Goal: Task Accomplishment & Management: Manage account settings

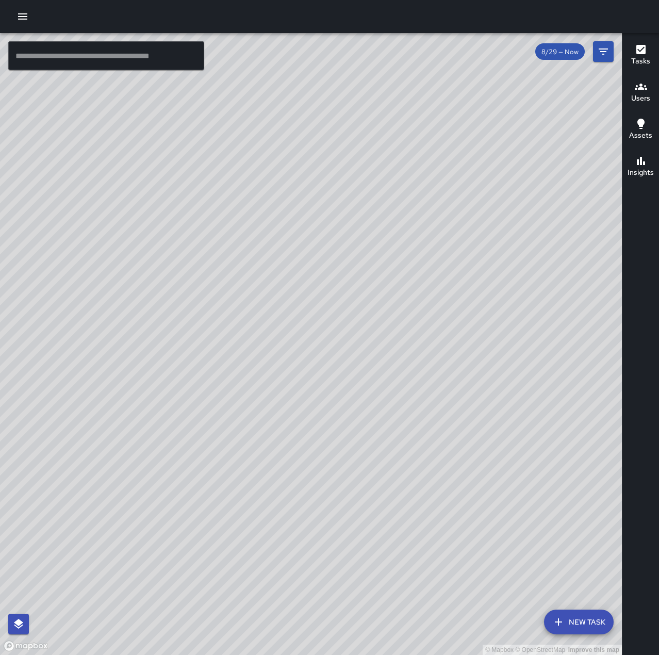
click at [27, 18] on icon "button" at bounding box center [23, 16] width 12 height 12
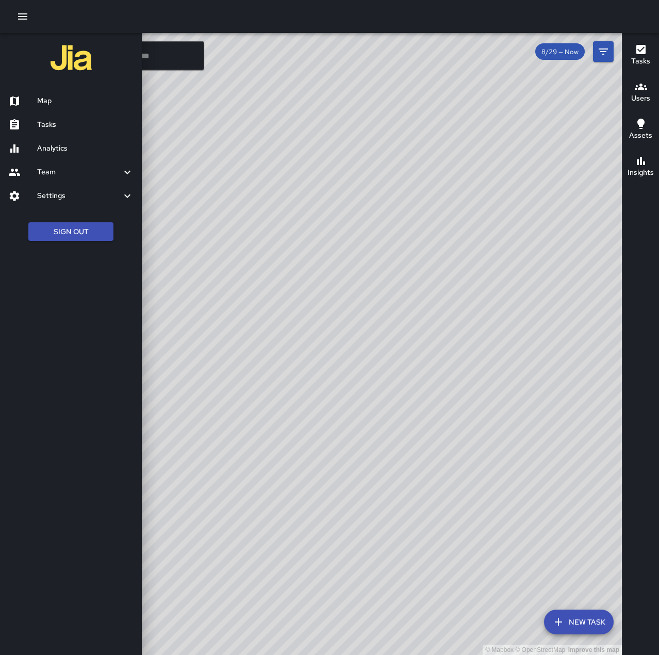
click at [75, 124] on h6 "Tasks" at bounding box center [85, 124] width 96 height 11
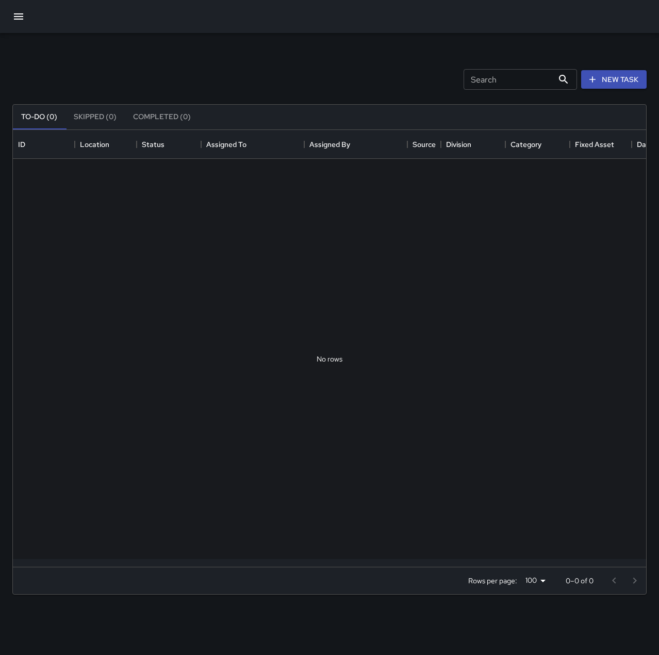
scroll to position [429, 626]
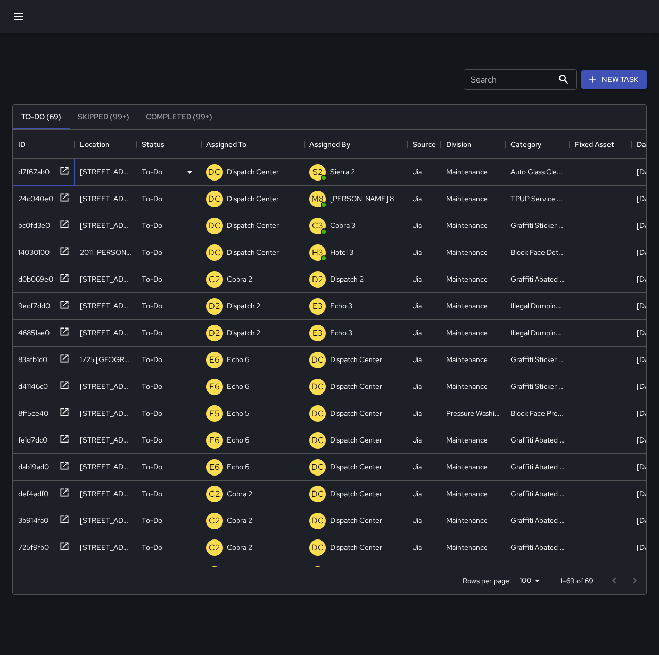
click at [44, 174] on div "d7f67ab0" at bounding box center [32, 169] width 36 height 14
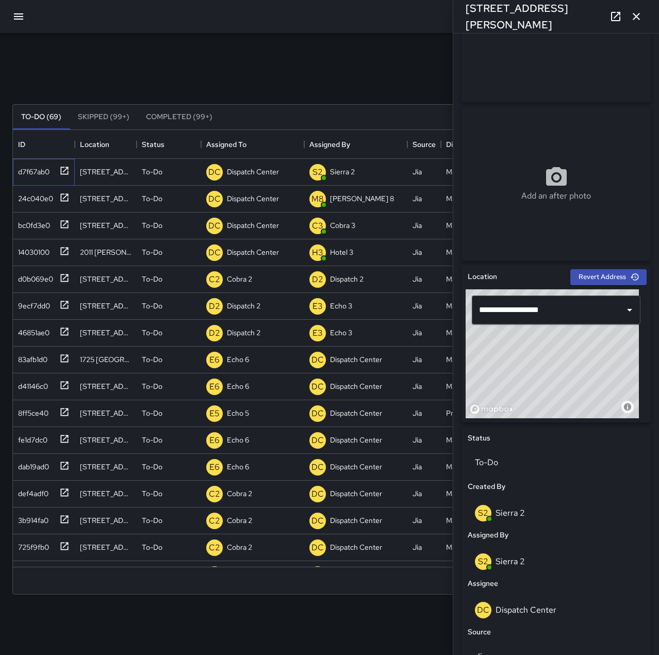
scroll to position [103, 0]
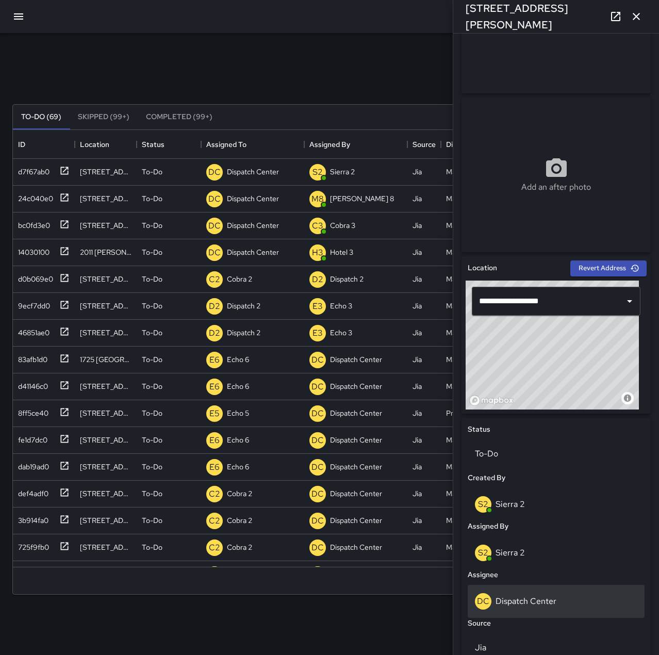
click at [565, 594] on div "DC Dispatch Center" at bounding box center [556, 601] width 162 height 17
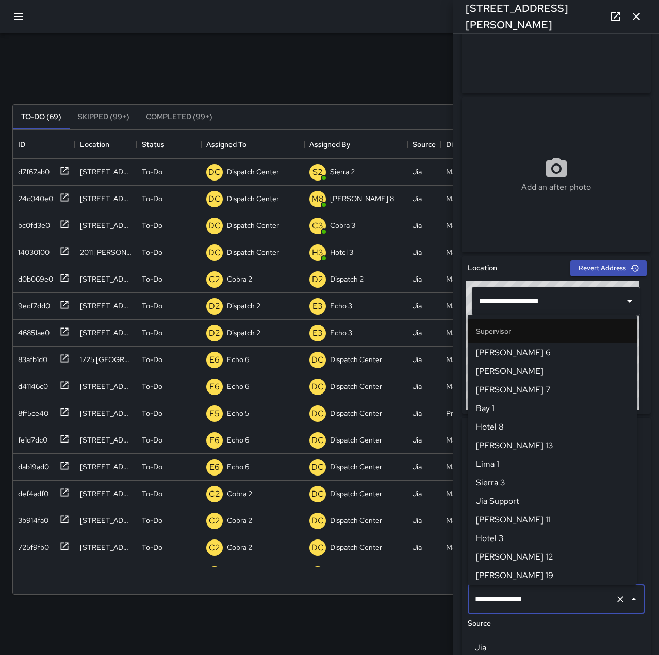
scroll to position [984, 0]
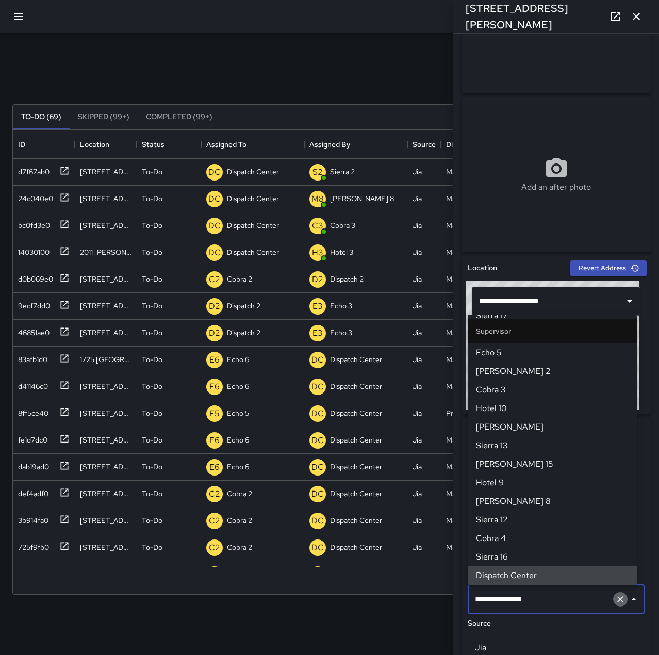
click at [617, 598] on icon "Clear" at bounding box center [620, 599] width 10 height 10
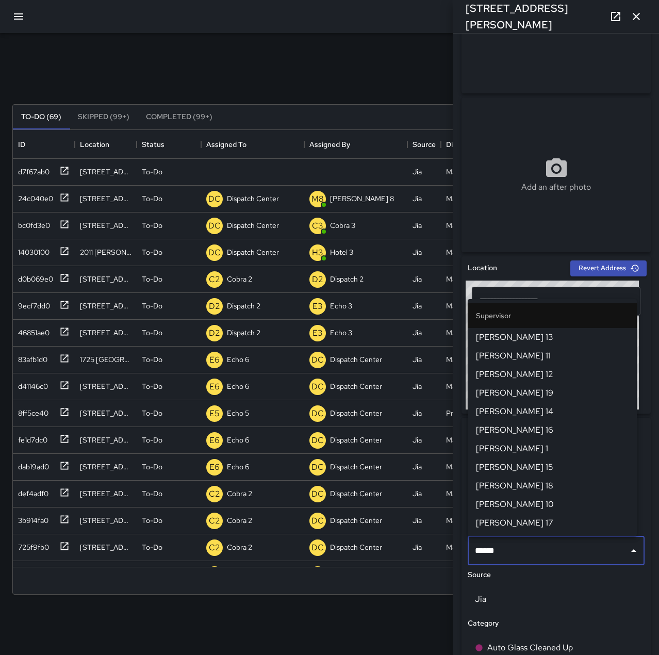
type input "******"
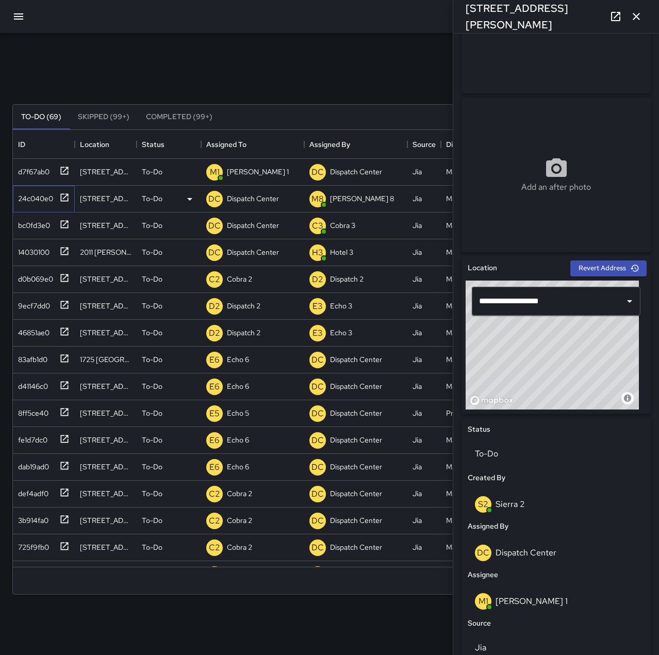
click at [37, 193] on div "24c040e0" at bounding box center [33, 196] width 39 height 14
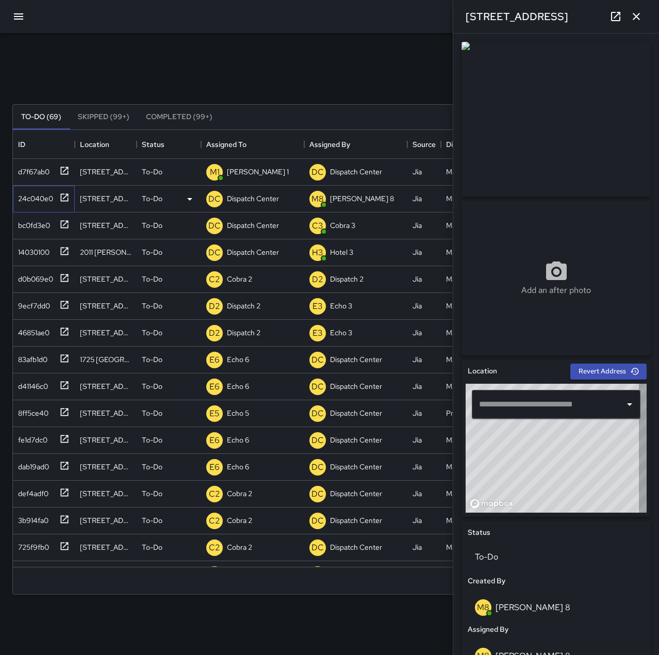
type input "**********"
click at [251, 198] on p "Dispatch Center" at bounding box center [253, 198] width 52 height 10
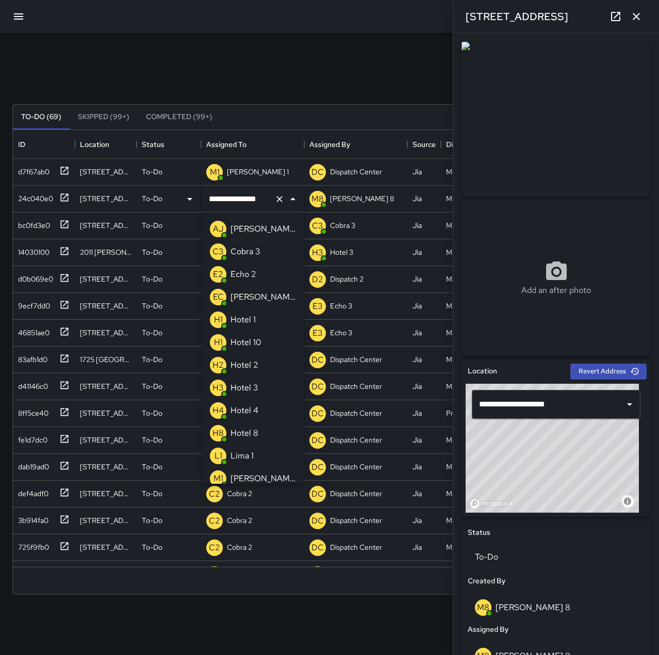
scroll to position [528, 0]
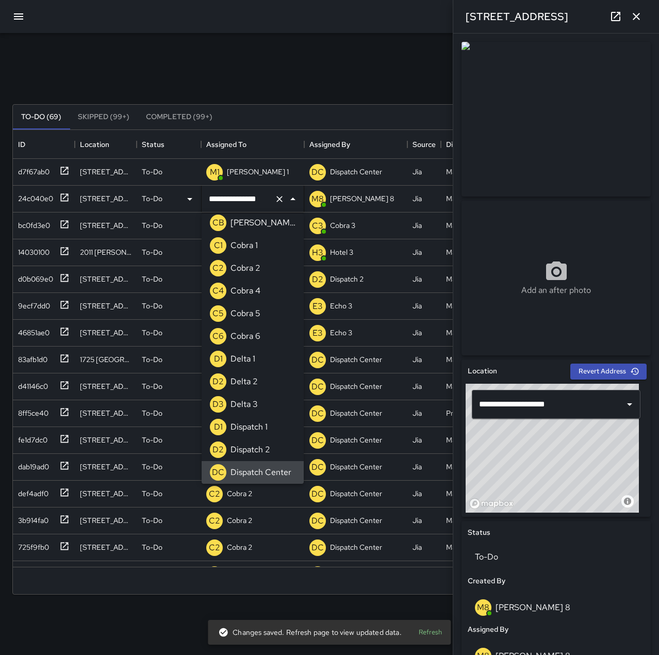
click at [282, 199] on icon "Clear" at bounding box center [279, 199] width 10 height 10
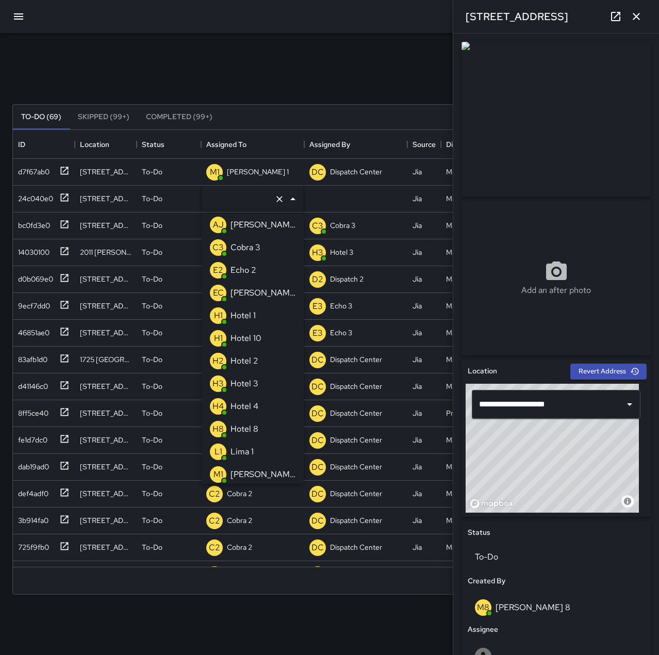
click at [260, 269] on li "E2 Echo 2" at bounding box center [253, 270] width 102 height 23
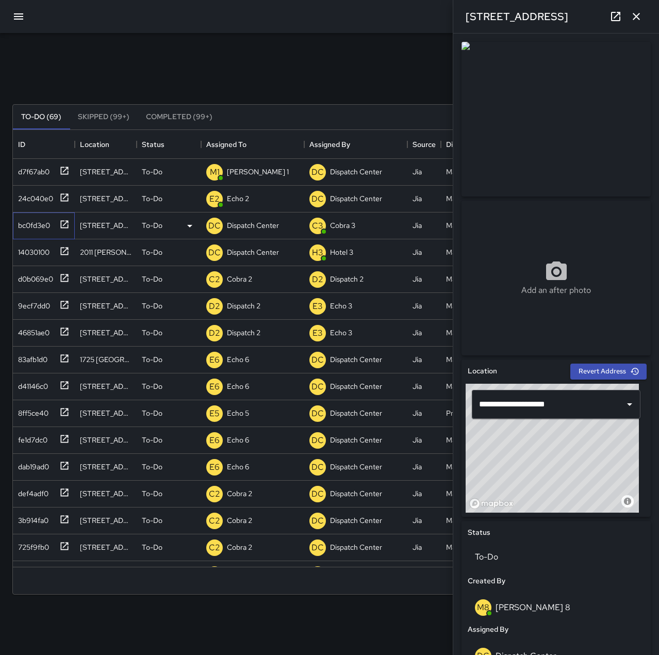
click at [39, 225] on div "bc0fd3e0" at bounding box center [32, 223] width 36 height 14
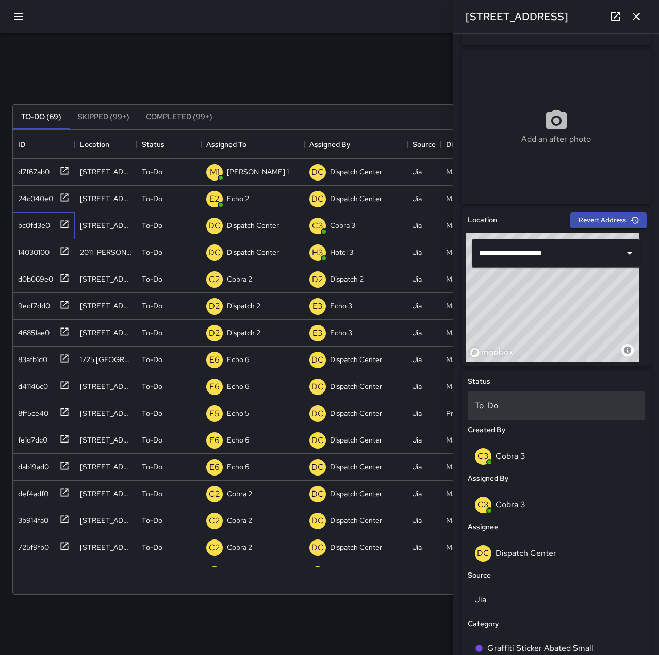
scroll to position [0, 0]
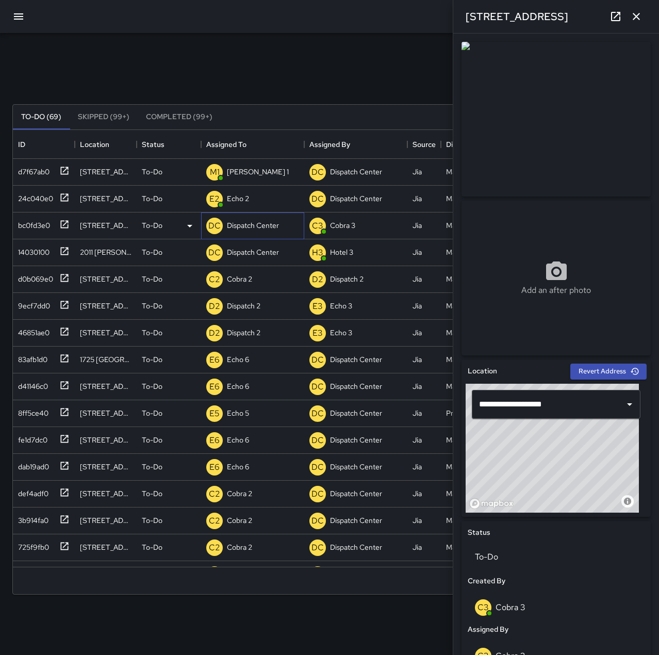
click at [236, 226] on p "Dispatch Center" at bounding box center [253, 225] width 52 height 10
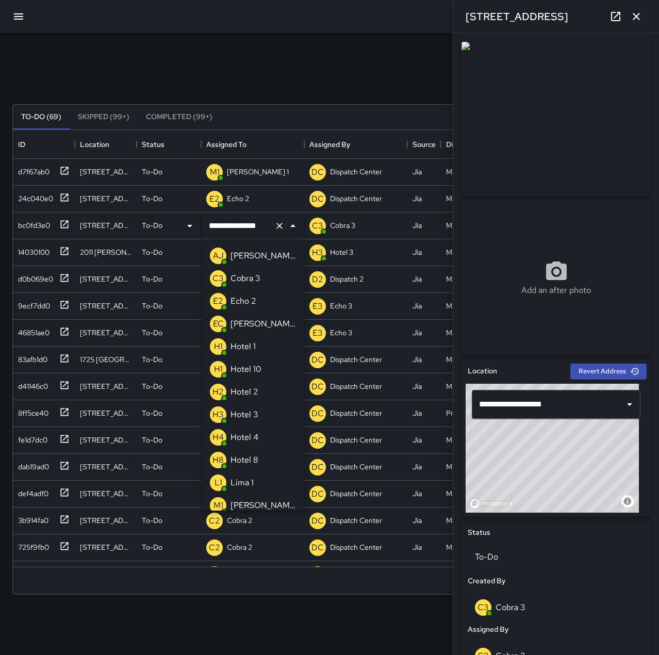
scroll to position [528, 0]
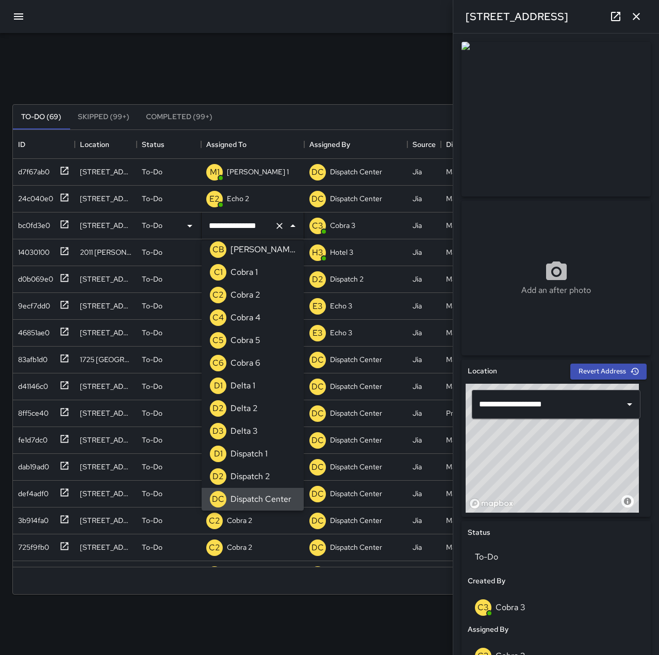
click at [284, 224] on icon "Clear" at bounding box center [279, 226] width 10 height 10
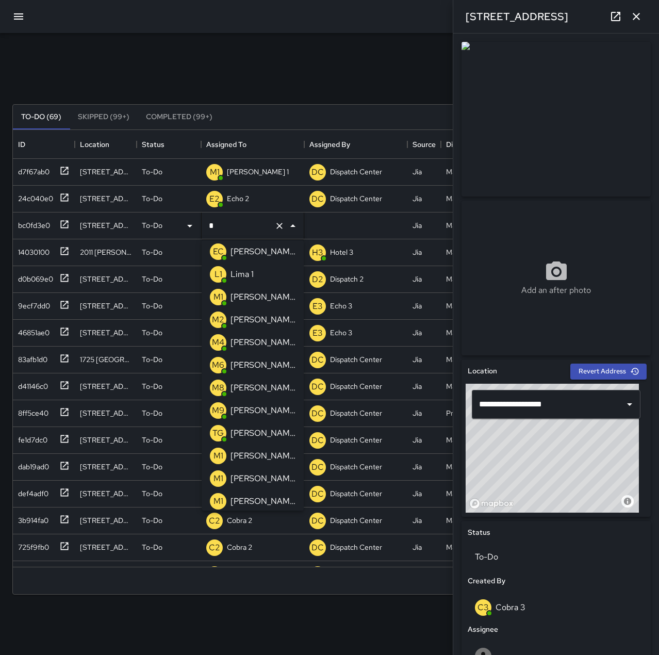
scroll to position [0, 0]
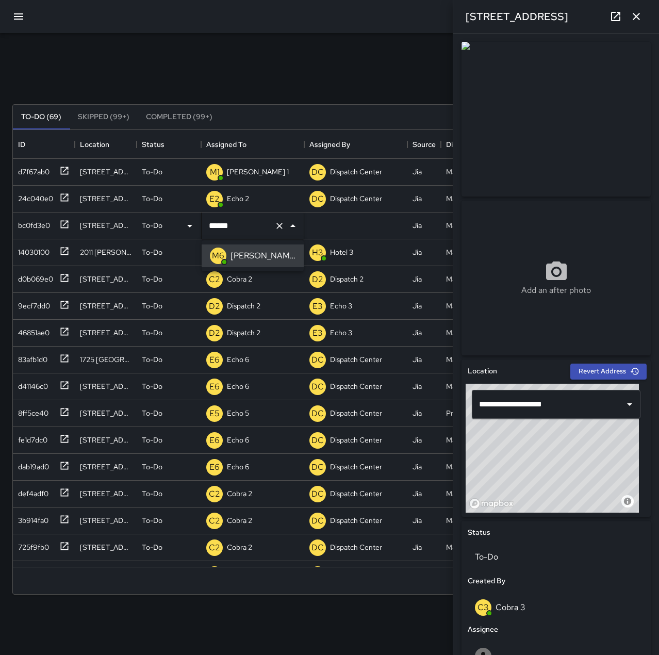
type input "******"
click at [45, 251] on div "14030100" at bounding box center [32, 250] width 36 height 14
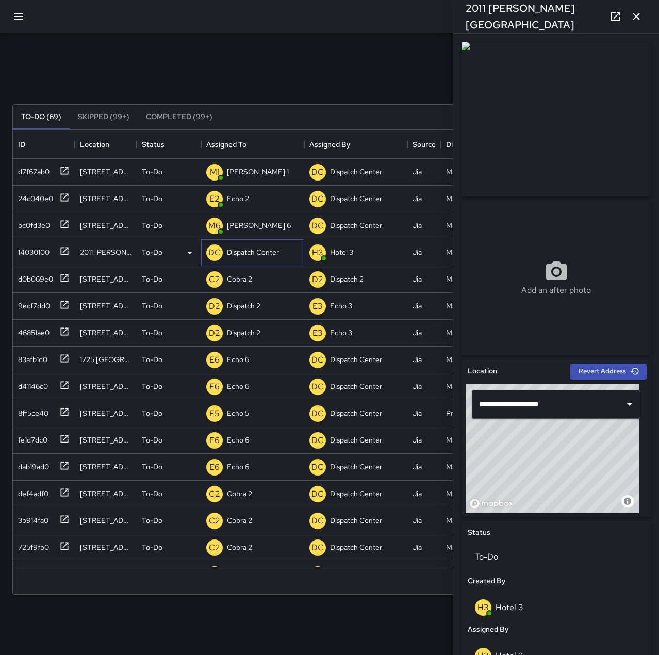
click at [242, 245] on div "Dispatch Center" at bounding box center [253, 252] width 56 height 14
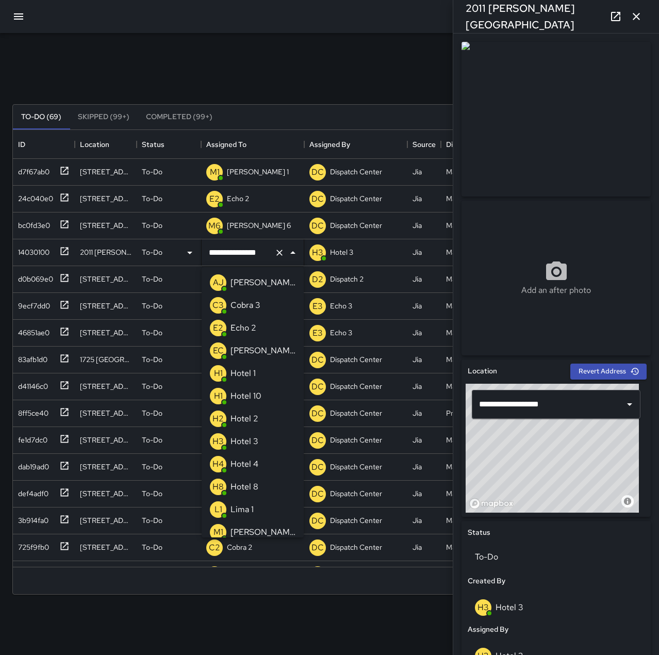
scroll to position [528, 0]
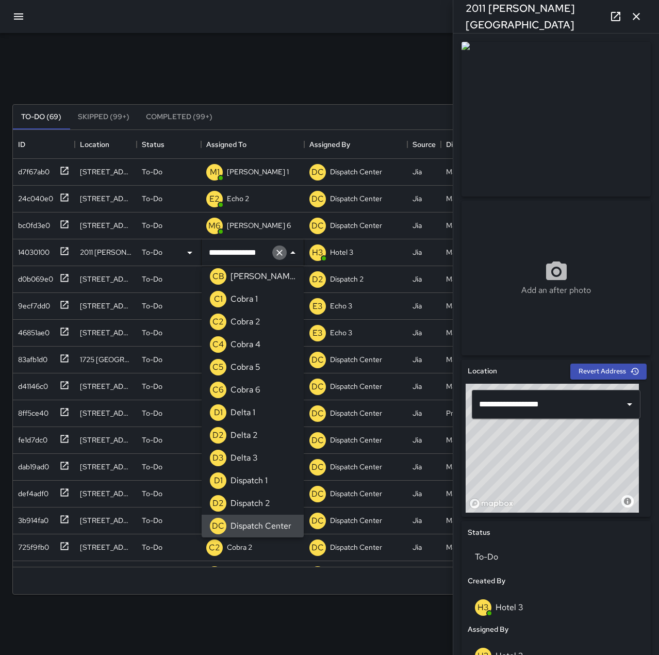
click at [282, 252] on icon "Clear" at bounding box center [279, 253] width 10 height 10
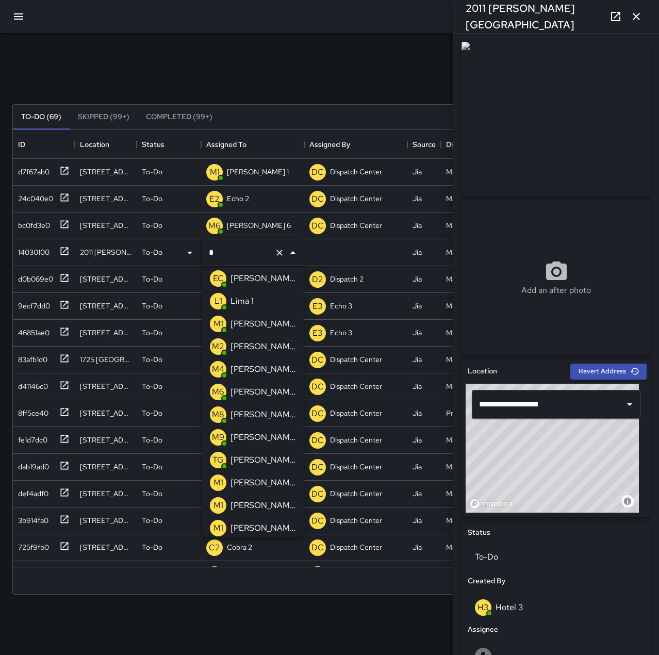
scroll to position [0, 0]
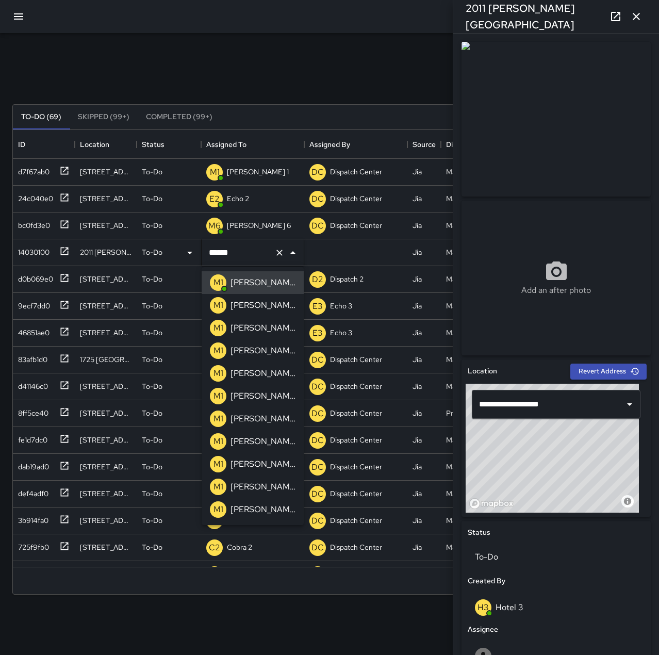
type input "******"
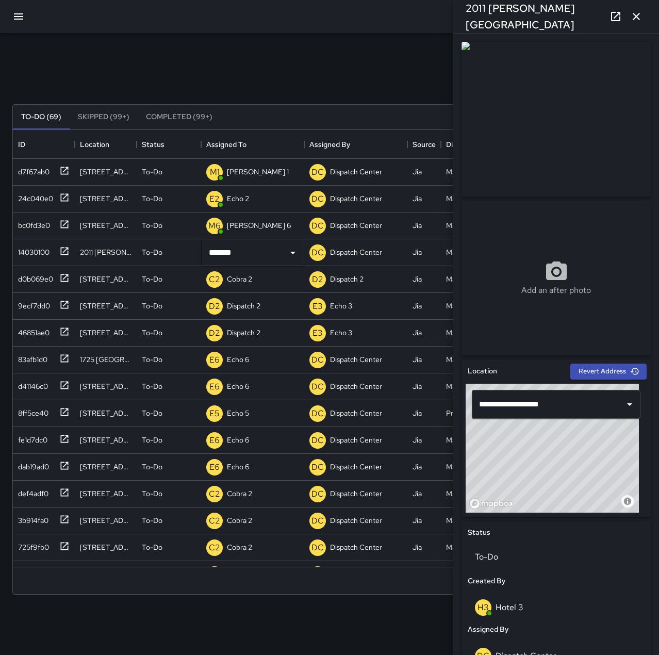
click at [208, 46] on div "Search Search New Task To-Do (69) Skipped (99+) Completed (99+) ID Location Sta…" at bounding box center [329, 321] width 659 height 576
click at [28, 307] on div "9ecf7dd0" at bounding box center [32, 304] width 36 height 14
click at [40, 331] on div "46851ae0" at bounding box center [32, 330] width 36 height 14
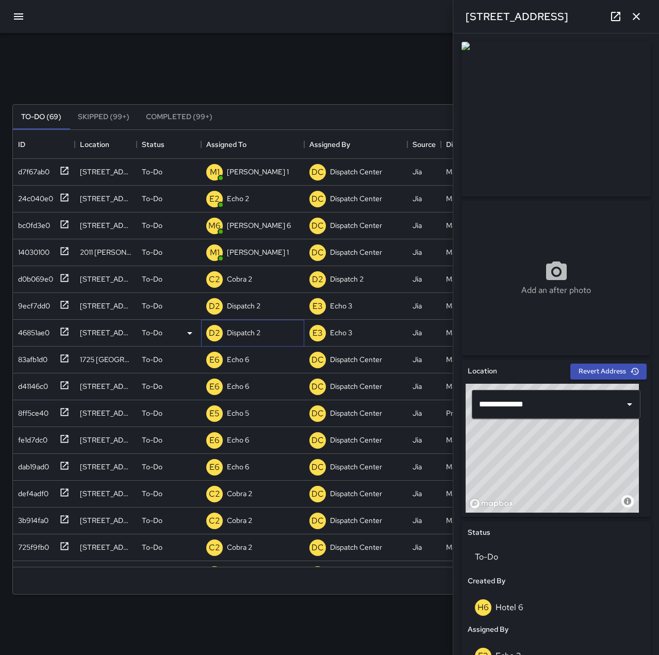
click at [251, 332] on p "Dispatch 2" at bounding box center [244, 332] width 34 height 10
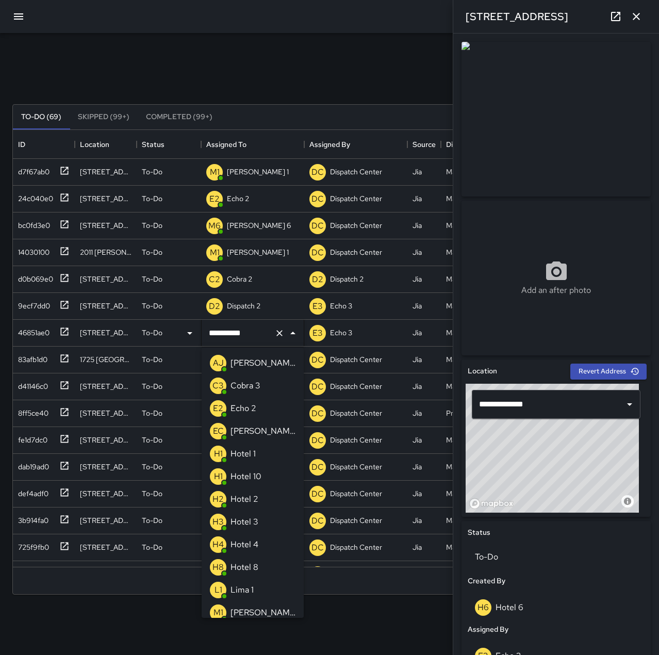
scroll to position [505, 0]
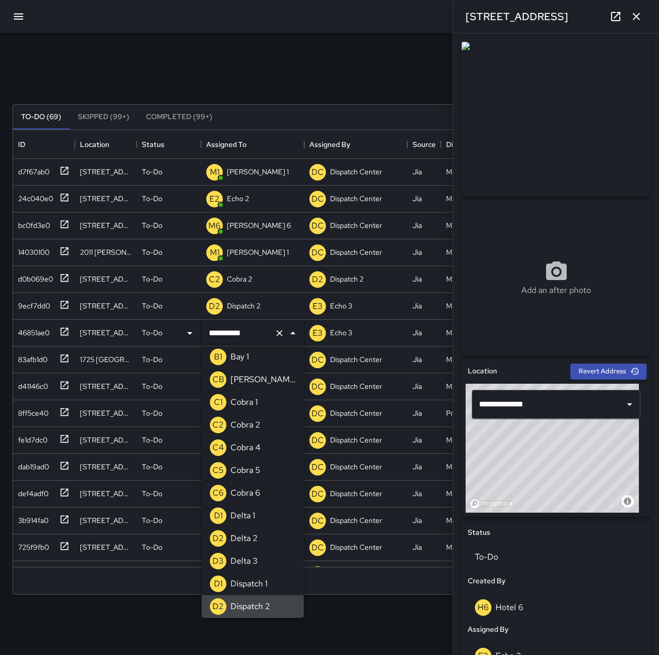
click at [280, 334] on icon "Clear" at bounding box center [279, 333] width 10 height 10
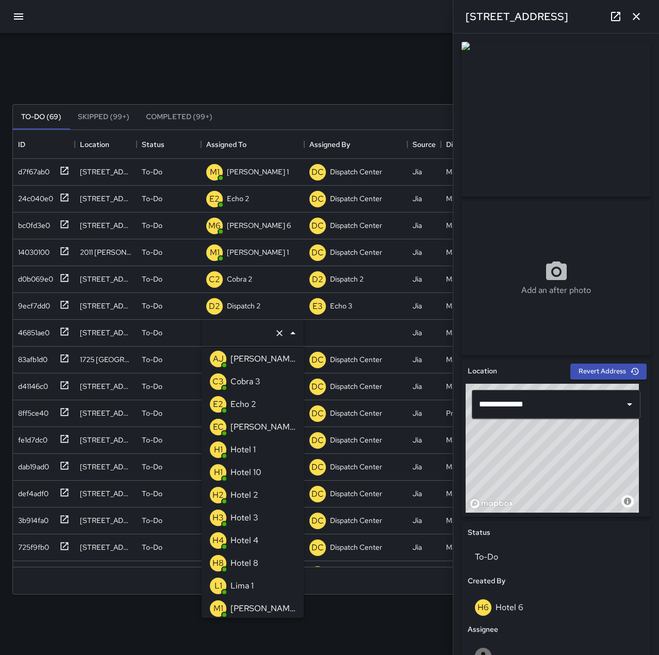
click at [273, 399] on li "E2 Echo 2" at bounding box center [253, 404] width 102 height 23
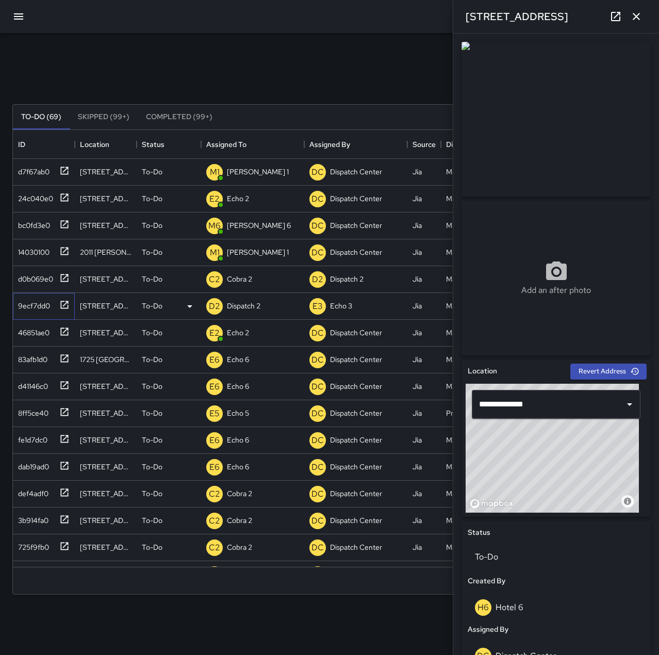
click at [31, 309] on div "9ecf7dd0" at bounding box center [32, 304] width 36 height 14
click at [248, 301] on p "Dispatch 2" at bounding box center [244, 306] width 34 height 10
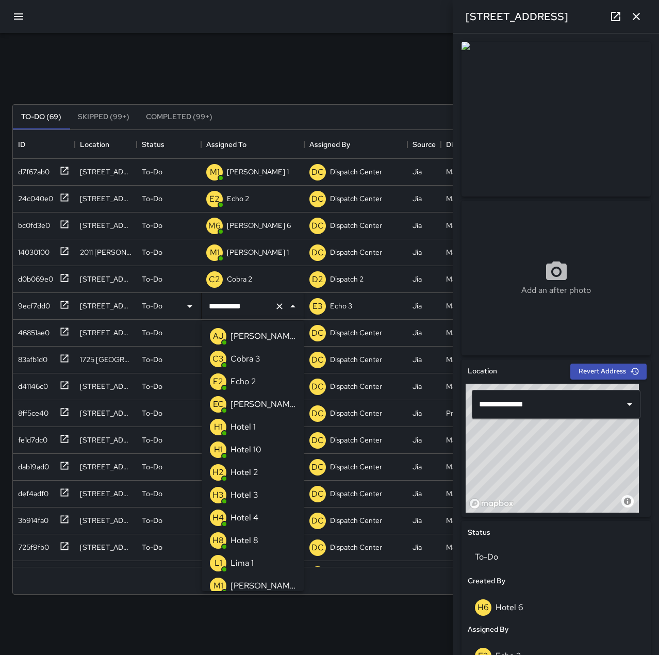
scroll to position [505, 0]
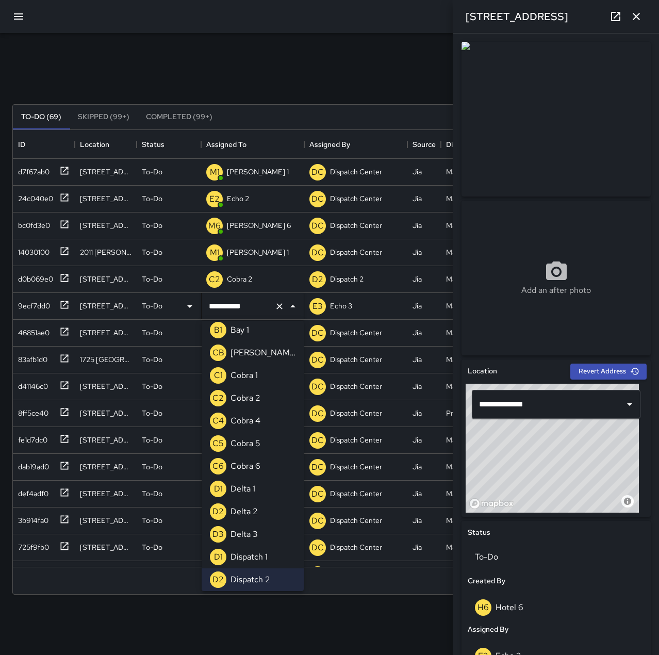
click at [277, 305] on icon "Clear" at bounding box center [279, 306] width 10 height 10
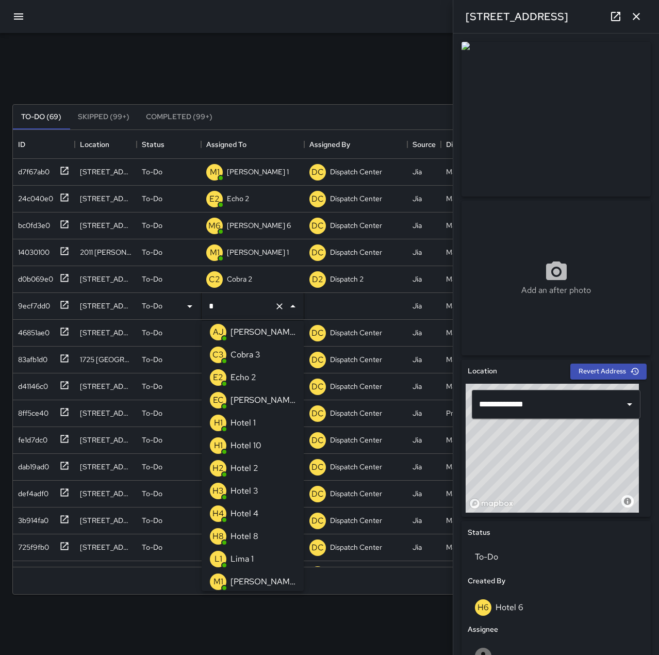
scroll to position [0, 0]
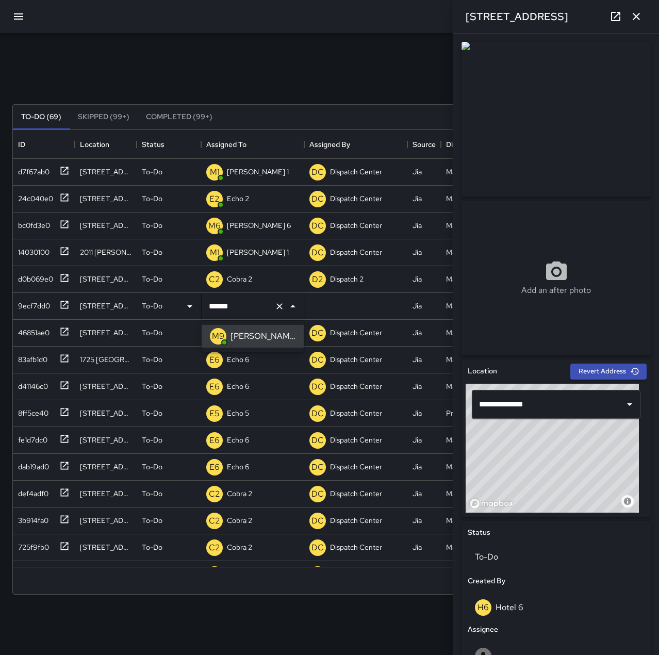
type input "******"
click at [246, 69] on div "Search Search New Task" at bounding box center [329, 80] width 638 height 54
click at [636, 17] on icon "button" at bounding box center [636, 16] width 7 height 7
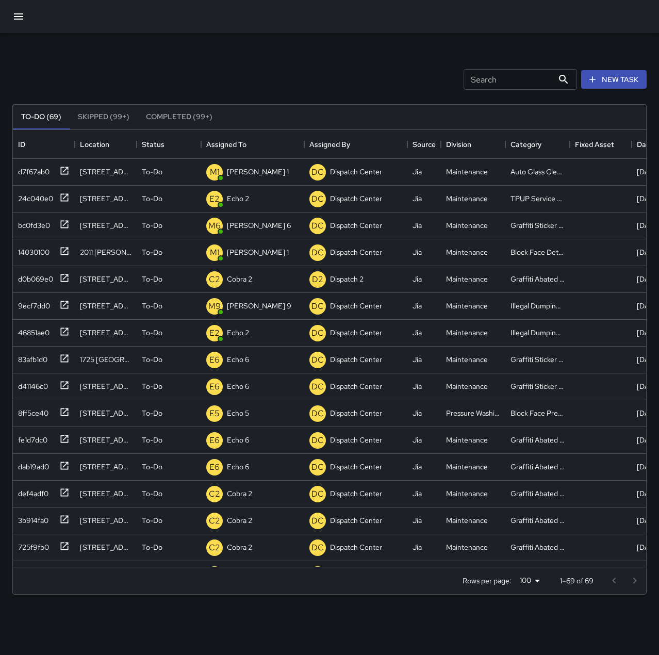
click at [25, 14] on button "button" at bounding box center [18, 16] width 25 height 25
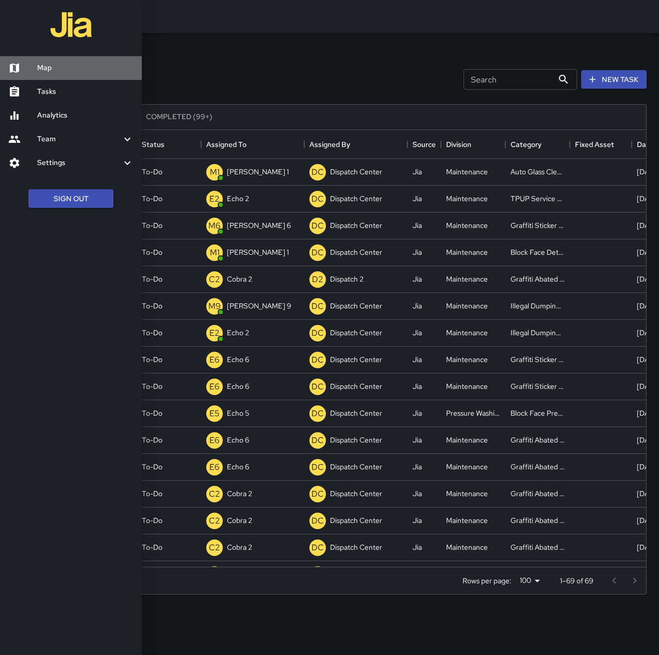
click at [53, 65] on h6 "Map" at bounding box center [85, 67] width 96 height 11
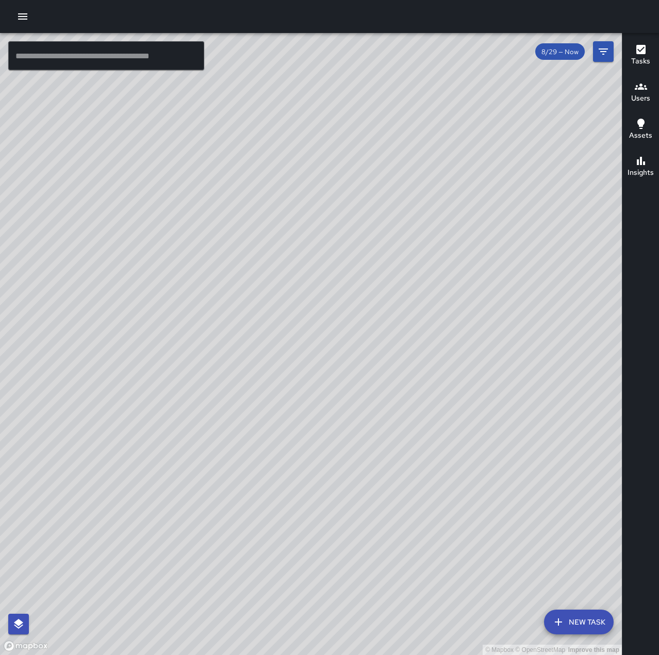
drag, startPoint x: 557, startPoint y: 285, endPoint x: 316, endPoint y: 517, distance: 334.1
click at [316, 517] on div "© Mapbox © OpenStreetMap Improve this map" at bounding box center [311, 344] width 622 height 622
drag, startPoint x: 366, startPoint y: 453, endPoint x: 402, endPoint y: 354, distance: 104.9
click at [402, 354] on div "© Mapbox © OpenStreetMap Improve this map" at bounding box center [311, 344] width 622 height 622
drag, startPoint x: 412, startPoint y: 392, endPoint x: 465, endPoint y: 401, distance: 53.8
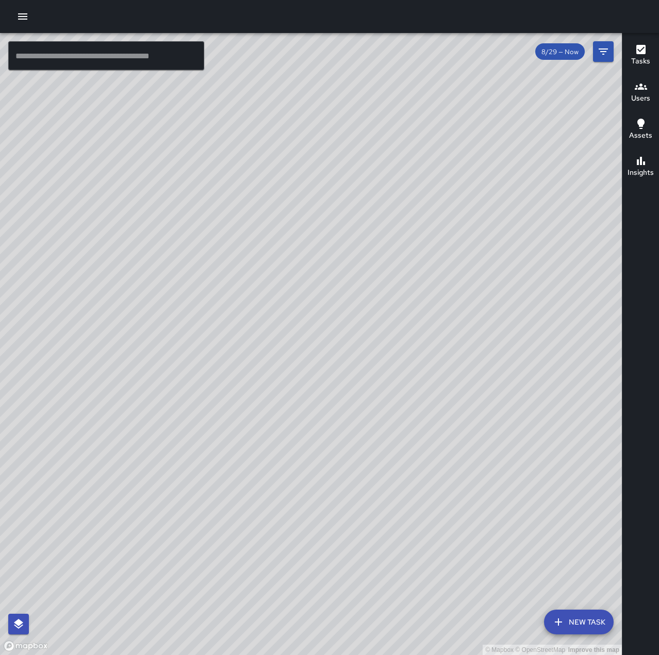
click at [465, 401] on div "© Mapbox © OpenStreetMap Improve this map" at bounding box center [311, 344] width 622 height 622
click at [23, 12] on icon "button" at bounding box center [23, 16] width 12 height 12
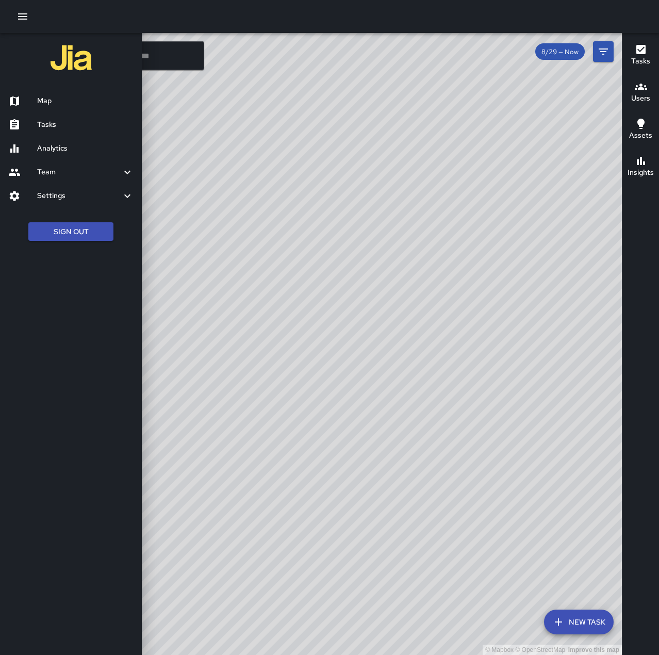
click at [75, 130] on link "Tasks" at bounding box center [71, 125] width 142 height 24
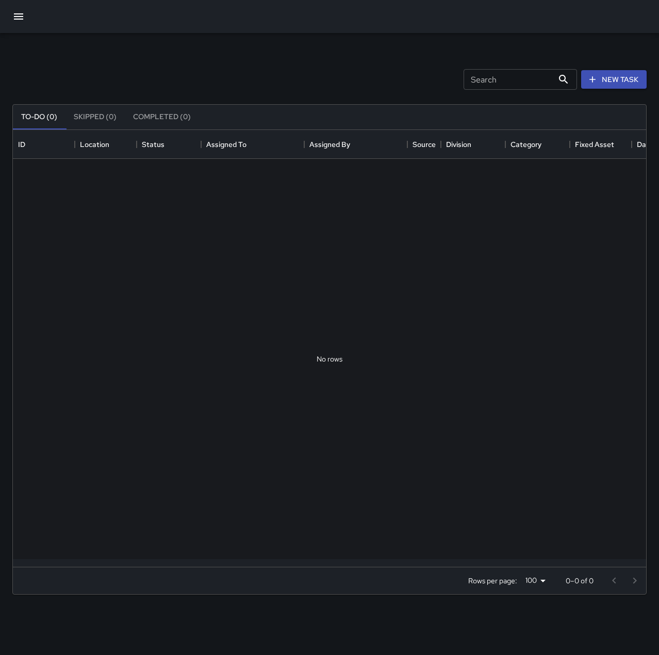
scroll to position [429, 626]
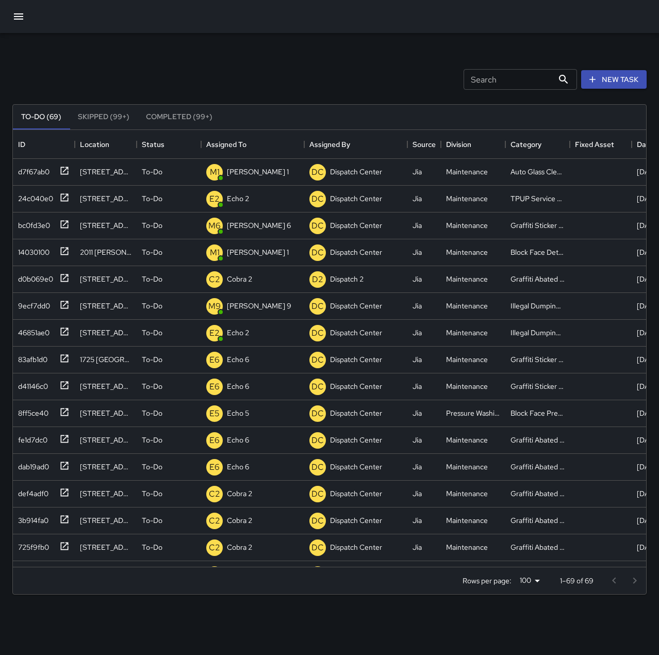
click at [18, 13] on icon "button" at bounding box center [18, 16] width 9 height 6
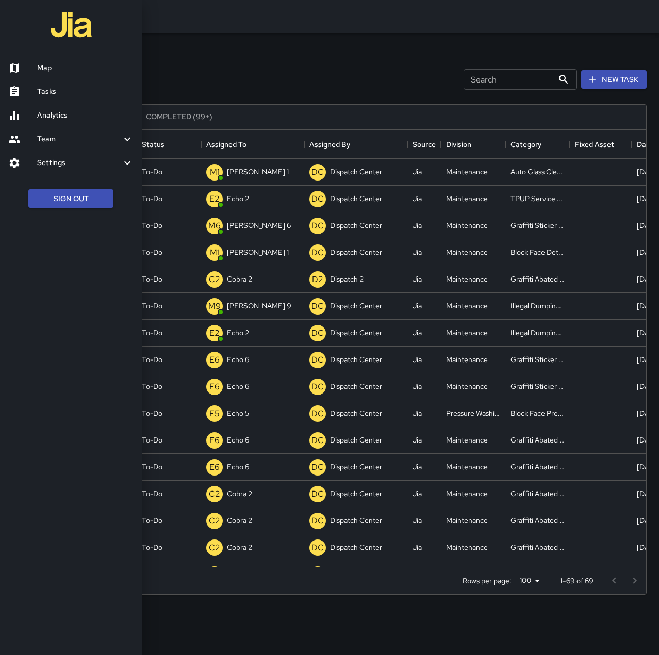
click at [59, 69] on h6 "Map" at bounding box center [85, 67] width 96 height 11
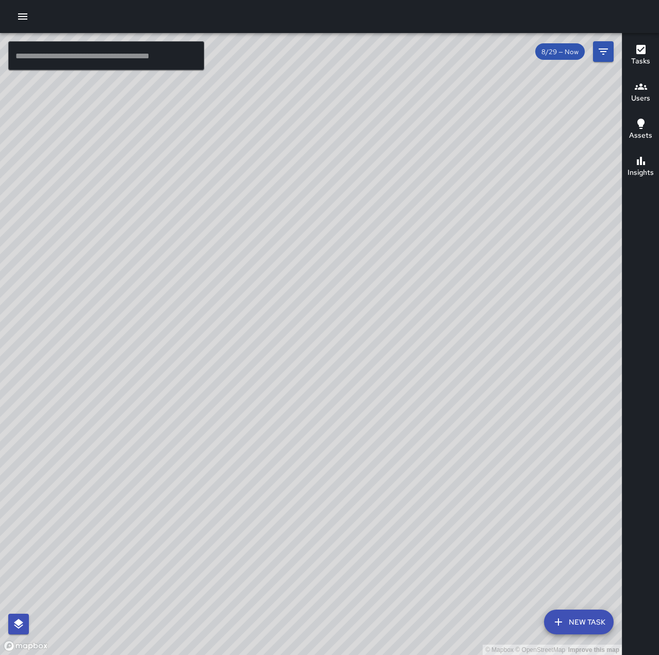
drag, startPoint x: 399, startPoint y: 449, endPoint x: 232, endPoint y: 620, distance: 238.5
click at [232, 620] on div "© Mapbox © OpenStreetMap Improve this map" at bounding box center [311, 344] width 622 height 622
drag, startPoint x: 421, startPoint y: 251, endPoint x: 531, endPoint y: 471, distance: 246.8
click at [531, 471] on div "© Mapbox © OpenStreetMap Improve this map" at bounding box center [311, 344] width 622 height 622
drag, startPoint x: 591, startPoint y: 376, endPoint x: 291, endPoint y: 318, distance: 305.2
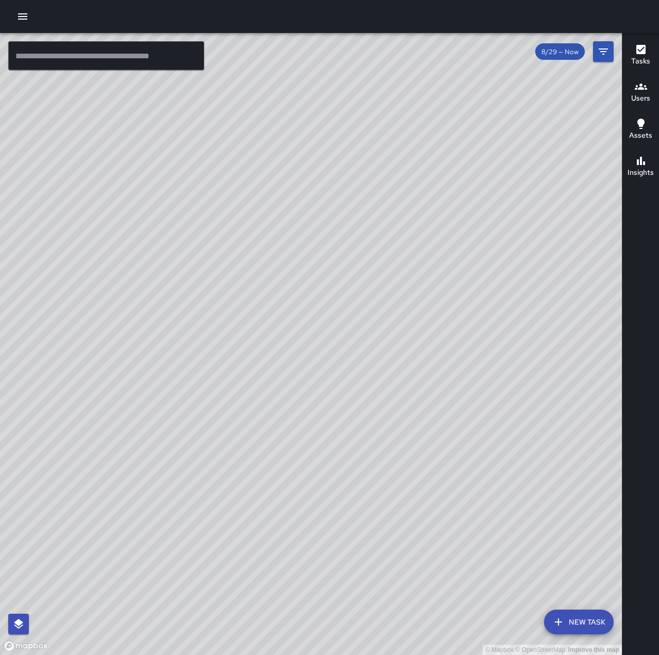
click at [291, 318] on div "© Mapbox © OpenStreetMap Improve this map" at bounding box center [311, 344] width 622 height 622
drag, startPoint x: 306, startPoint y: 344, endPoint x: 512, endPoint y: 351, distance: 205.3
click at [512, 351] on div "© Mapbox © OpenStreetMap Improve this map" at bounding box center [311, 344] width 622 height 622
click at [24, 15] on icon "button" at bounding box center [23, 16] width 12 height 12
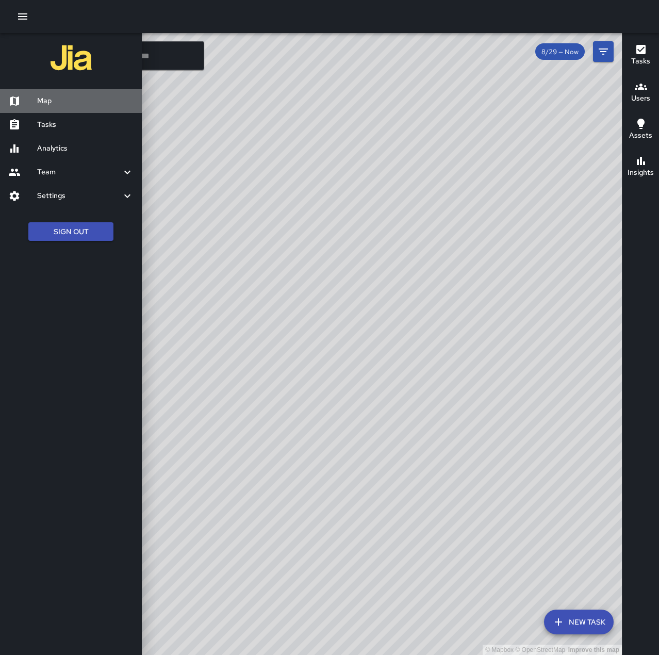
click at [81, 106] on h6 "Map" at bounding box center [85, 100] width 96 height 11
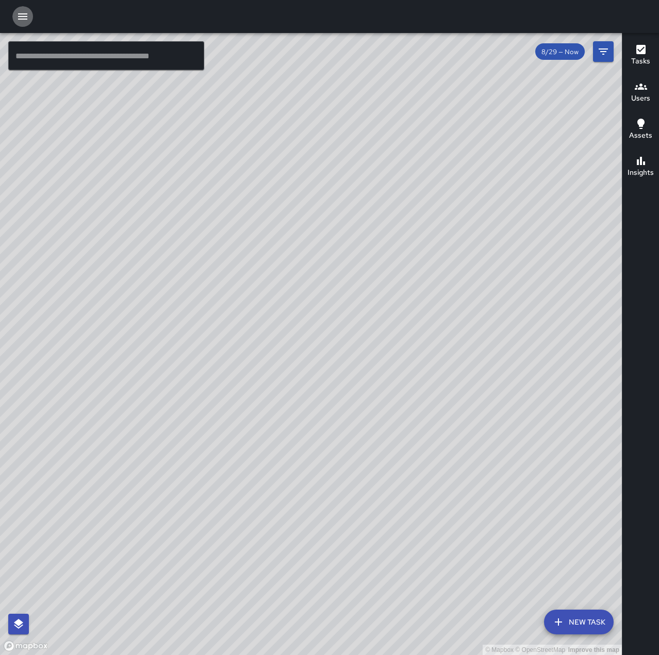
click at [19, 20] on icon "button" at bounding box center [23, 16] width 12 height 12
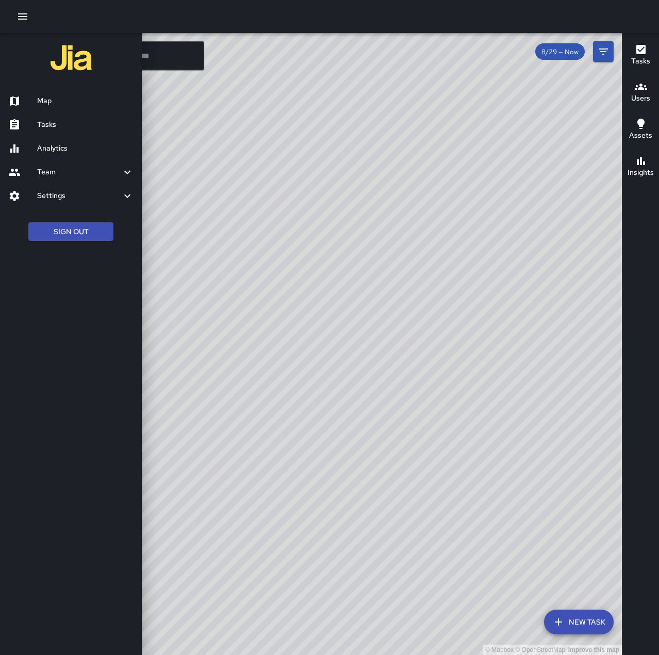
click at [60, 120] on h6 "Tasks" at bounding box center [85, 124] width 96 height 11
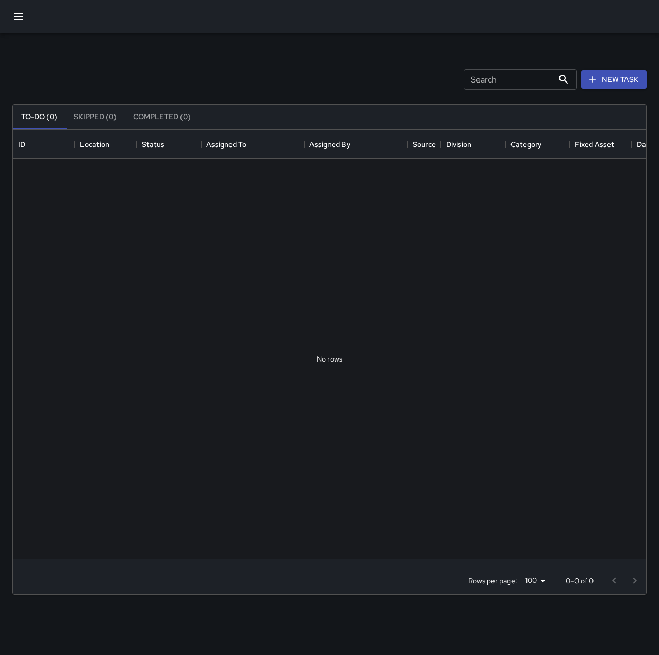
scroll to position [429, 626]
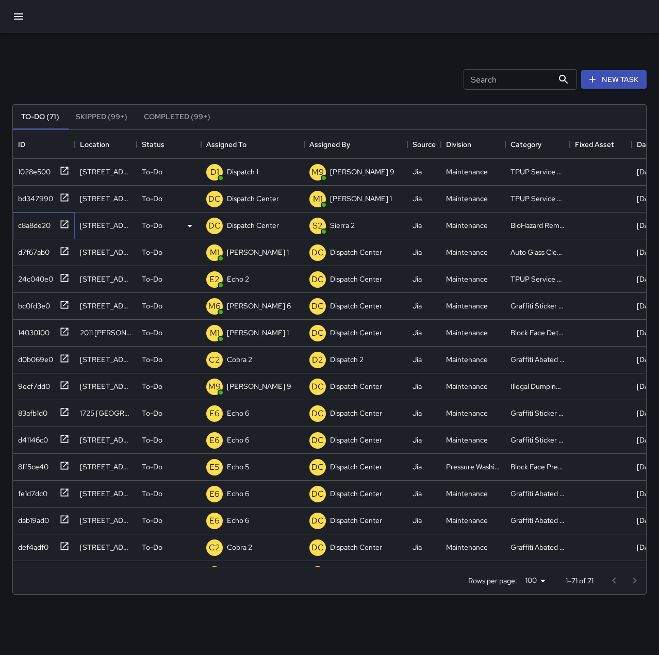
click at [29, 224] on div "c8a8de20" at bounding box center [32, 223] width 37 height 14
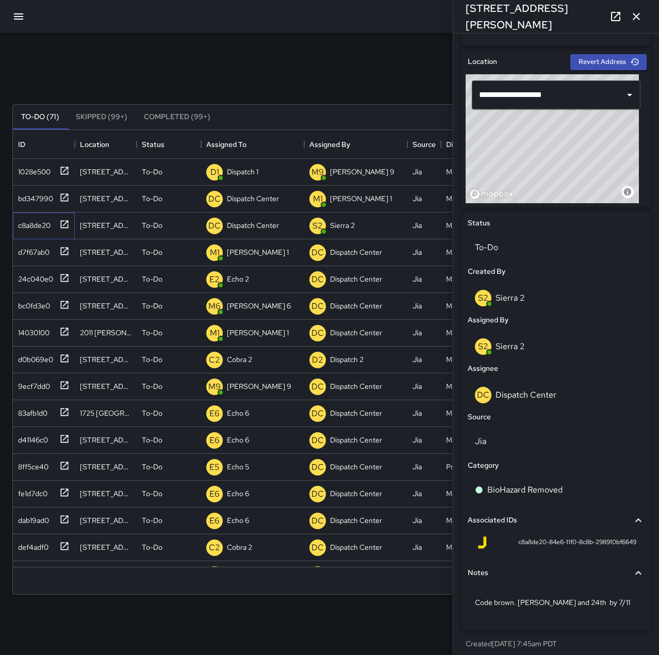
scroll to position [0, 0]
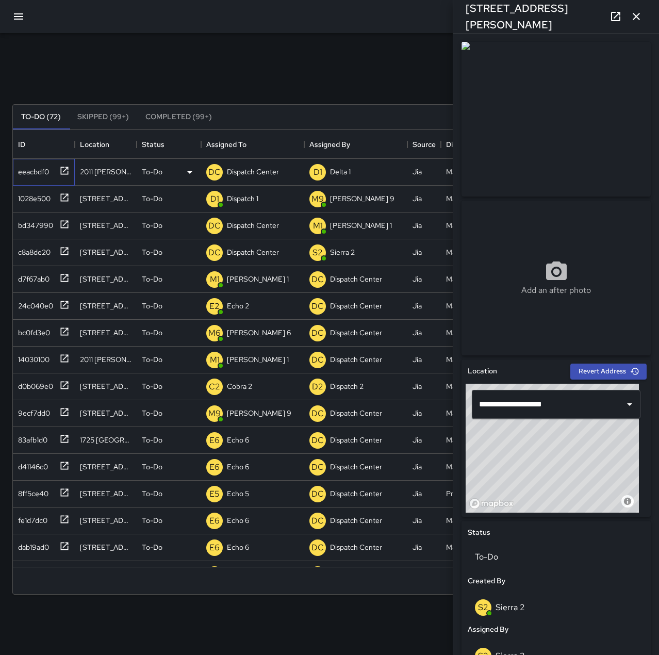
click at [35, 176] on div "eeacbdf0" at bounding box center [31, 169] width 35 height 14
click at [153, 169] on p "To-Do" at bounding box center [152, 172] width 21 height 10
click at [176, 218] on li "Skipped" at bounding box center [168, 218] width 63 height 19
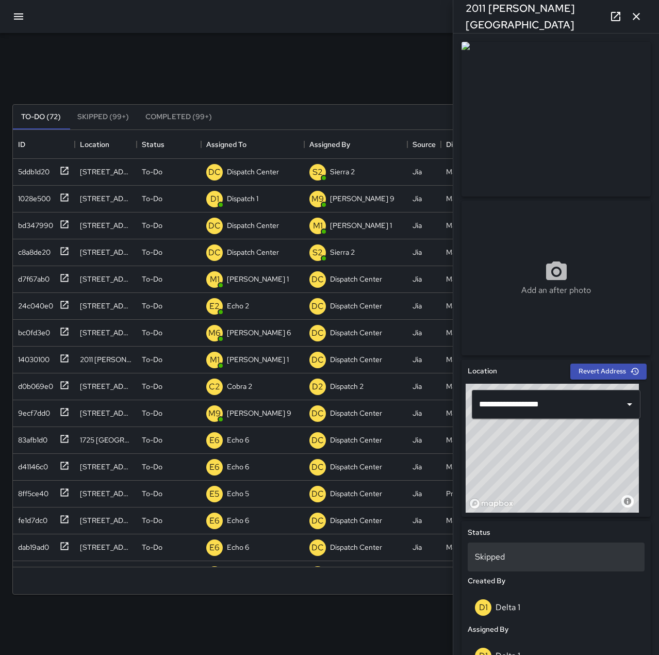
click at [508, 556] on p "Skipped" at bounding box center [556, 557] width 162 height 12
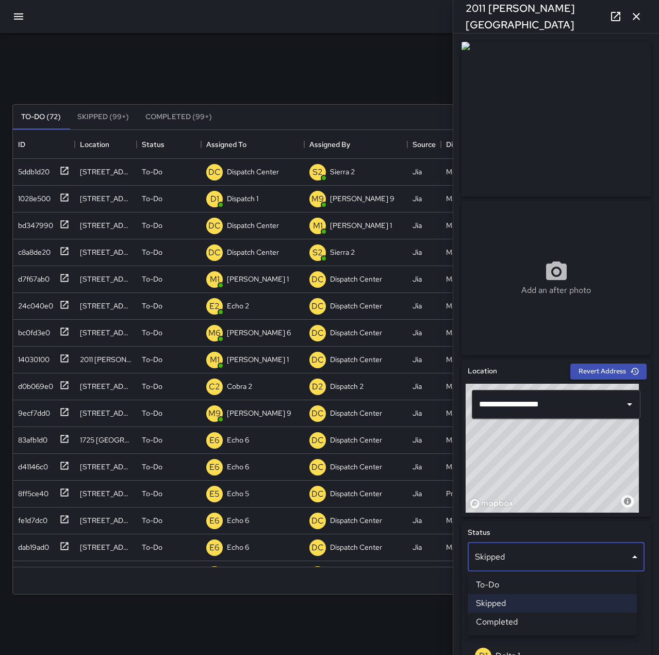
click at [565, 605] on li "Skipped" at bounding box center [552, 603] width 169 height 19
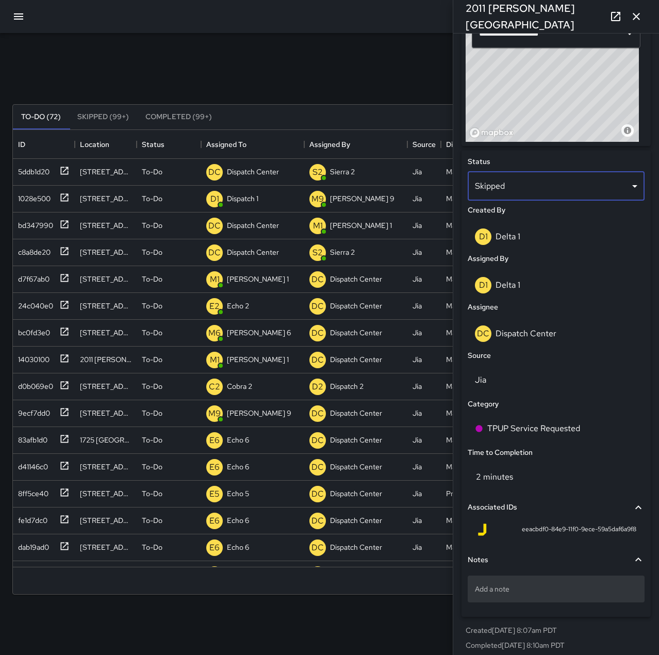
scroll to position [379, 0]
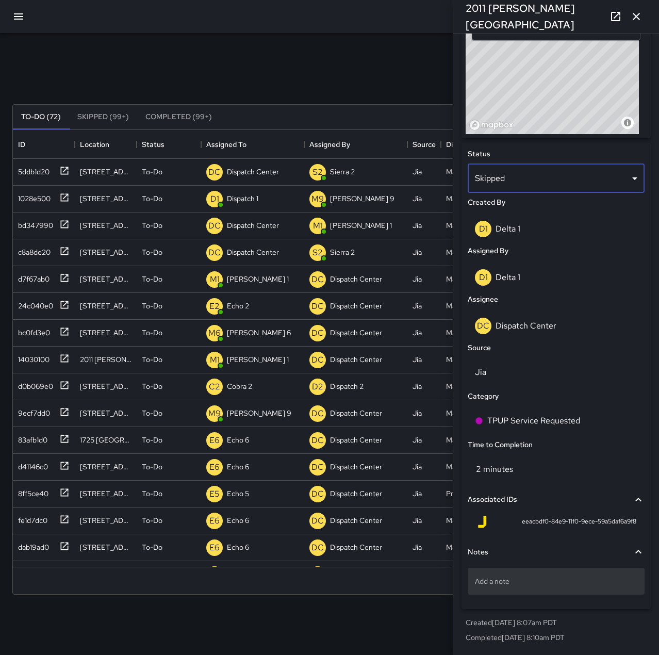
click at [549, 585] on p "Add a note" at bounding box center [556, 581] width 162 height 10
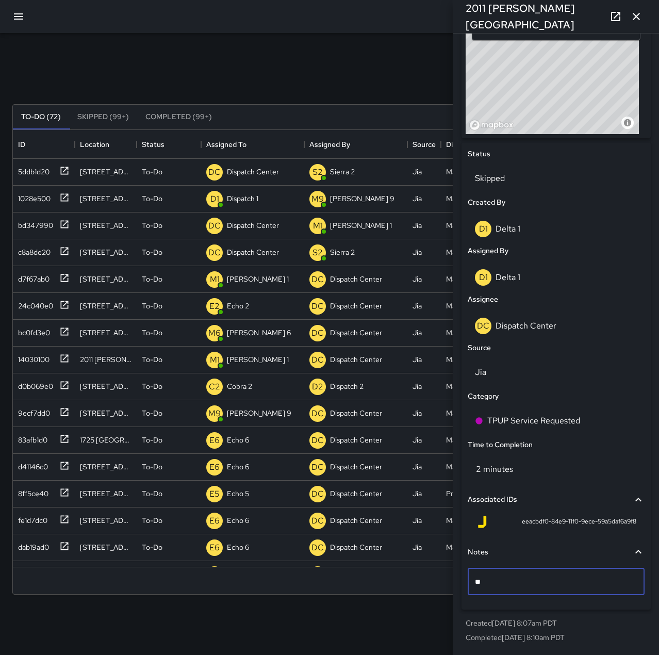
type textarea "*"
type textarea "**********"
click at [642, 16] on icon "button" at bounding box center [636, 16] width 12 height 12
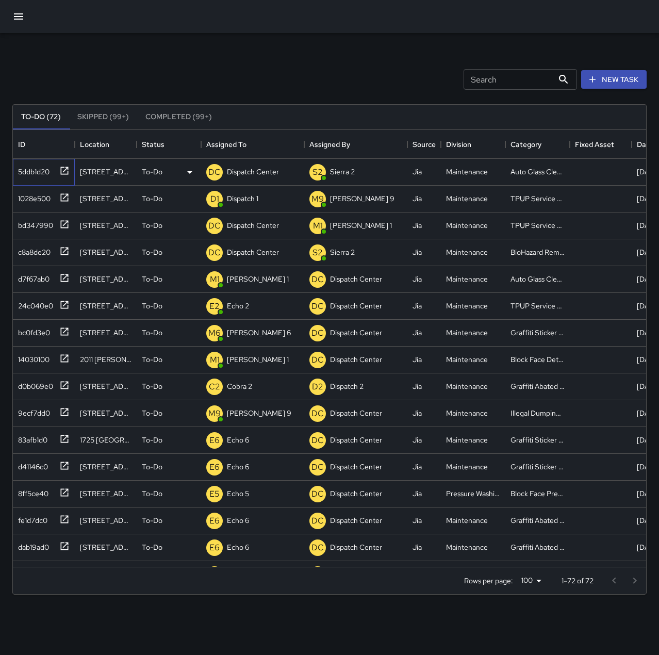
click at [41, 171] on div "5ddb1d20" at bounding box center [32, 169] width 36 height 14
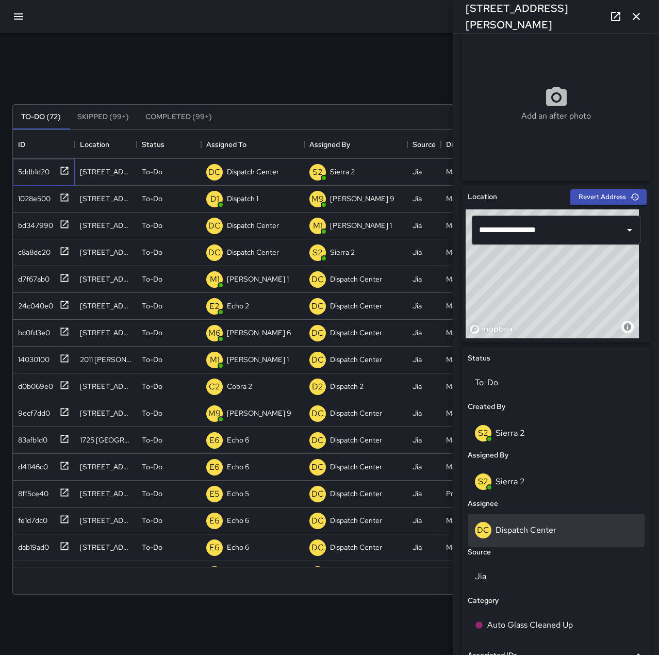
scroll to position [206, 0]
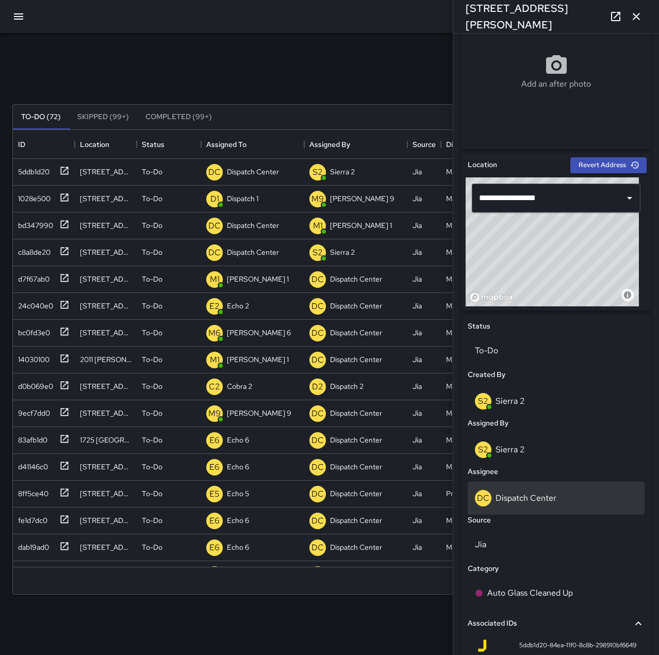
click at [556, 496] on div "DC Dispatch Center" at bounding box center [556, 498] width 162 height 17
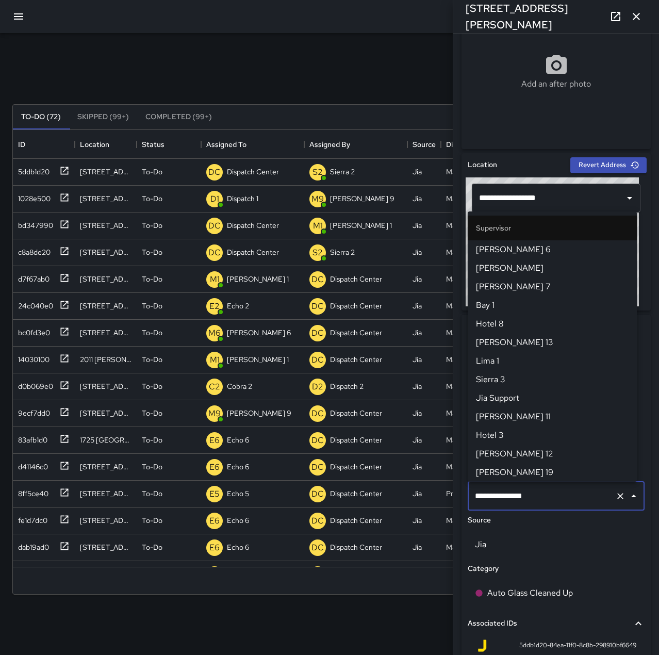
scroll to position [984, 0]
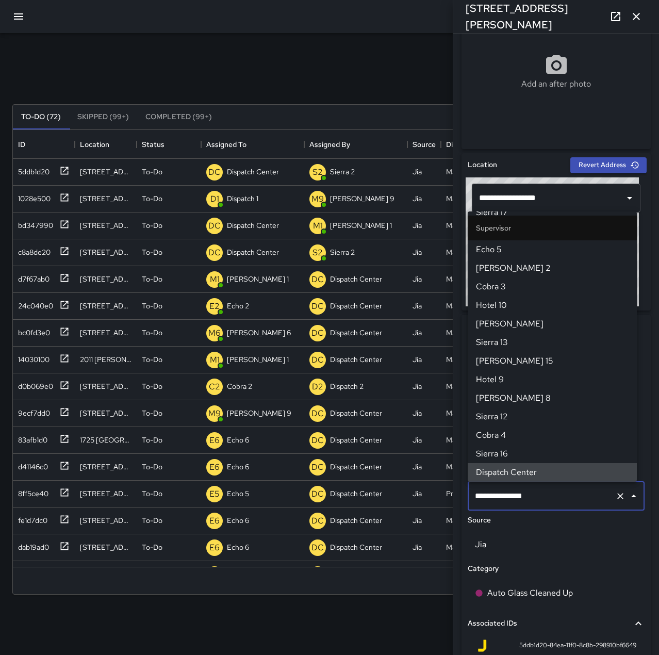
click at [615, 494] on icon "Clear" at bounding box center [620, 496] width 10 height 10
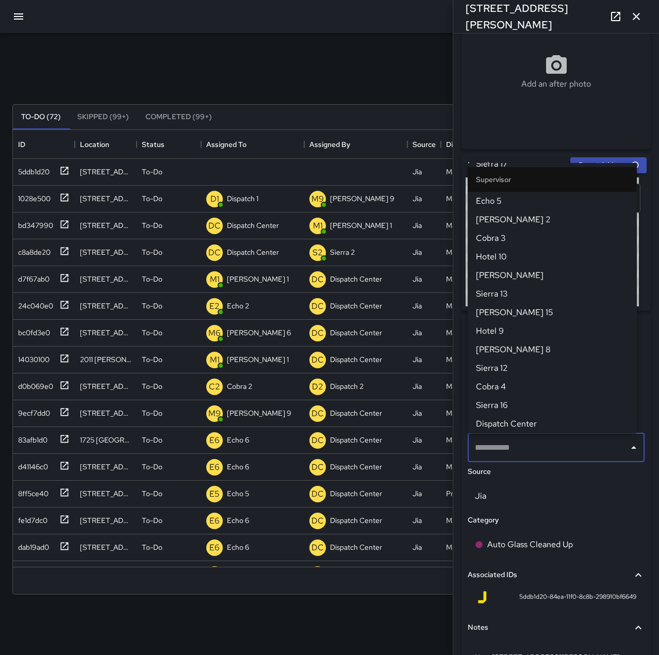
scroll to position [0, 0]
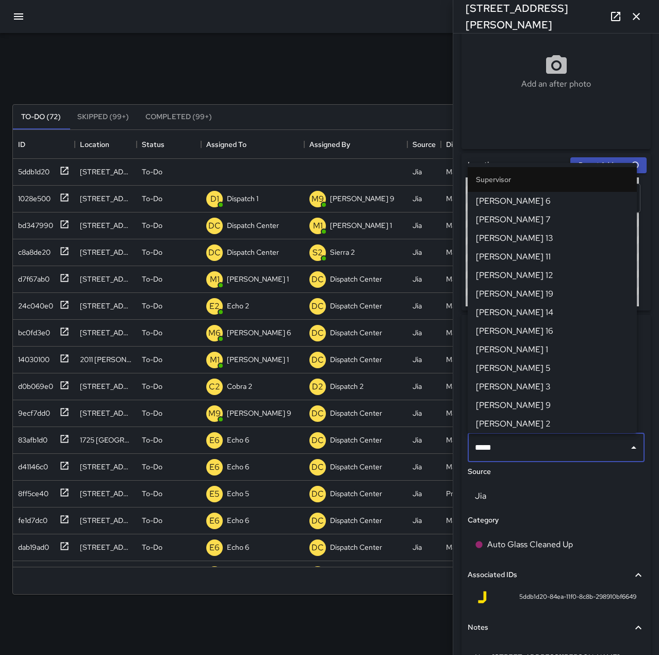
type input "******"
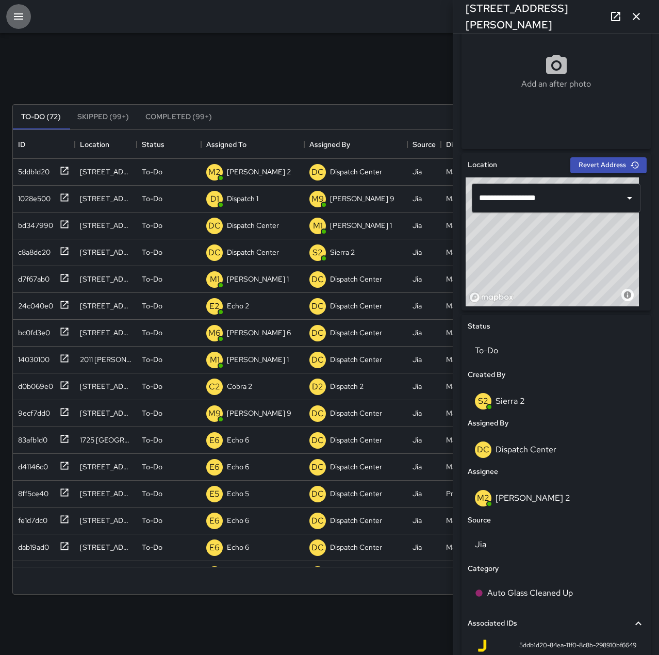
click at [27, 15] on button "button" at bounding box center [18, 16] width 25 height 25
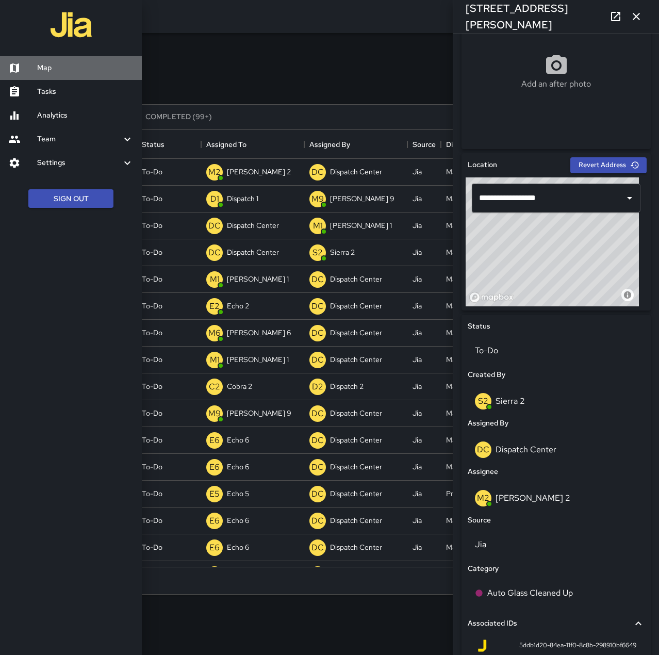
click at [30, 69] on div at bounding box center [22, 68] width 29 height 12
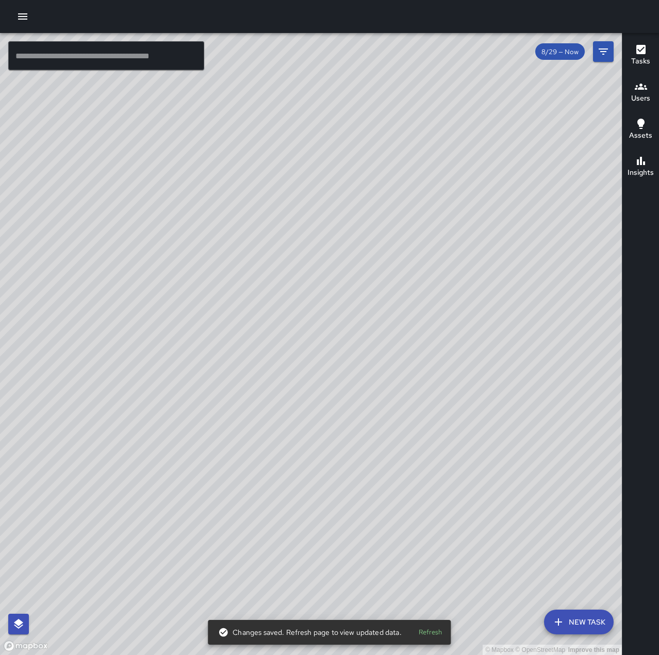
drag, startPoint x: 380, startPoint y: 211, endPoint x: 515, endPoint y: 470, distance: 291.8
click at [515, 470] on div "© Mapbox © OpenStreetMap Improve this map" at bounding box center [311, 344] width 622 height 622
drag, startPoint x: 465, startPoint y: 437, endPoint x: 368, endPoint y: 478, distance: 105.2
click at [367, 479] on div "© Mapbox © OpenStreetMap Improve this map" at bounding box center [311, 344] width 622 height 622
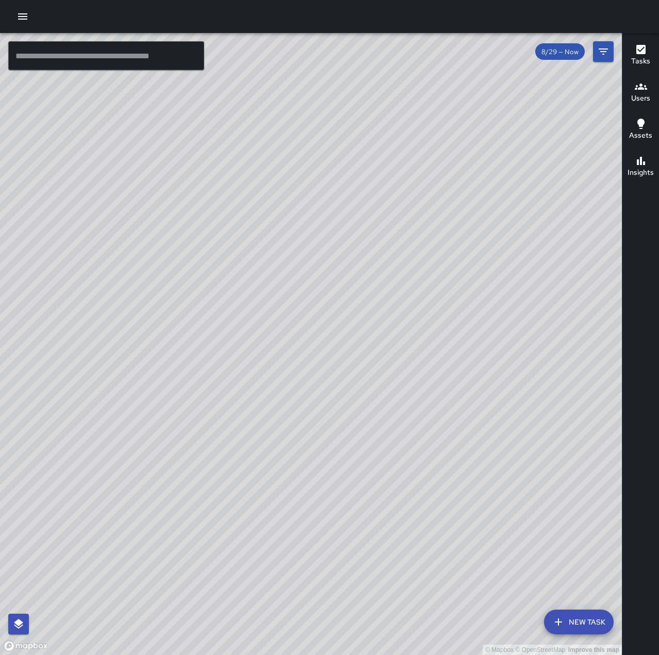
drag, startPoint x: 365, startPoint y: 468, endPoint x: 437, endPoint y: 552, distance: 110.8
click at [437, 552] on div "© Mapbox © OpenStreetMap Improve this map" at bounding box center [311, 344] width 622 height 622
drag, startPoint x: 468, startPoint y: 613, endPoint x: 344, endPoint y: 420, distance: 228.7
click at [344, 420] on div "© Mapbox © OpenStreetMap Improve this map" at bounding box center [311, 344] width 622 height 622
drag, startPoint x: 415, startPoint y: 440, endPoint x: 517, endPoint y: 368, distance: 125.5
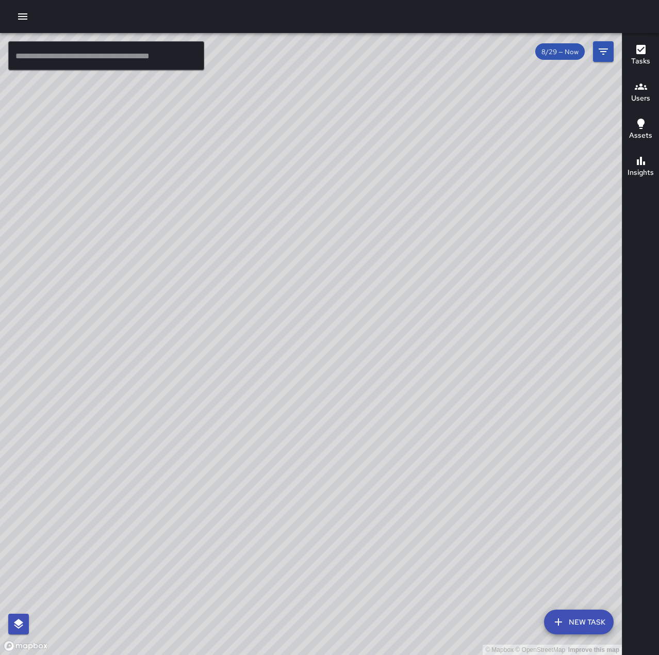
click at [517, 368] on div "© Mapbox © OpenStreetMap Improve this map" at bounding box center [311, 344] width 622 height 622
drag, startPoint x: 526, startPoint y: 426, endPoint x: 472, endPoint y: 372, distance: 76.2
click at [472, 372] on div "© Mapbox © OpenStreetMap Improve this map" at bounding box center [311, 344] width 622 height 622
click at [18, 11] on icon "button" at bounding box center [23, 16] width 12 height 12
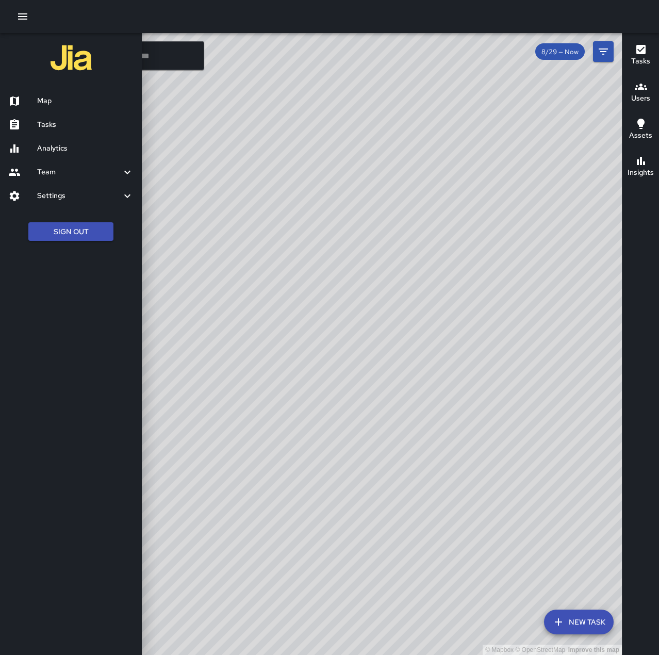
click at [67, 122] on h6 "Tasks" at bounding box center [85, 124] width 96 height 11
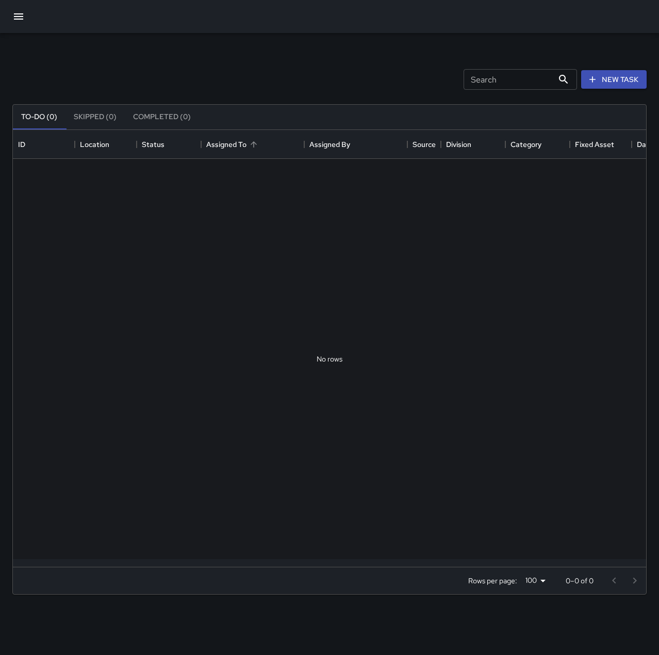
scroll to position [429, 626]
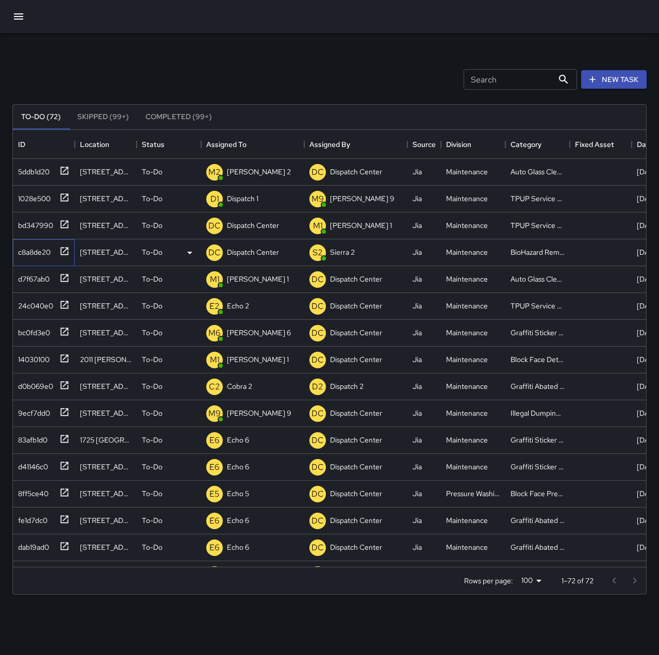
click at [43, 250] on div "c8a8de20" at bounding box center [32, 250] width 37 height 14
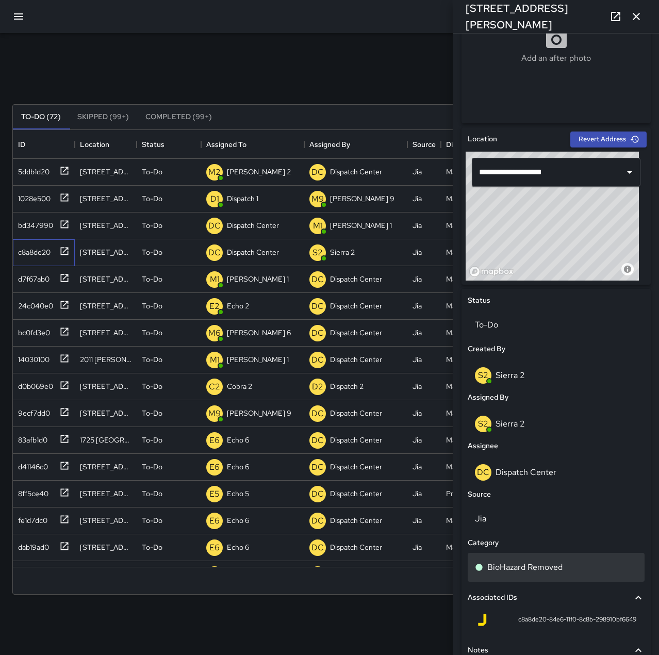
scroll to position [258, 0]
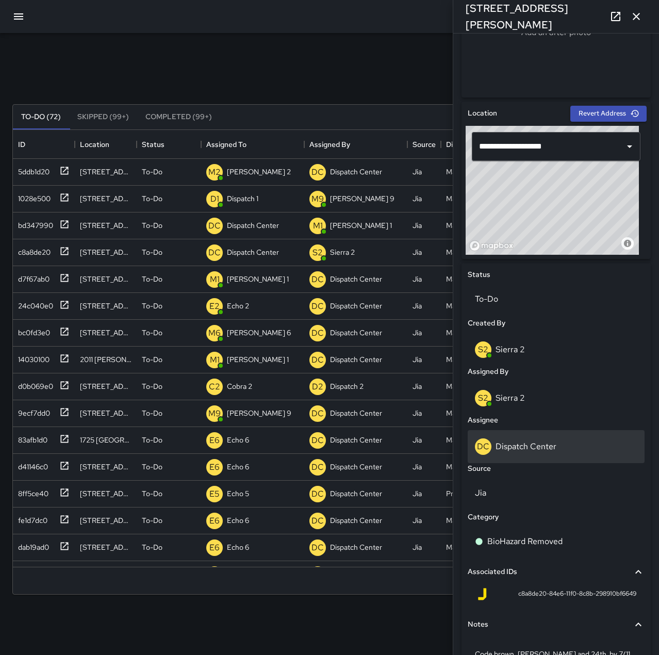
click at [532, 448] on p "Dispatch Center" at bounding box center [526, 446] width 61 height 11
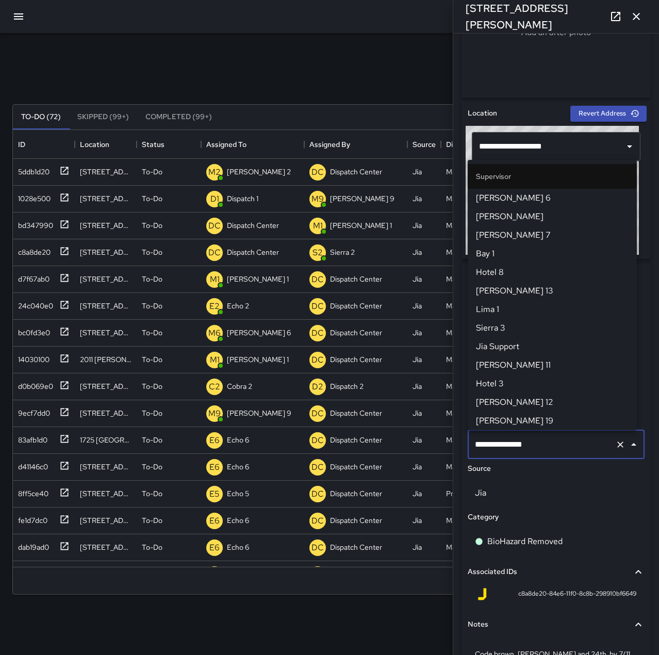
scroll to position [984, 0]
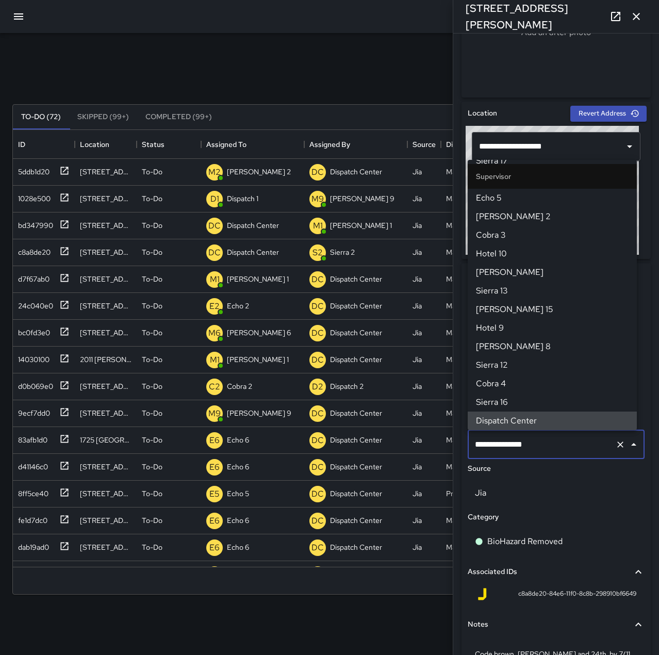
click at [615, 440] on icon "Clear" at bounding box center [620, 444] width 10 height 10
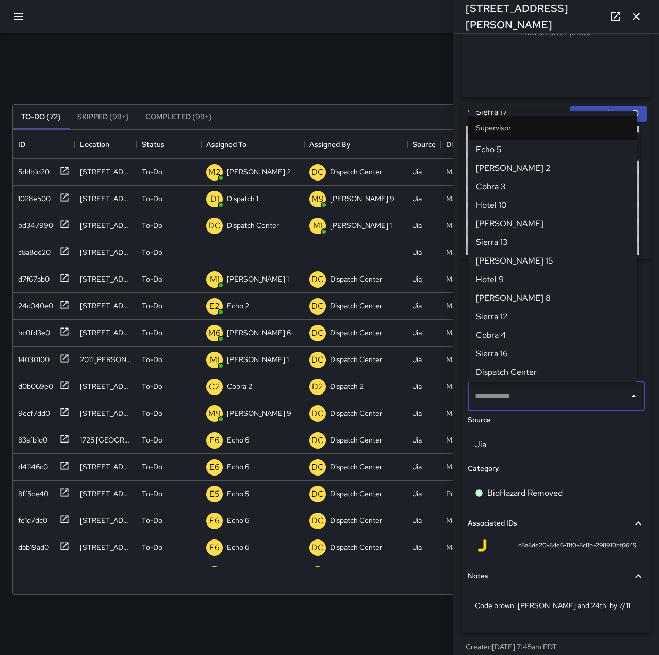
scroll to position [0, 0]
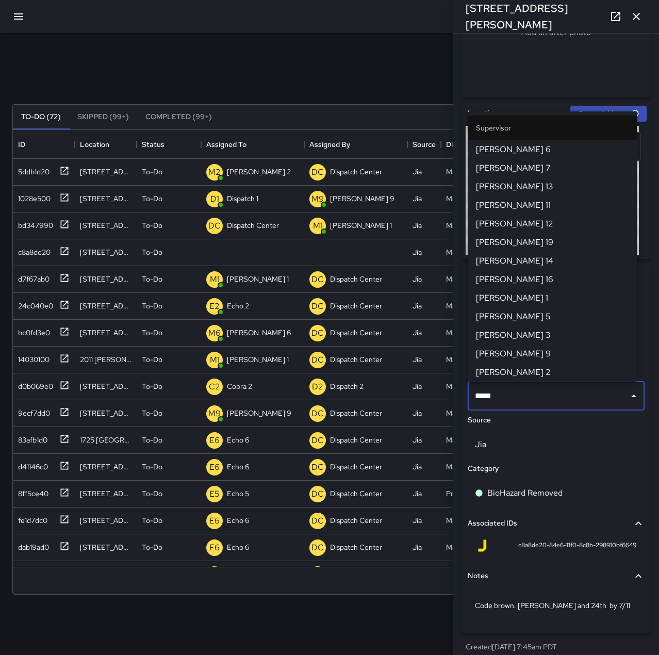
type input "******"
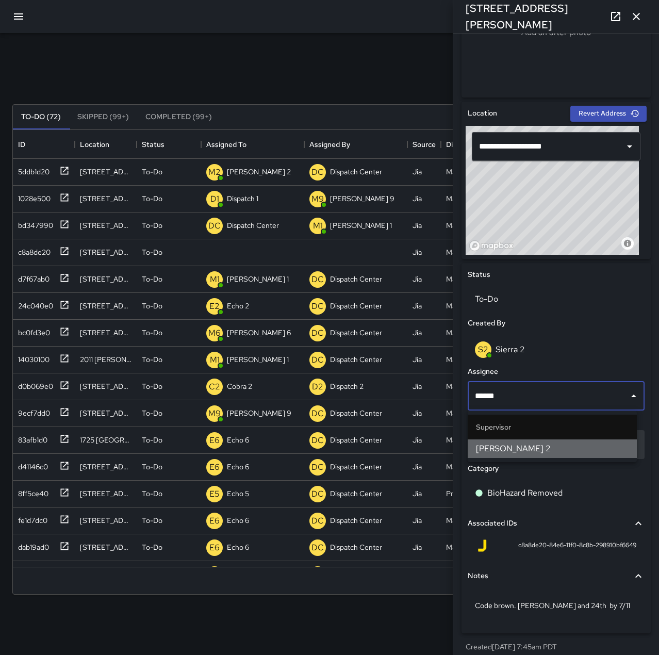
click at [610, 453] on span "[PERSON_NAME] 2" at bounding box center [552, 448] width 153 height 12
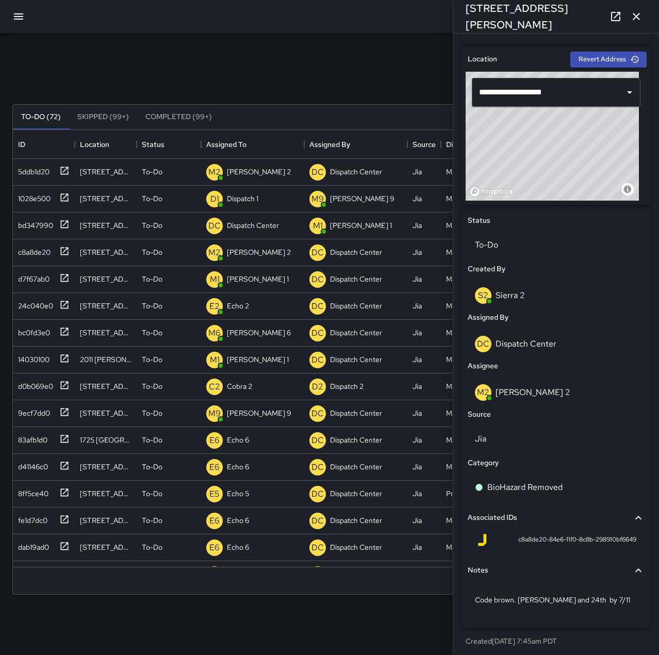
scroll to position [316, 0]
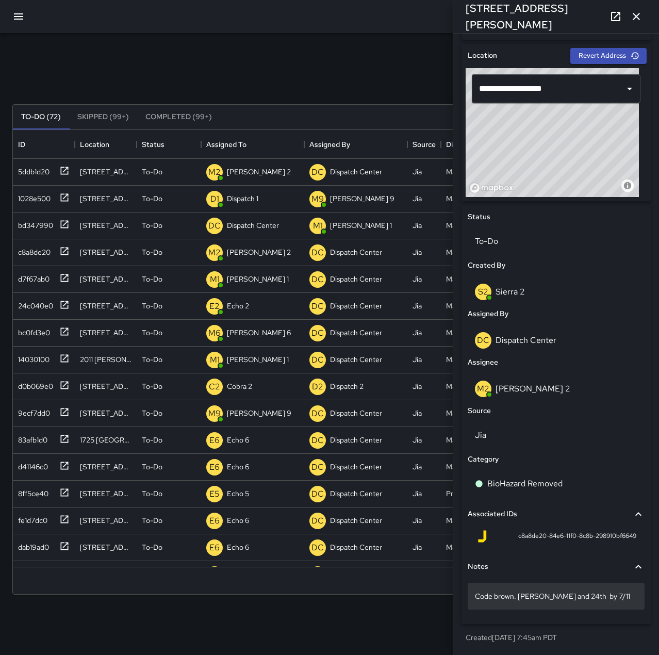
click at [613, 591] on p "Code brown. [PERSON_NAME] and 24th by 7/11" at bounding box center [556, 596] width 162 height 10
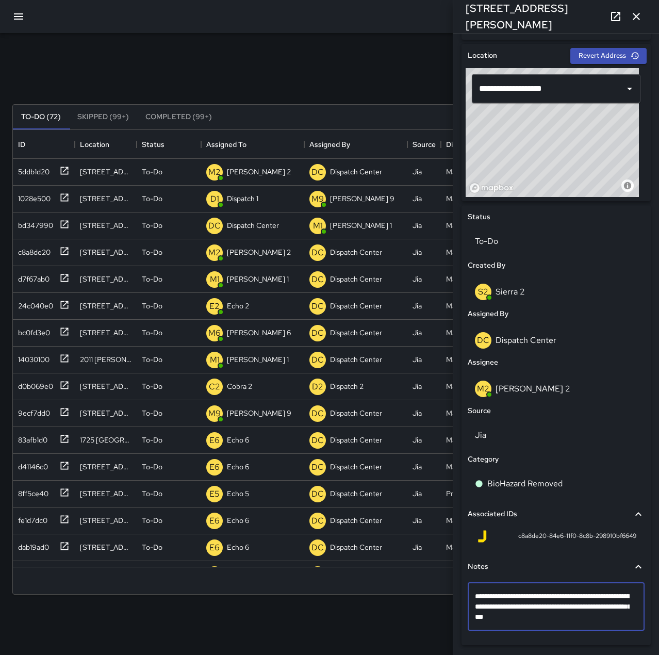
type textarea "**********"
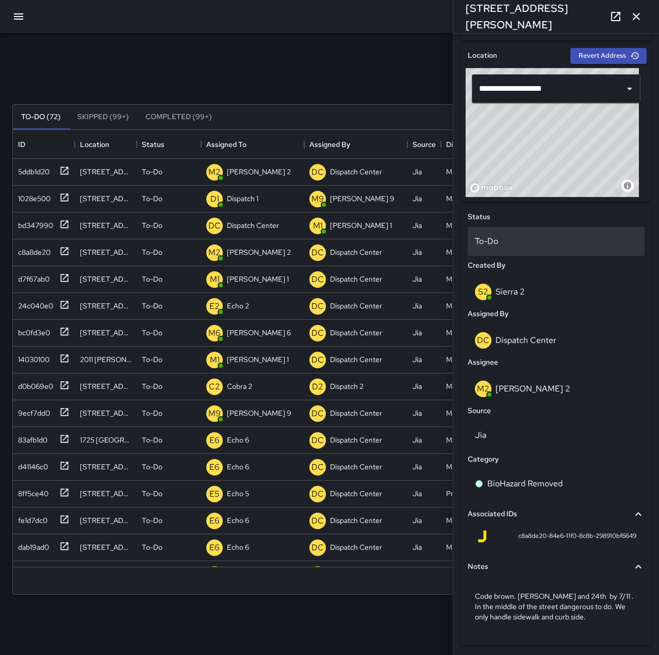
click at [556, 248] on div "To-Do" at bounding box center [556, 241] width 177 height 29
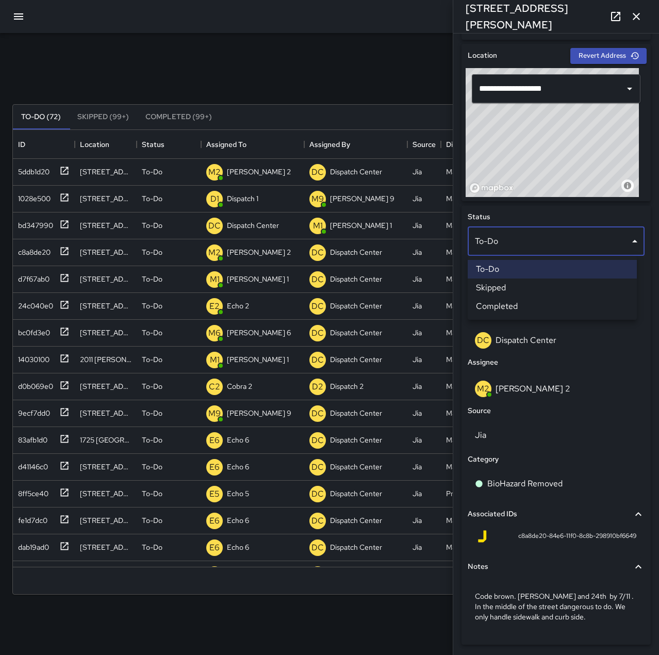
click at [557, 283] on li "Skipped" at bounding box center [552, 287] width 169 height 19
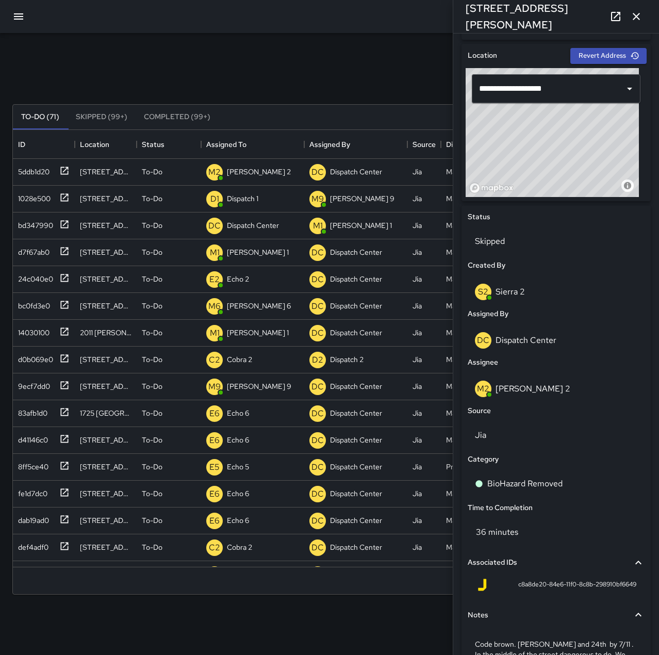
click at [643, 19] on button "button" at bounding box center [636, 16] width 21 height 21
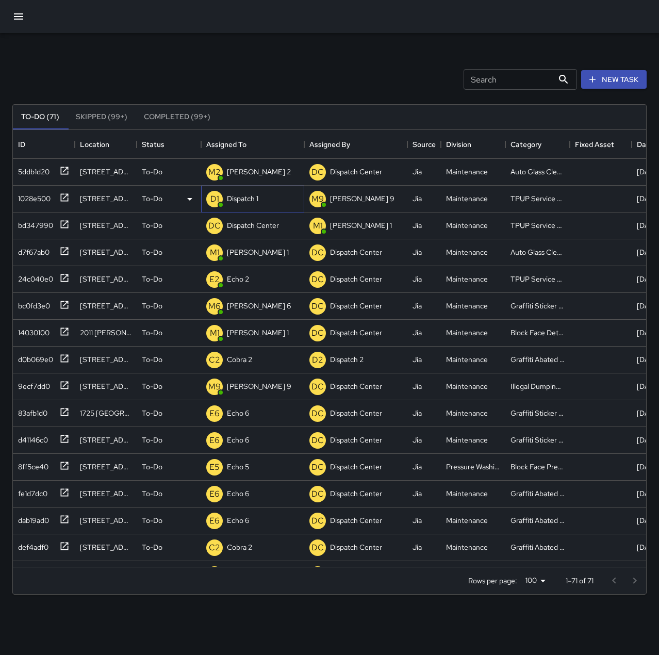
click at [250, 195] on p "Dispatch 1" at bounding box center [242, 198] width 31 height 10
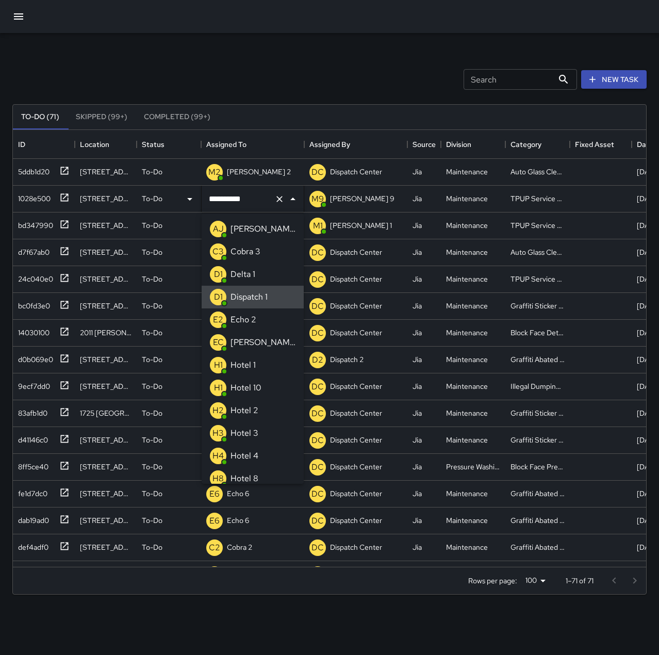
click at [278, 197] on icon "Clear" at bounding box center [279, 199] width 6 height 6
click at [258, 313] on li "E2 Echo 2" at bounding box center [253, 319] width 102 height 23
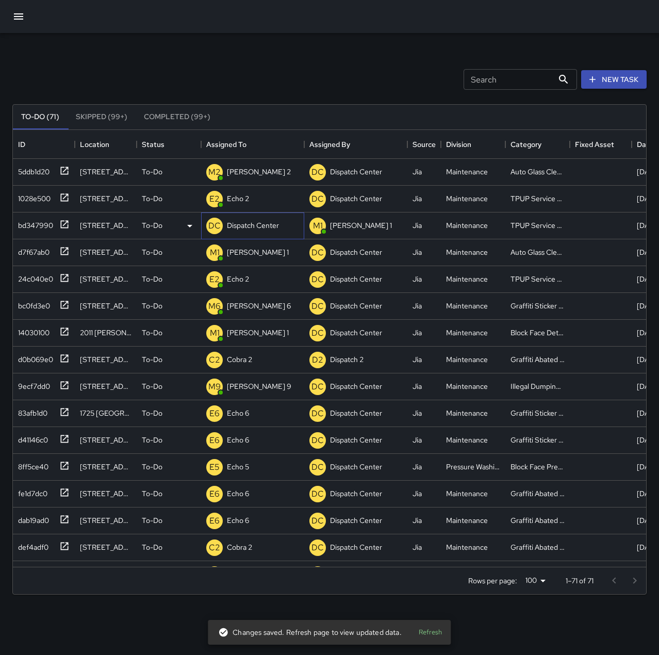
click at [252, 227] on p "Dispatch Center" at bounding box center [253, 225] width 52 height 10
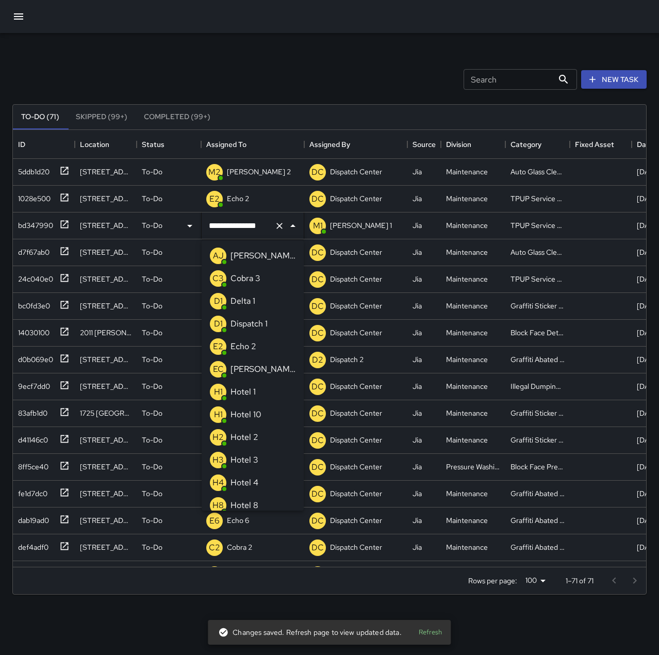
scroll to position [573, 0]
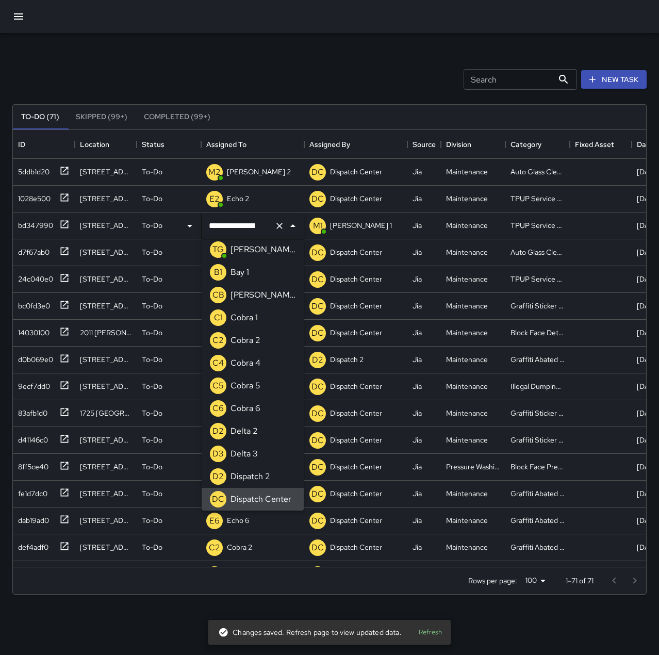
click at [282, 224] on icon "Clear" at bounding box center [279, 226] width 6 height 6
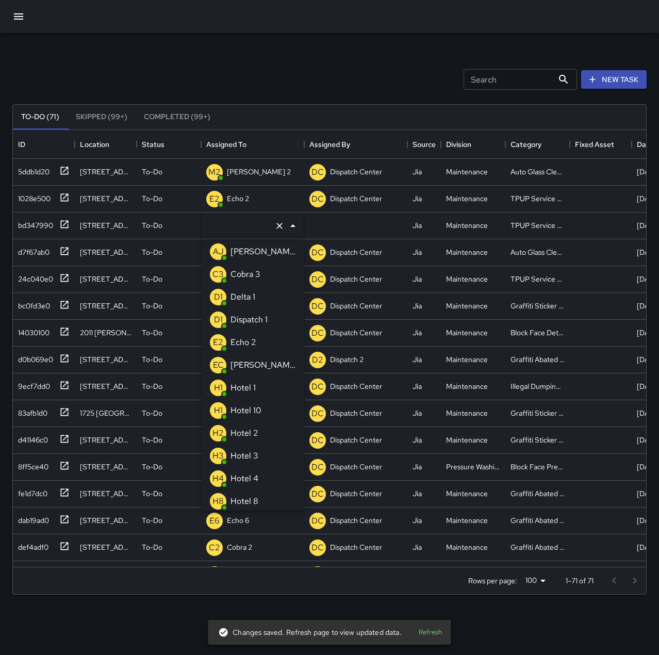
click at [256, 344] on p "Echo 2" at bounding box center [244, 342] width 26 height 12
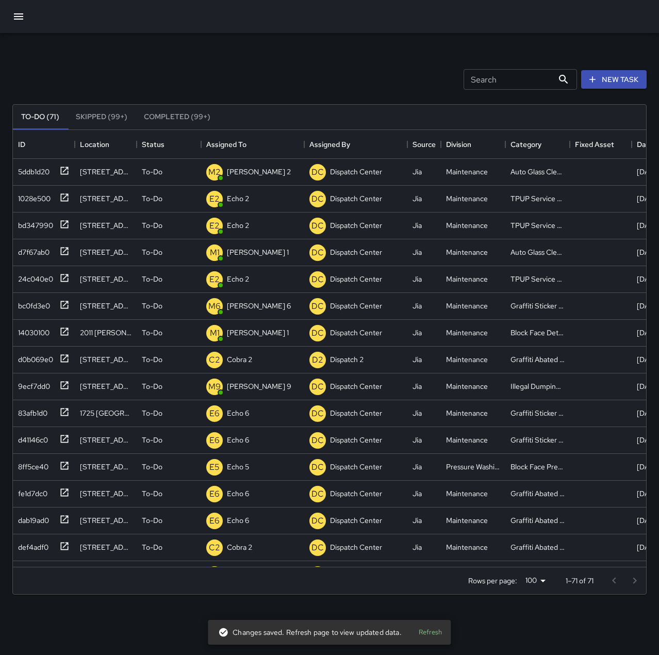
click at [301, 57] on div "Search Search New Task" at bounding box center [329, 80] width 638 height 54
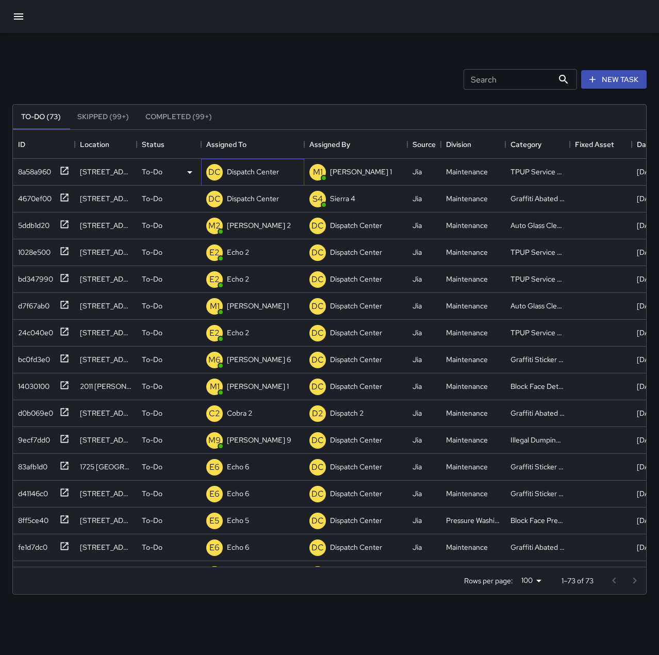
click at [252, 172] on p "Dispatch Center" at bounding box center [253, 172] width 52 height 10
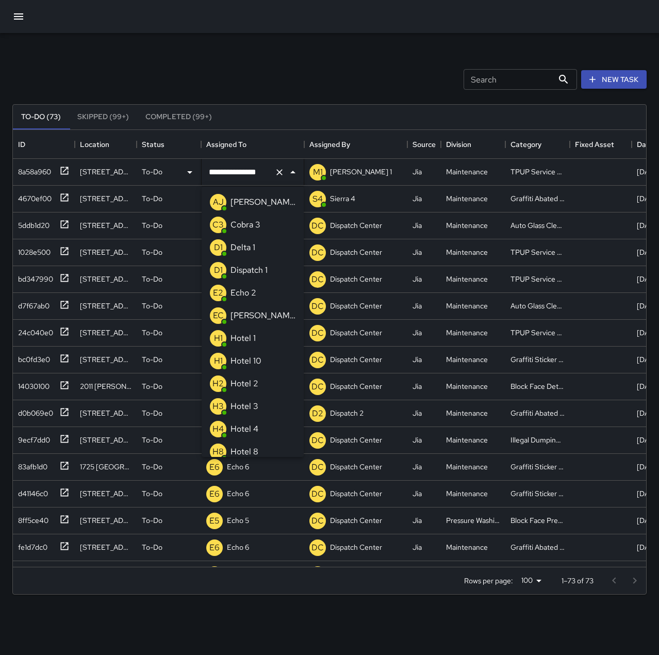
scroll to position [573, 0]
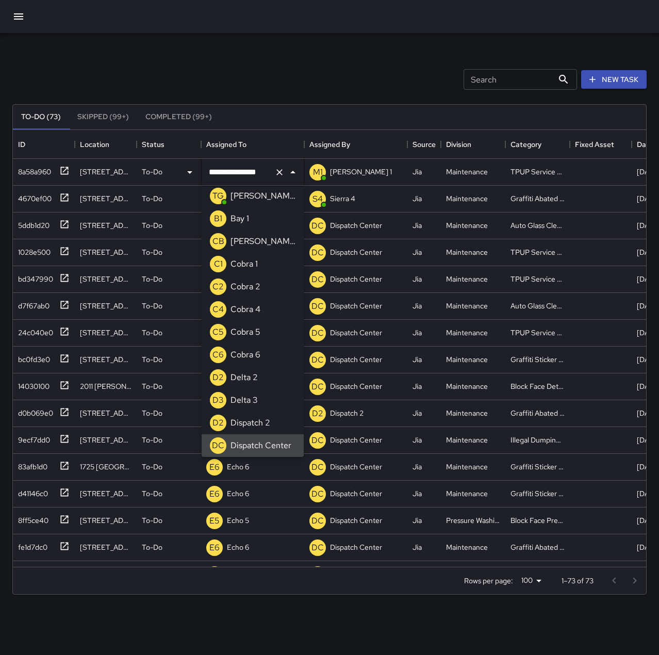
click at [281, 169] on icon "Clear" at bounding box center [279, 172] width 10 height 10
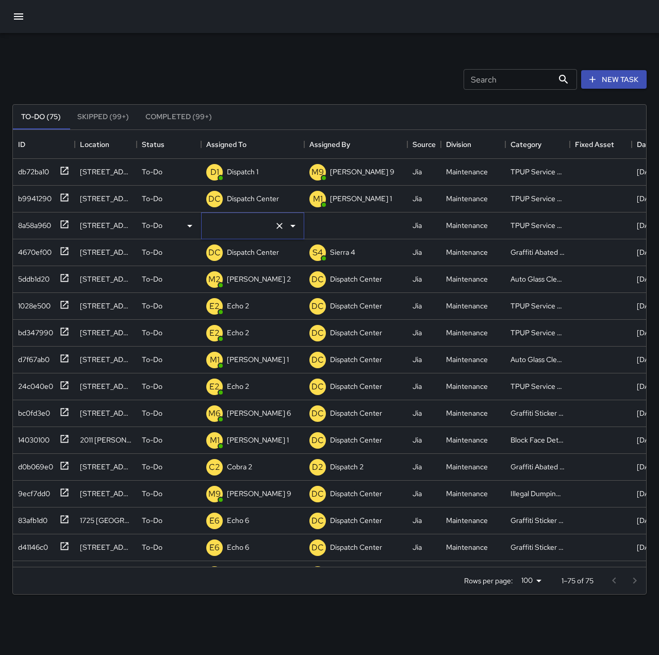
click at [277, 225] on icon "Clear" at bounding box center [279, 226] width 10 height 10
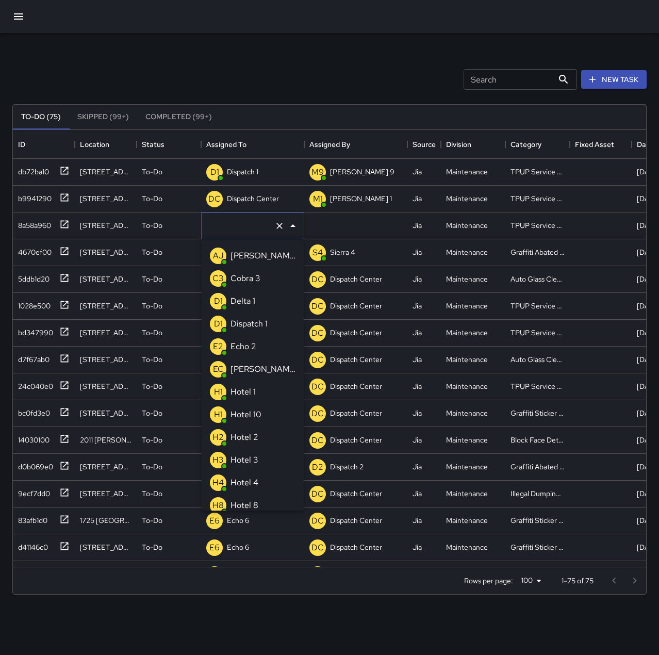
click at [251, 349] on p "Echo 2" at bounding box center [244, 346] width 26 height 12
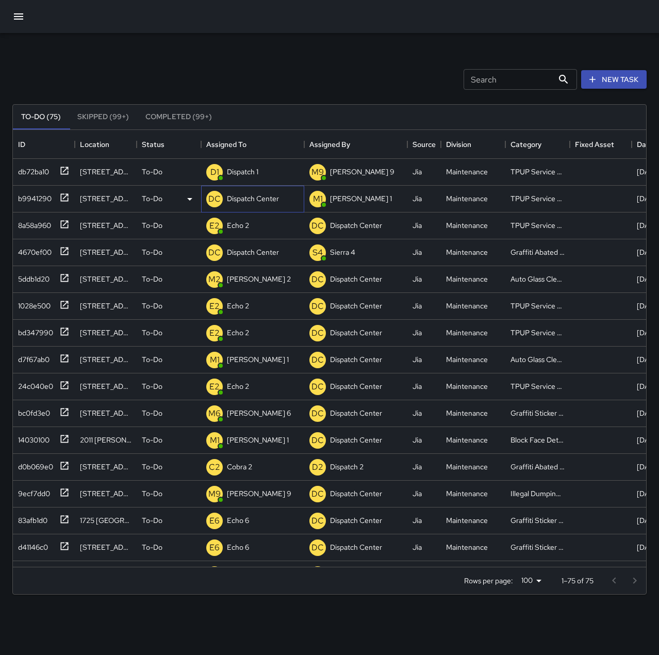
click at [241, 200] on p "Dispatch Center" at bounding box center [253, 198] width 52 height 10
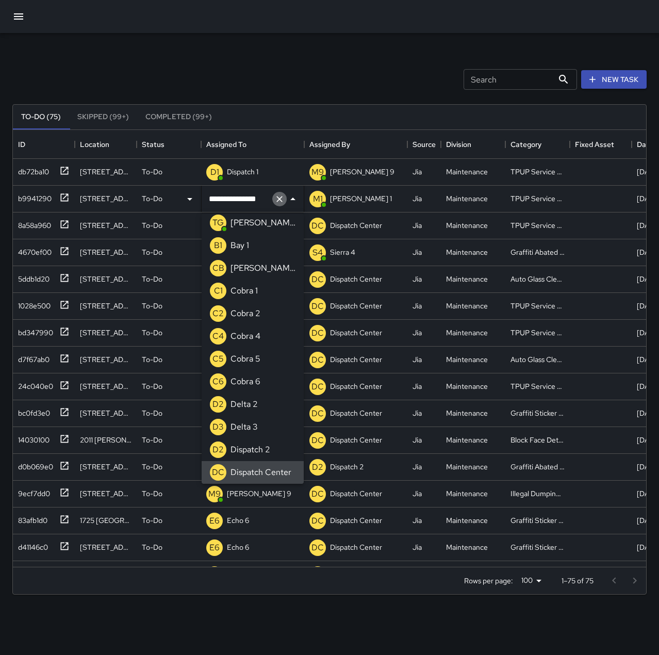
click at [279, 200] on icon "Clear" at bounding box center [279, 199] width 10 height 10
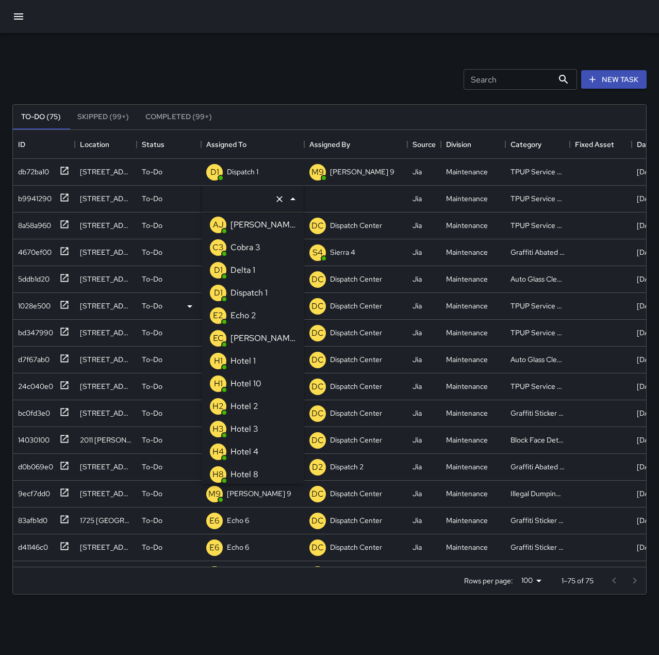
click at [262, 317] on li "E2 Echo 2" at bounding box center [253, 315] width 102 height 23
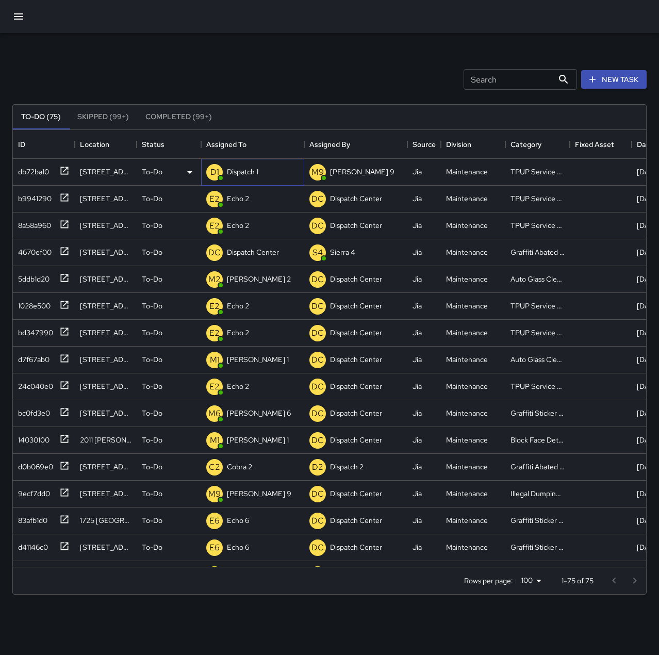
click at [247, 172] on p "Dispatch 1" at bounding box center [242, 172] width 31 height 10
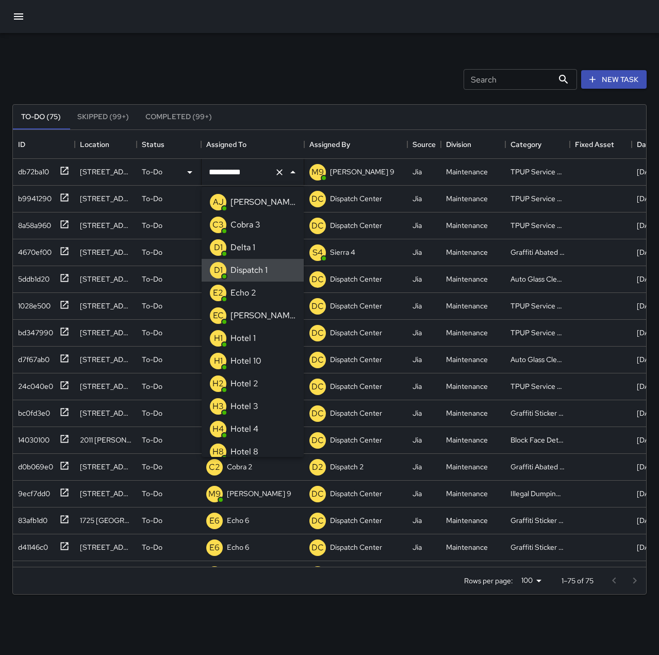
click at [278, 168] on icon "Clear" at bounding box center [279, 172] width 10 height 10
click at [252, 293] on p "Echo 2" at bounding box center [244, 293] width 26 height 12
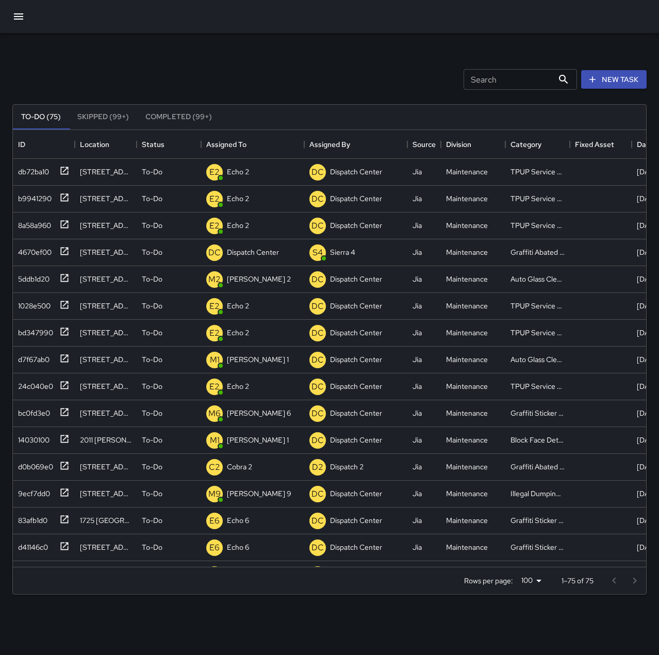
click at [272, 67] on div "Search Search New Task" at bounding box center [329, 80] width 638 height 54
click at [41, 249] on div "4670ef00" at bounding box center [33, 250] width 38 height 14
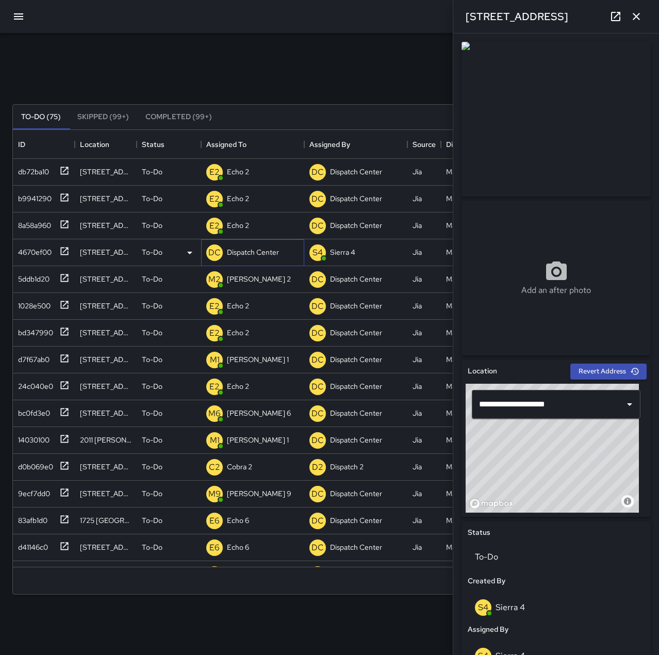
click at [267, 257] on p "Dispatch Center" at bounding box center [253, 252] width 52 height 10
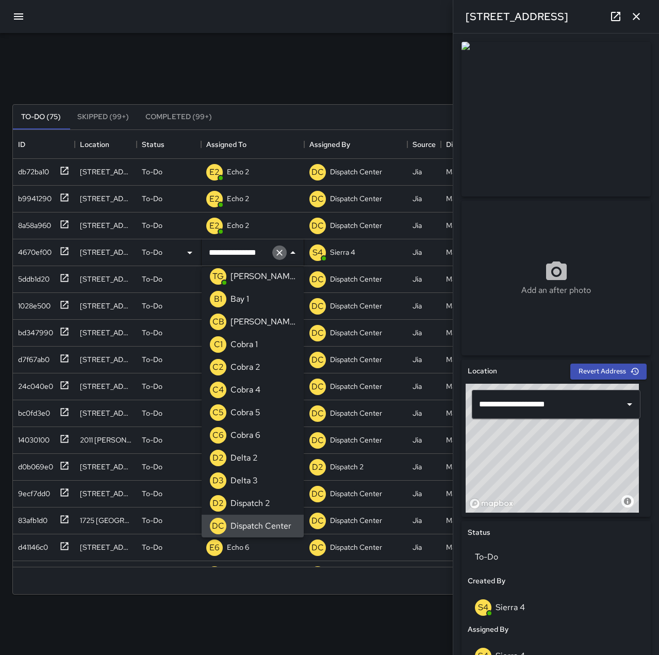
click at [278, 254] on icon "Clear" at bounding box center [279, 253] width 10 height 10
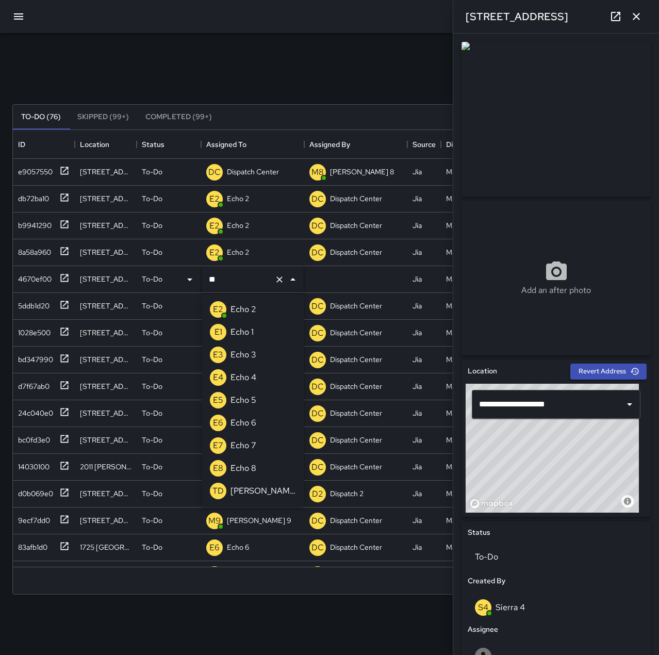
scroll to position [0, 0]
type input "******"
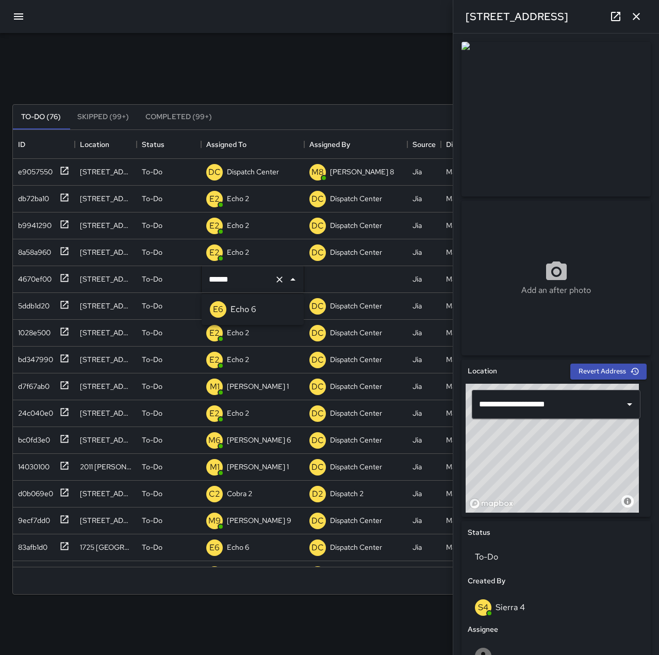
click at [281, 310] on li "E6 Echo 6" at bounding box center [253, 309] width 102 height 23
click at [241, 45] on div "Search Search New Task To-Do (76) Skipped (99+) Completed (99+) ID Location Sta…" at bounding box center [329, 321] width 659 height 576
click at [637, 18] on icon "button" at bounding box center [636, 16] width 7 height 7
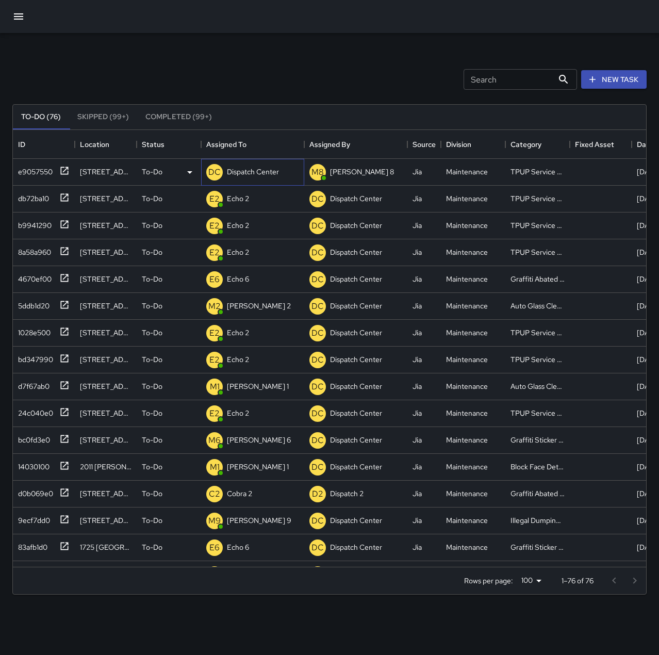
click at [267, 169] on p "Dispatch Center" at bounding box center [253, 172] width 52 height 10
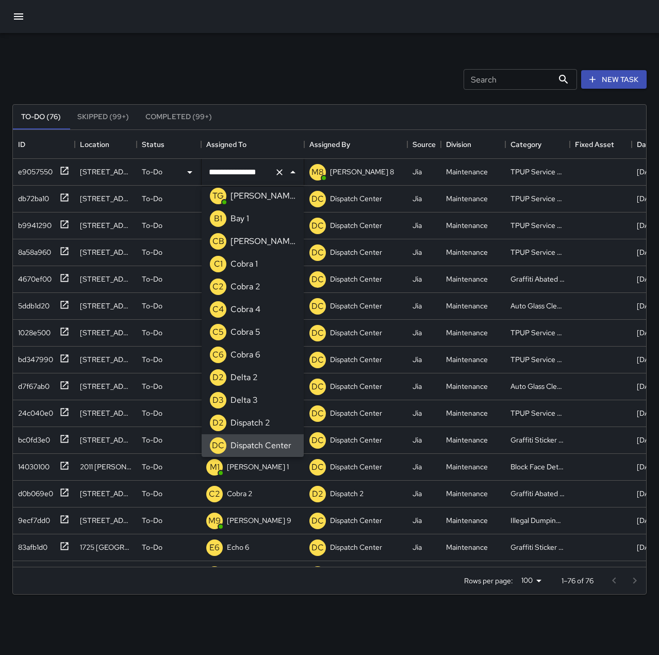
click at [280, 171] on icon "Clear" at bounding box center [279, 172] width 10 height 10
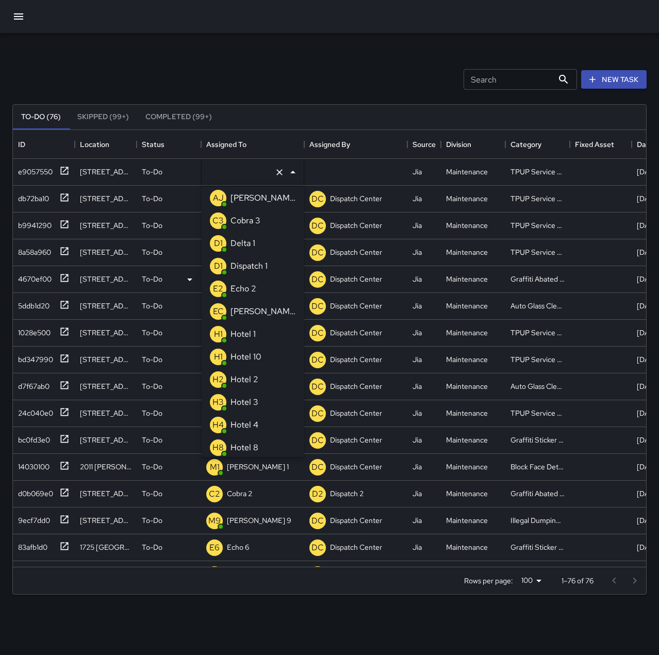
drag, startPoint x: 251, startPoint y: 287, endPoint x: 257, endPoint y: 278, distance: 11.0
click at [252, 287] on p "Echo 2" at bounding box center [244, 289] width 26 height 12
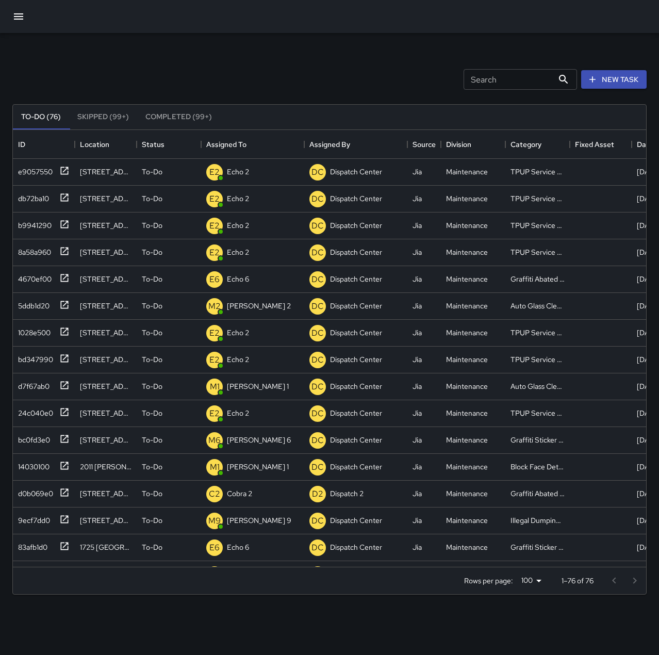
click at [253, 81] on div "Search Search New Task" at bounding box center [329, 80] width 638 height 54
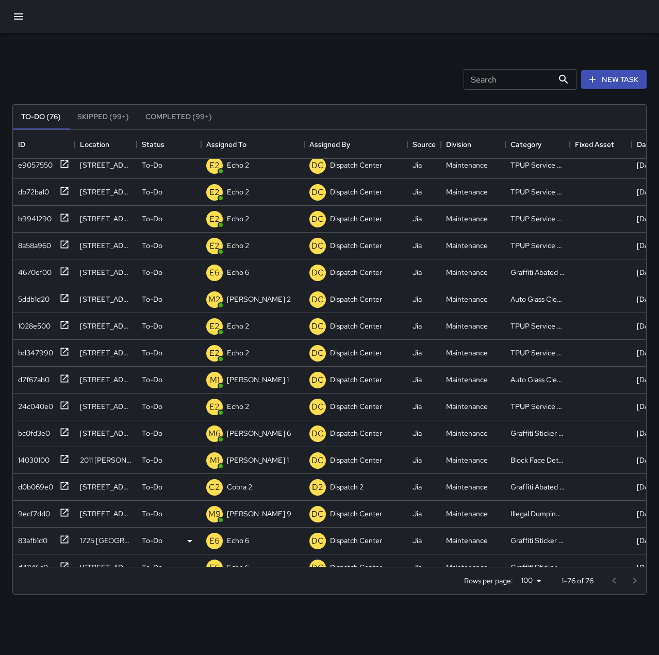
scroll to position [0, 0]
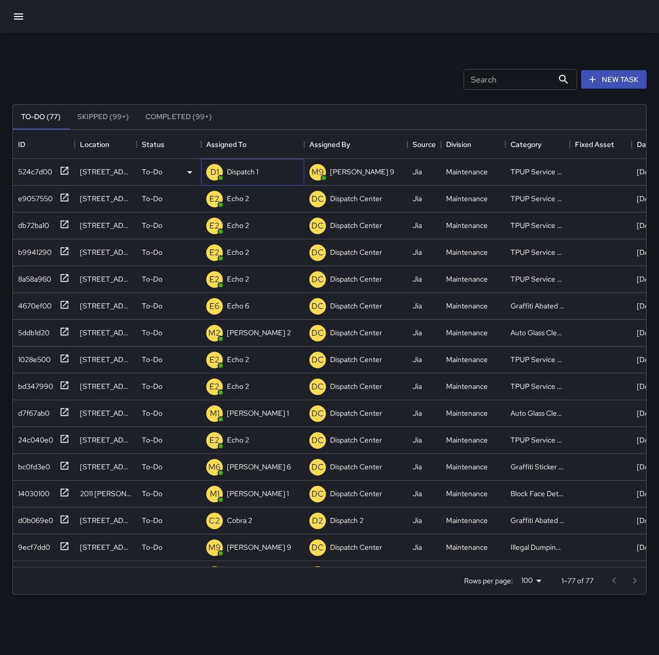
click at [245, 170] on p "Dispatch 1" at bounding box center [242, 172] width 31 height 10
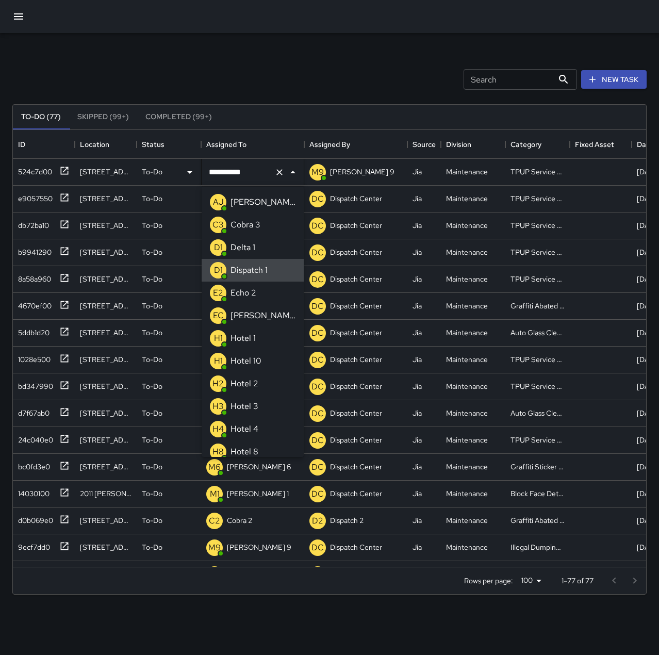
click at [276, 173] on icon "Clear" at bounding box center [279, 172] width 10 height 10
click at [257, 295] on div "Echo 2" at bounding box center [243, 293] width 30 height 17
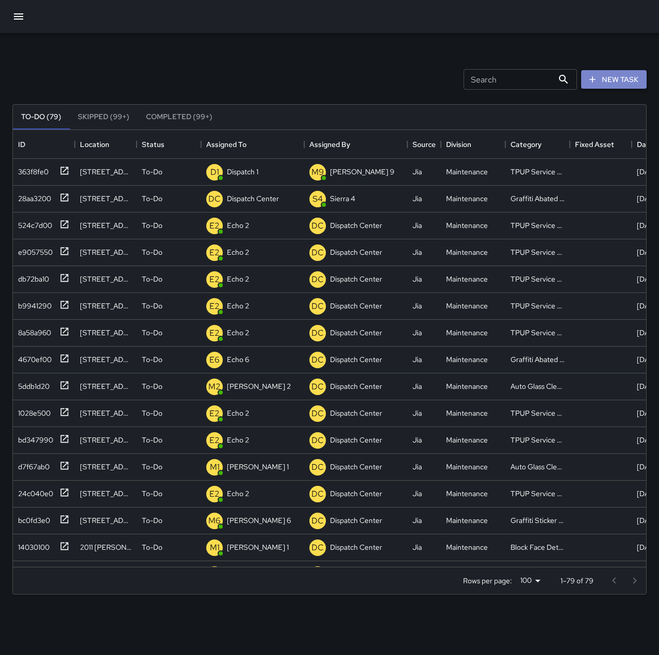
click at [601, 80] on button "New Task" at bounding box center [613, 79] width 65 height 19
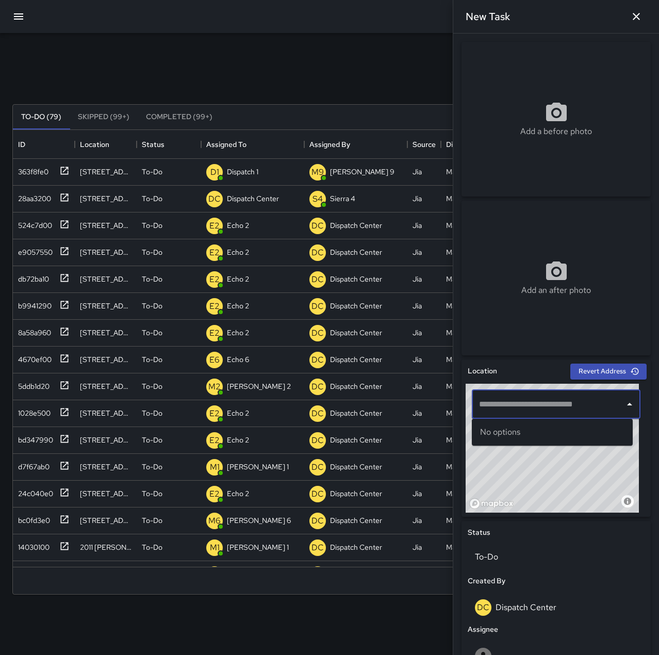
click at [548, 405] on input "text" at bounding box center [548, 404] width 144 height 20
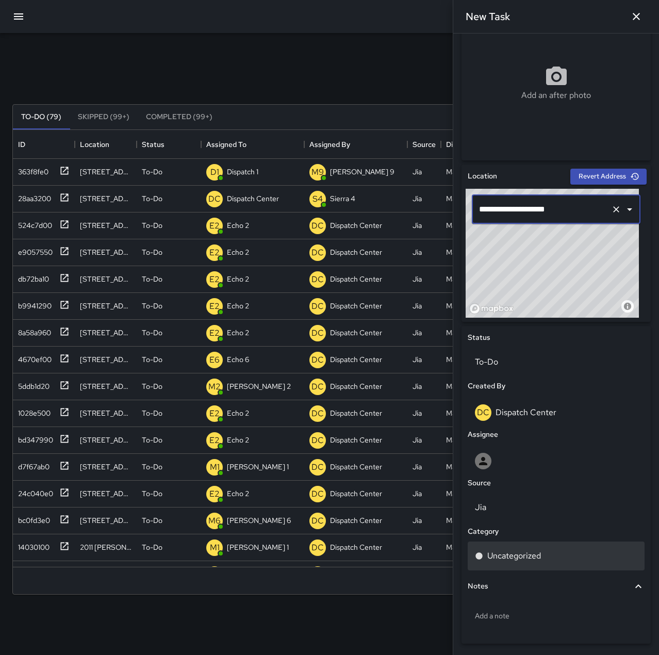
scroll to position [206, 0]
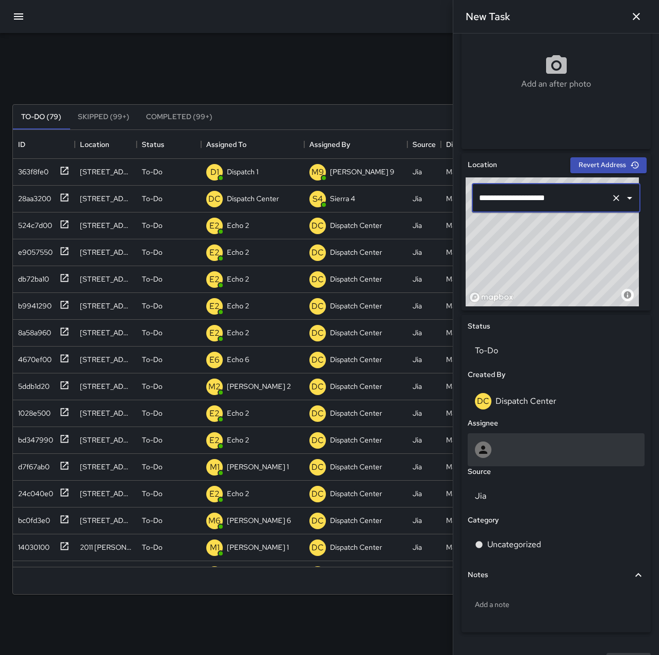
type input "**********"
click at [516, 442] on div at bounding box center [556, 449] width 162 height 17
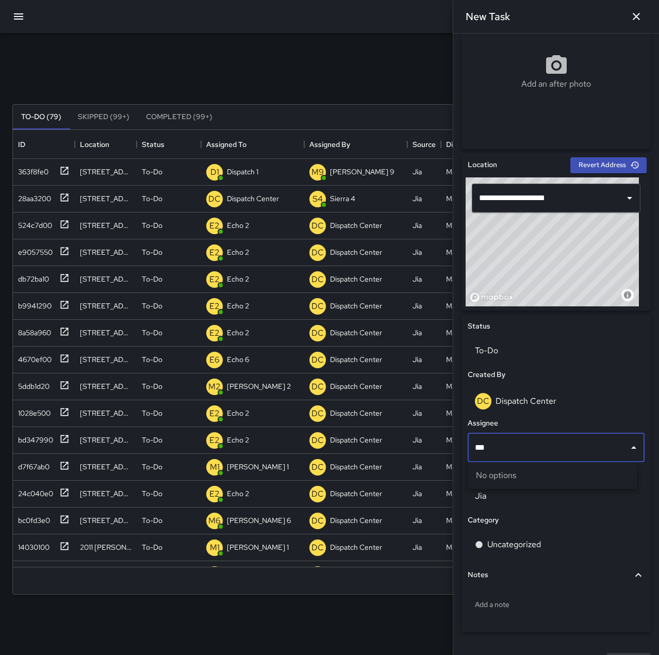
scroll to position [429, 626]
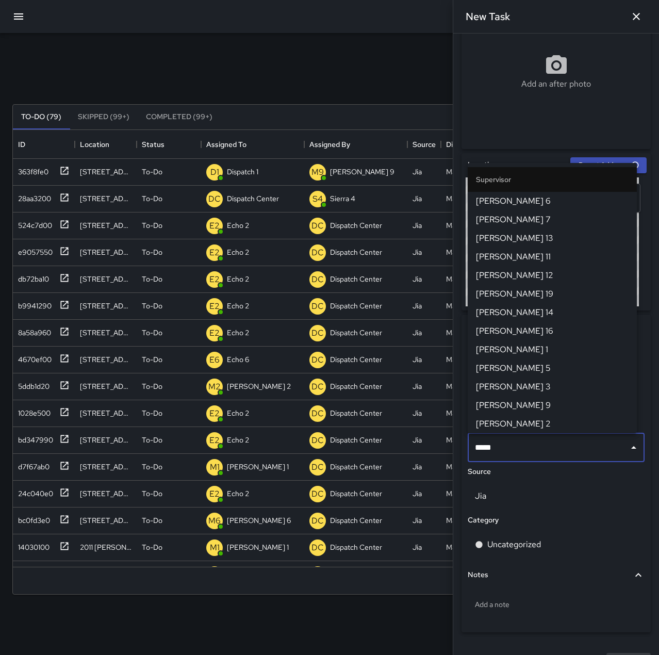
type input "******"
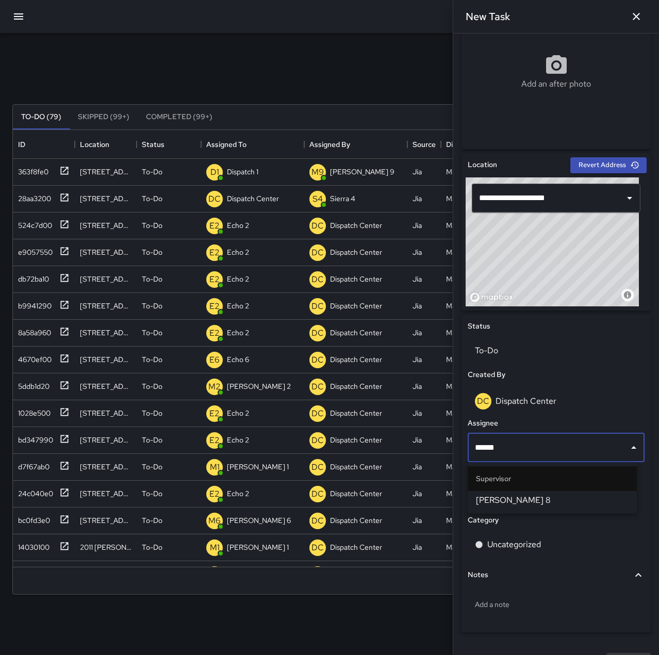
click at [536, 501] on span "[PERSON_NAME] 8" at bounding box center [552, 500] width 153 height 12
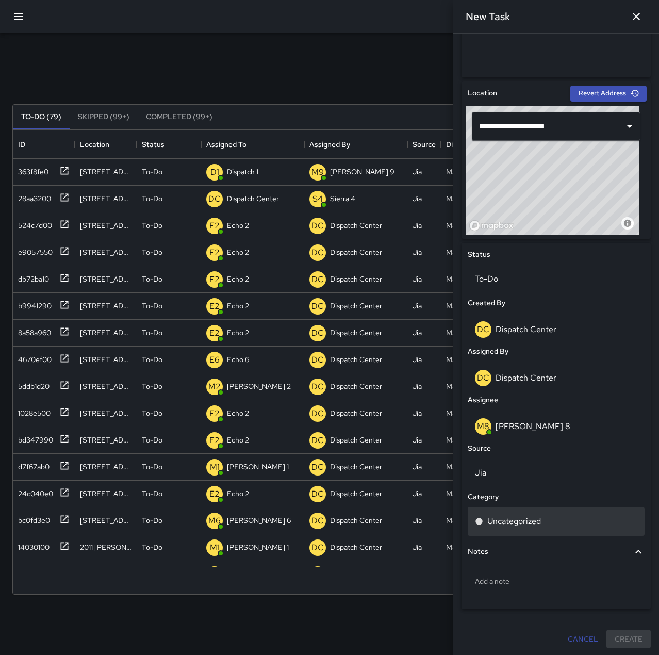
scroll to position [280, 0]
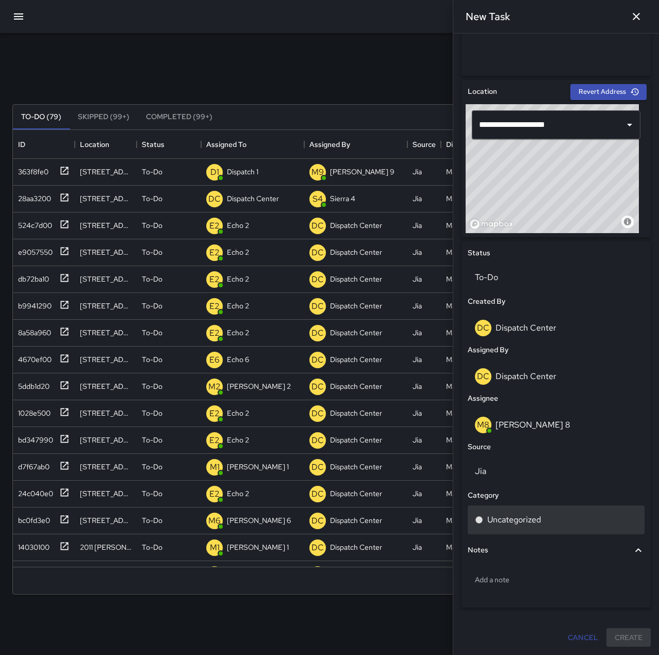
click at [554, 524] on div "Uncategorized" at bounding box center [556, 520] width 162 height 12
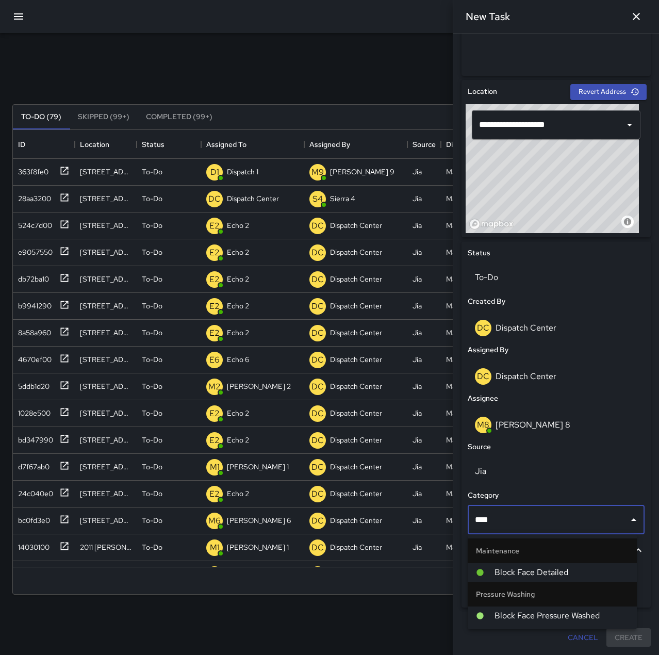
type input "*****"
click at [562, 565] on li "Block Face Detailed" at bounding box center [552, 572] width 169 height 19
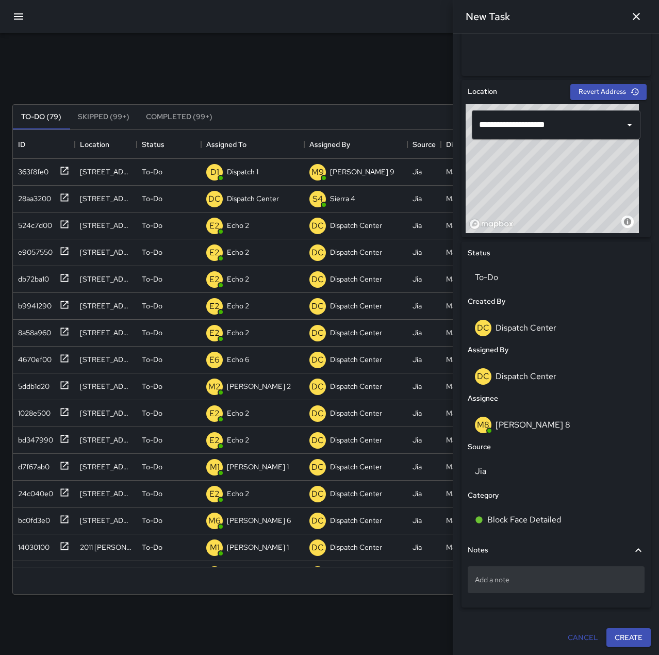
click at [529, 584] on p "Add a note" at bounding box center [556, 579] width 162 height 10
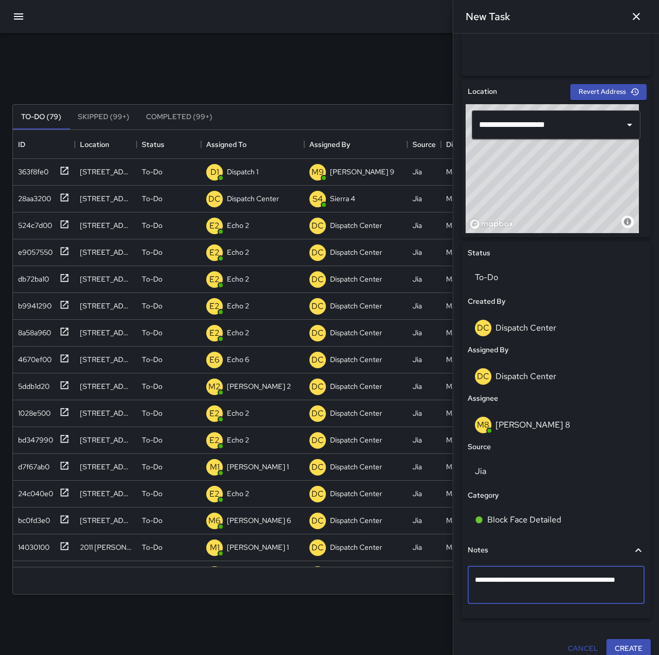
type textarea "**********"
click at [630, 645] on button "Create" at bounding box center [628, 647] width 44 height 19
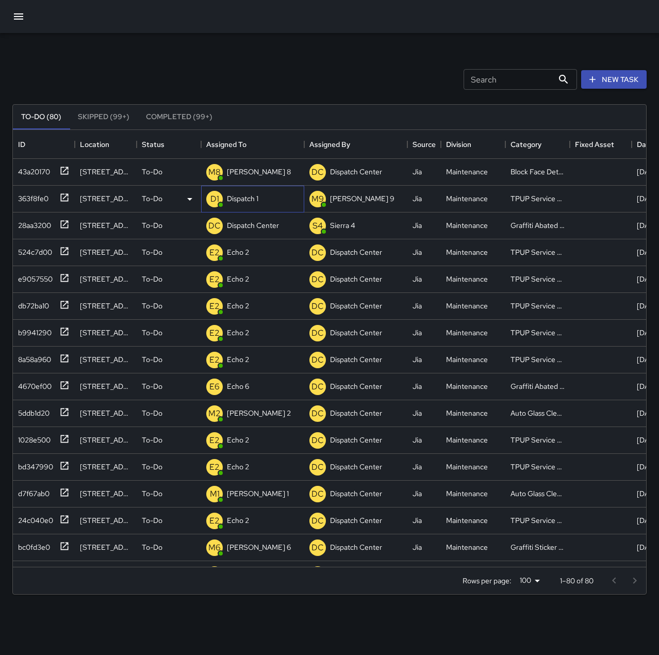
click at [251, 192] on div "Dispatch 1" at bounding box center [243, 198] width 36 height 14
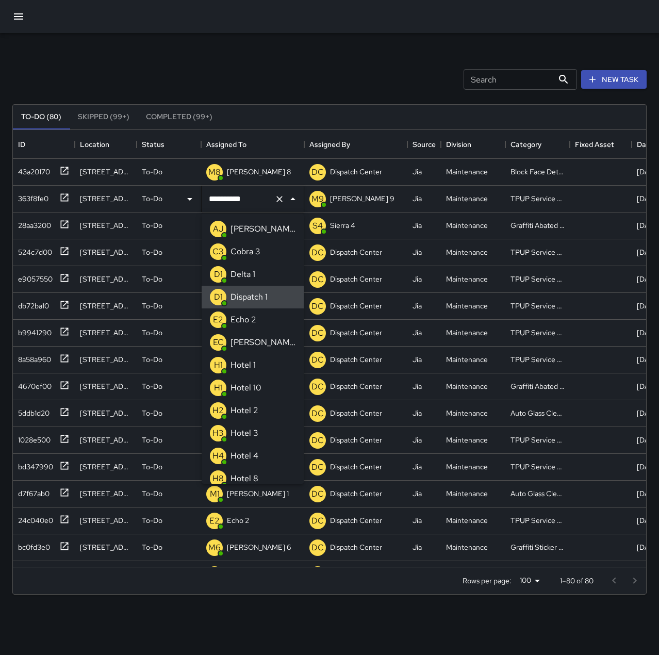
click at [276, 197] on icon "Clear" at bounding box center [279, 199] width 10 height 10
click at [263, 319] on li "E2 Echo 2" at bounding box center [253, 319] width 102 height 23
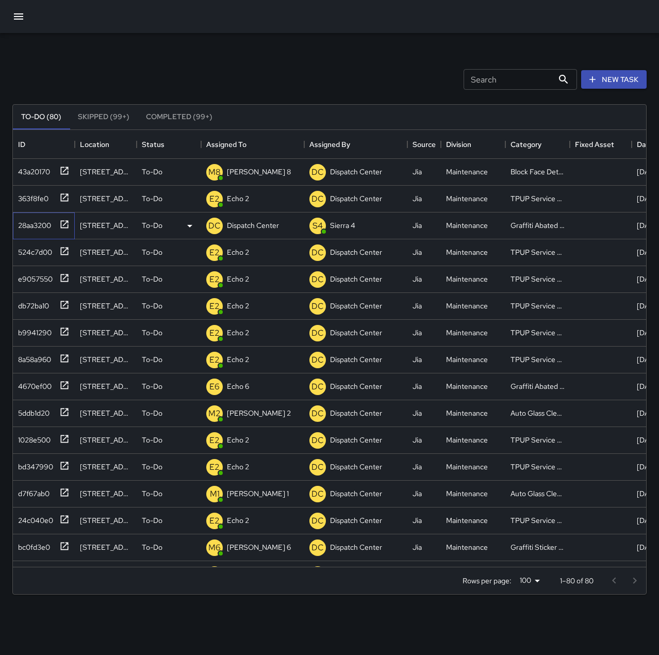
click at [44, 221] on div "28aa3200" at bounding box center [32, 223] width 37 height 14
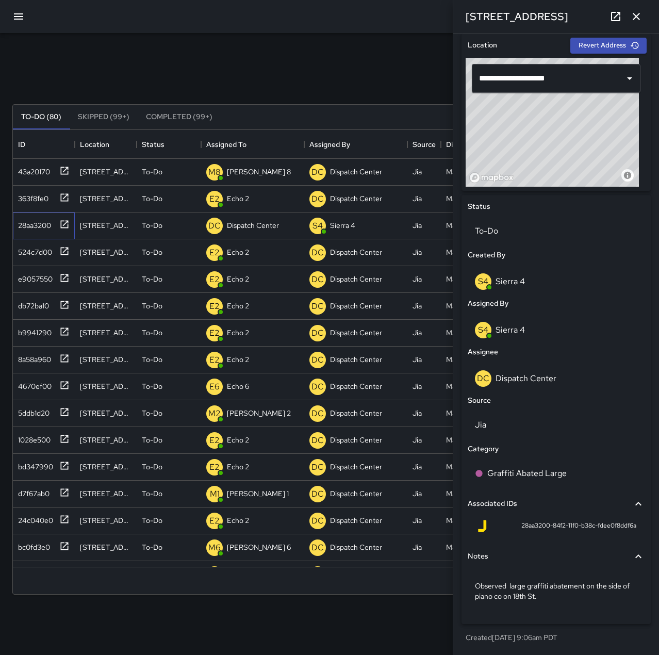
scroll to position [0, 0]
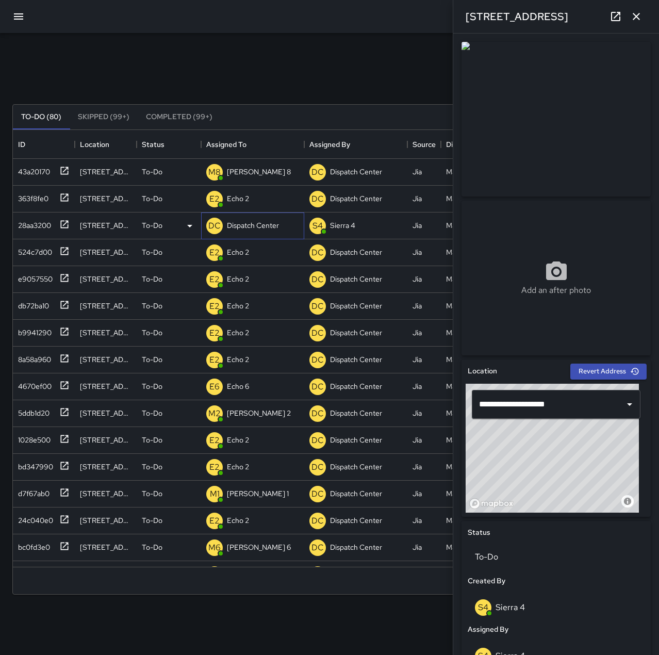
click at [245, 222] on p "Dispatch Center" at bounding box center [253, 225] width 52 height 10
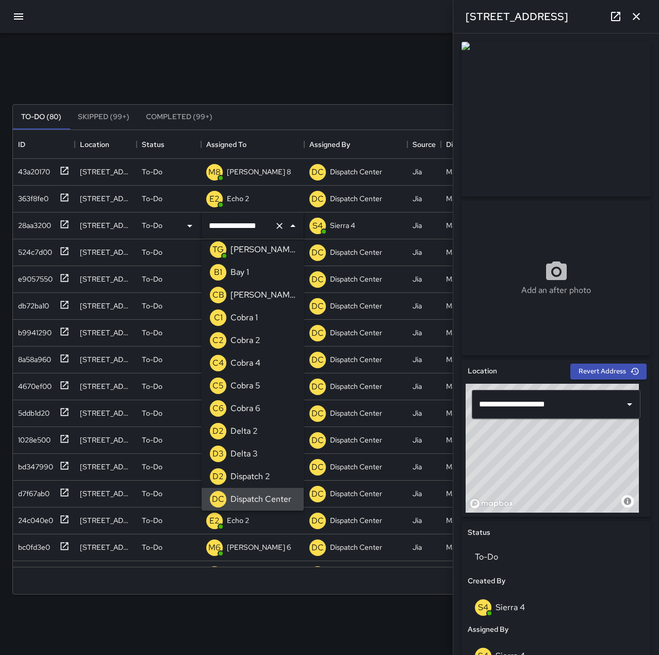
click at [278, 225] on icon "Clear" at bounding box center [279, 226] width 10 height 10
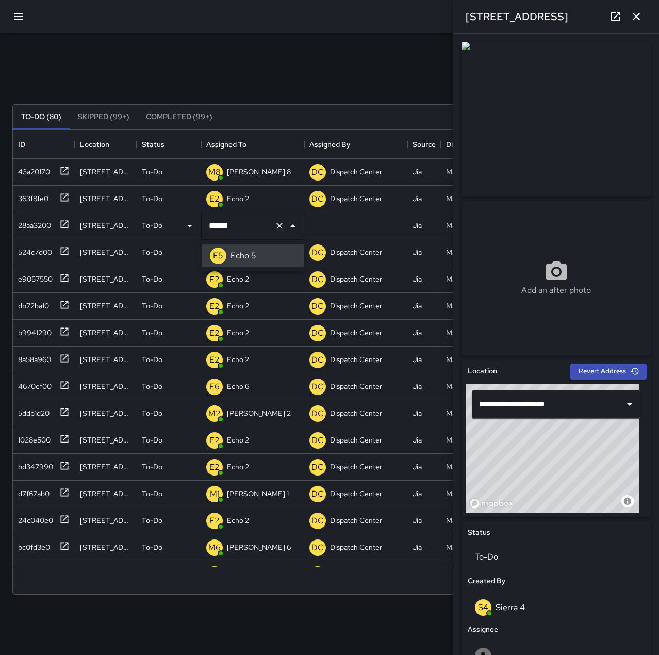
type input "******"
click at [313, 74] on div "Search Search New Task" at bounding box center [329, 80] width 638 height 54
click at [640, 17] on icon "button" at bounding box center [636, 16] width 12 height 12
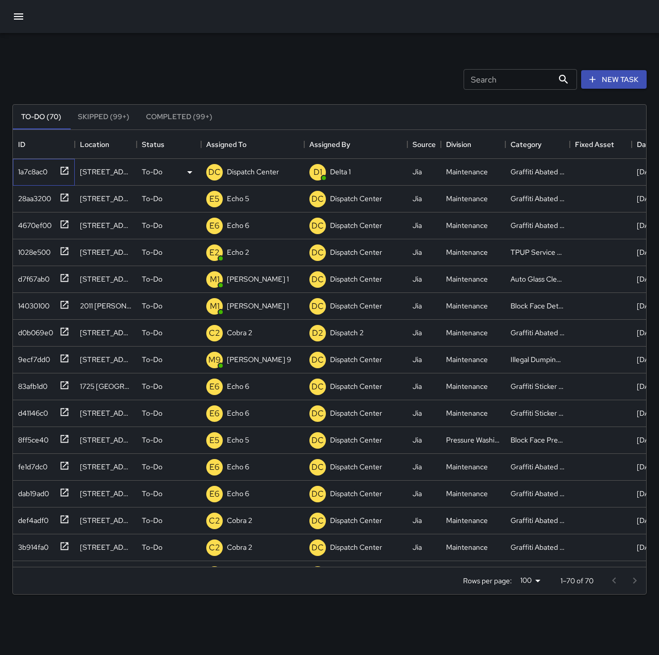
click at [38, 171] on div "1a7c8ac0" at bounding box center [31, 169] width 34 height 14
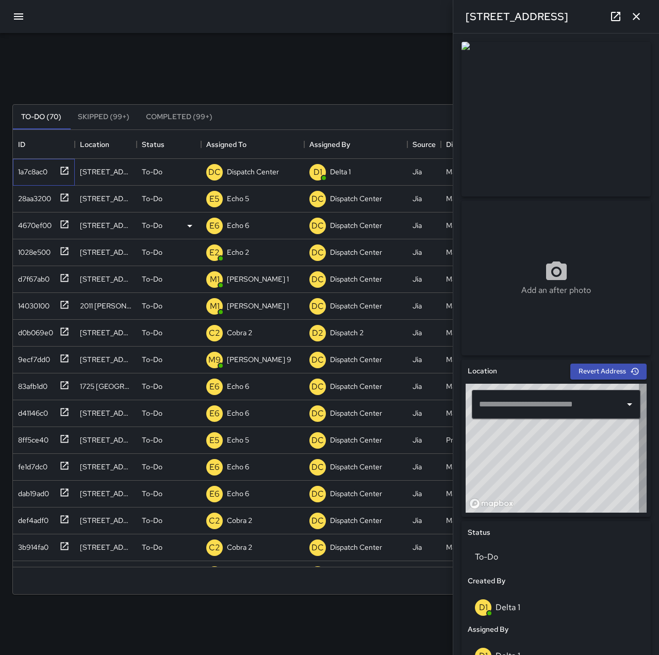
type input "**********"
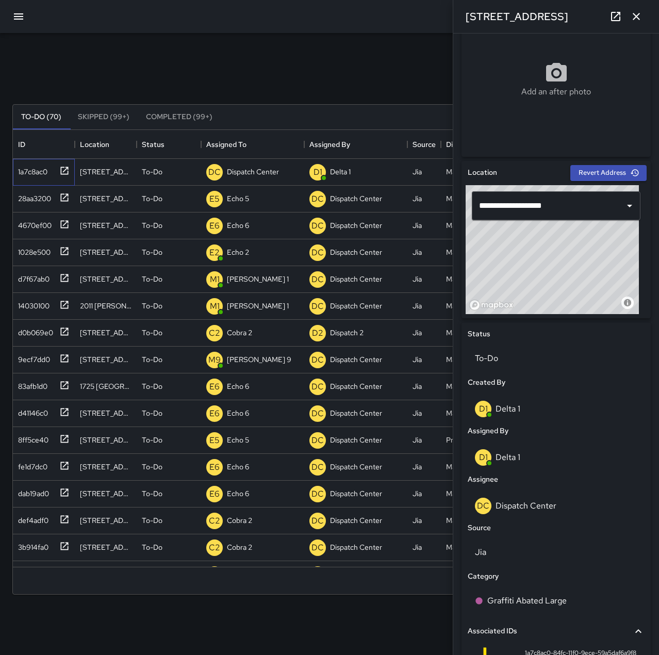
scroll to position [206, 0]
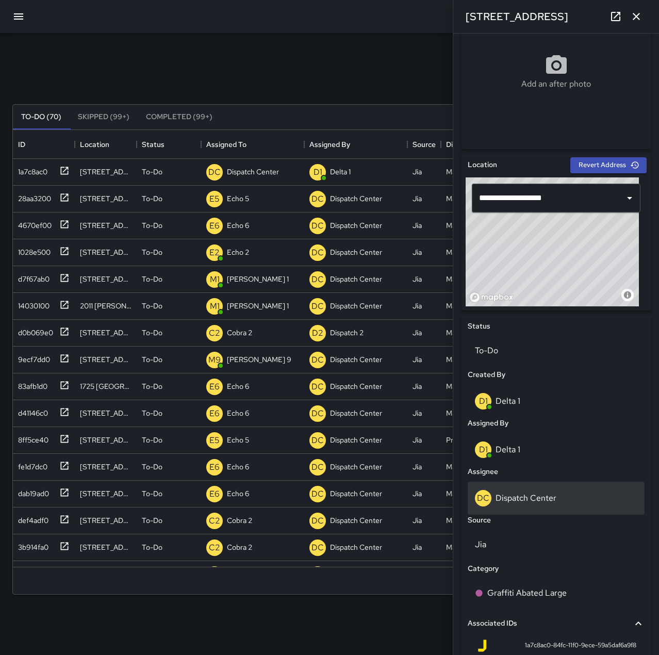
click at [539, 502] on p "Dispatch Center" at bounding box center [526, 497] width 61 height 11
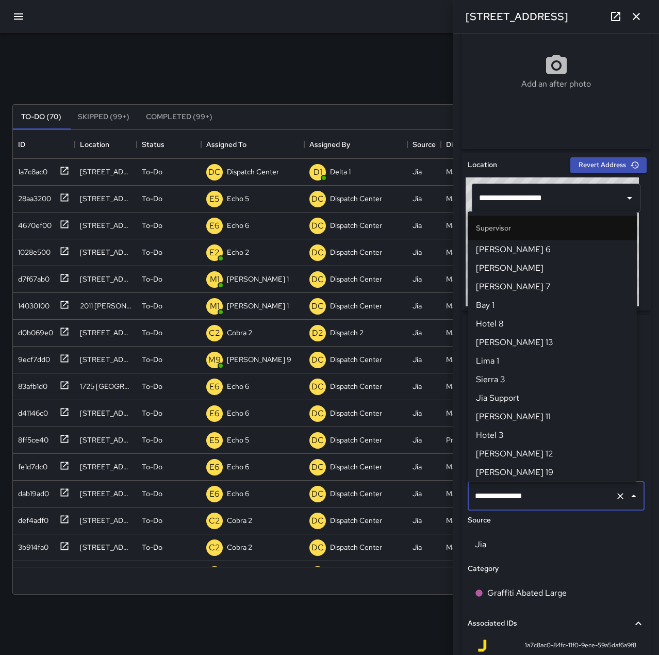
scroll to position [984, 0]
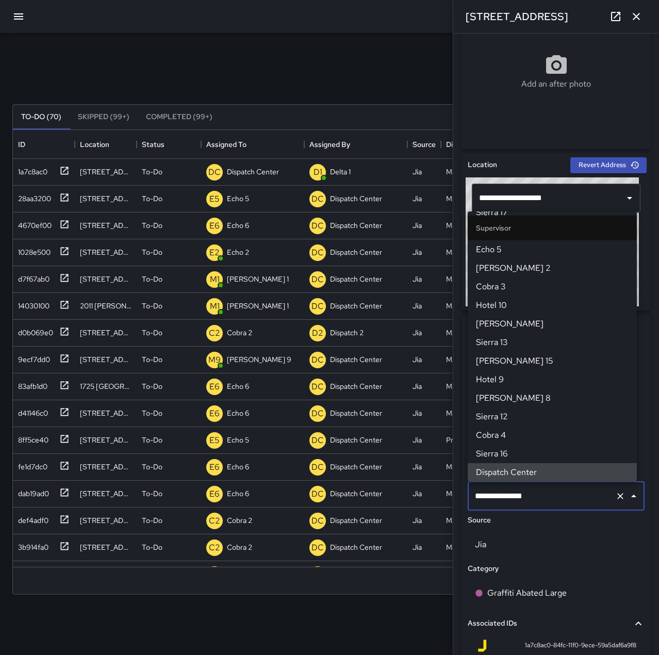
click at [616, 498] on icon "Clear" at bounding box center [620, 496] width 10 height 10
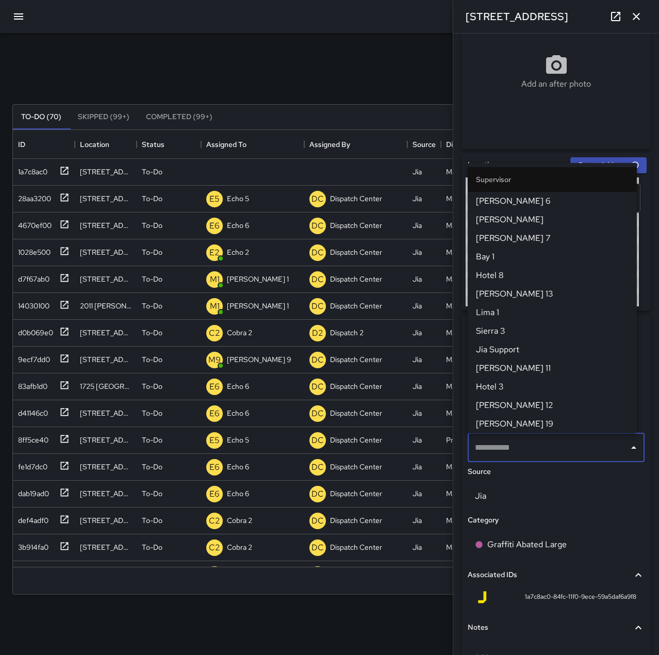
scroll to position [258, 0]
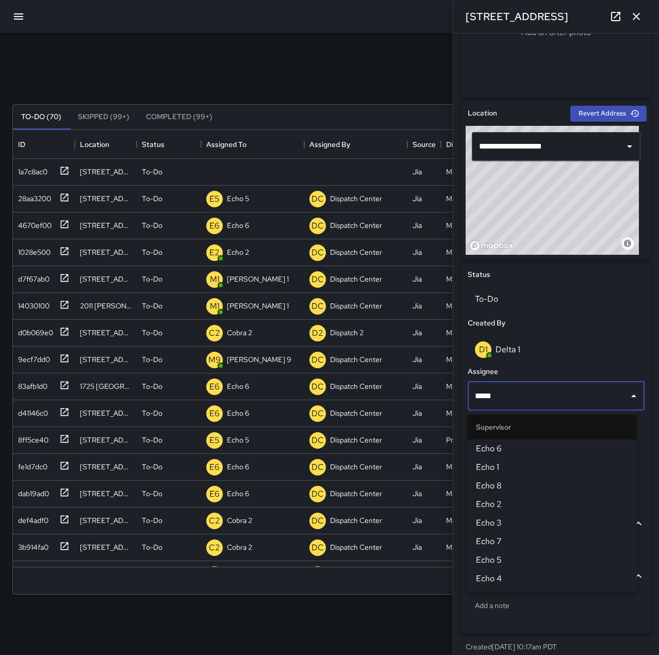
type input "******"
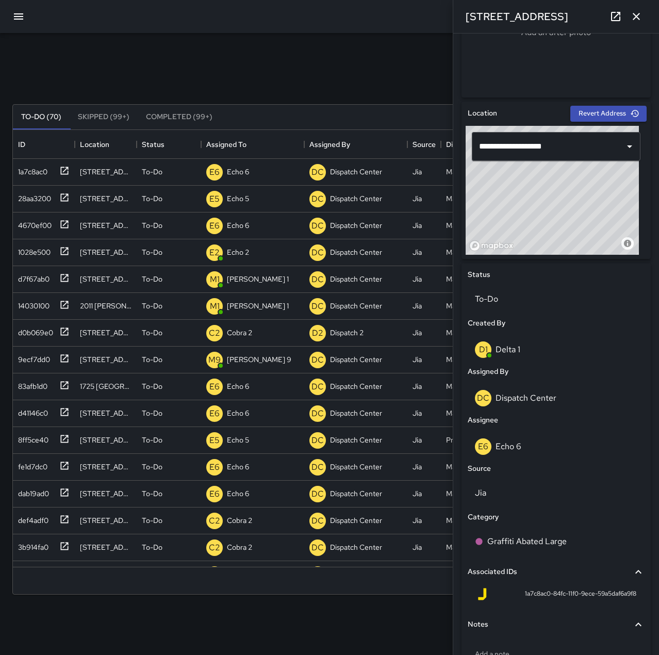
click at [638, 14] on icon "button" at bounding box center [636, 16] width 7 height 7
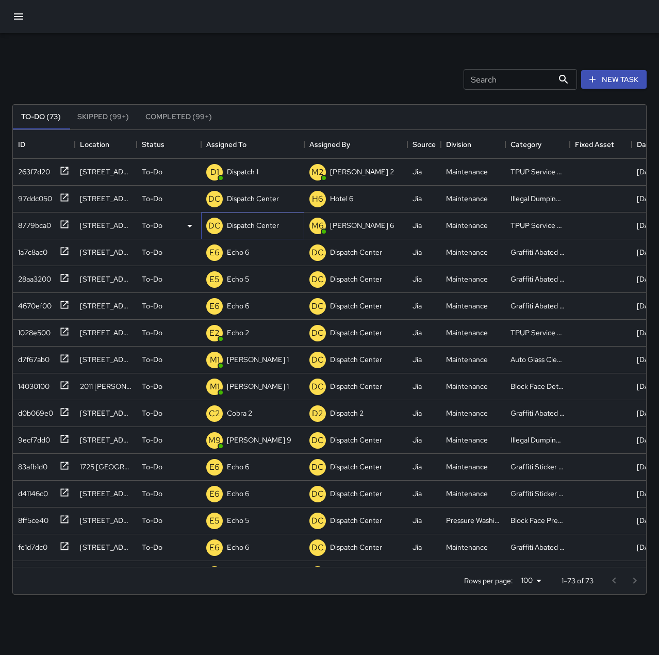
click at [265, 223] on p "Dispatch Center" at bounding box center [253, 225] width 52 height 10
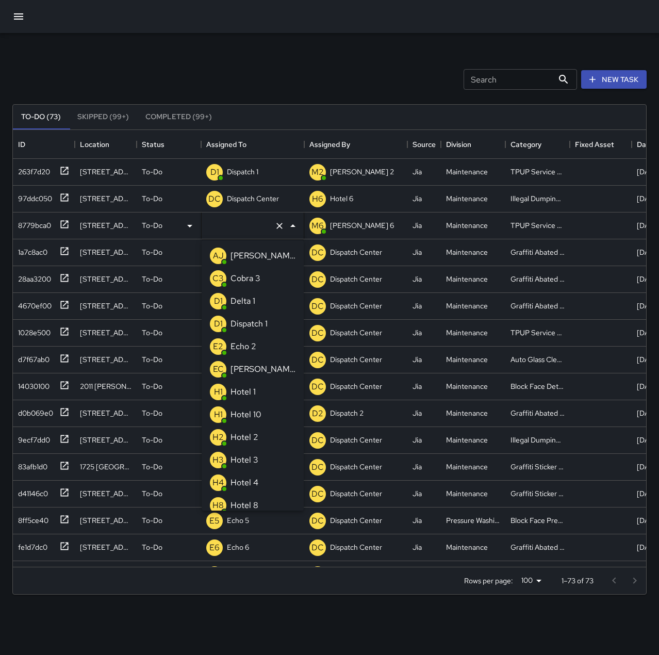
type input "**********"
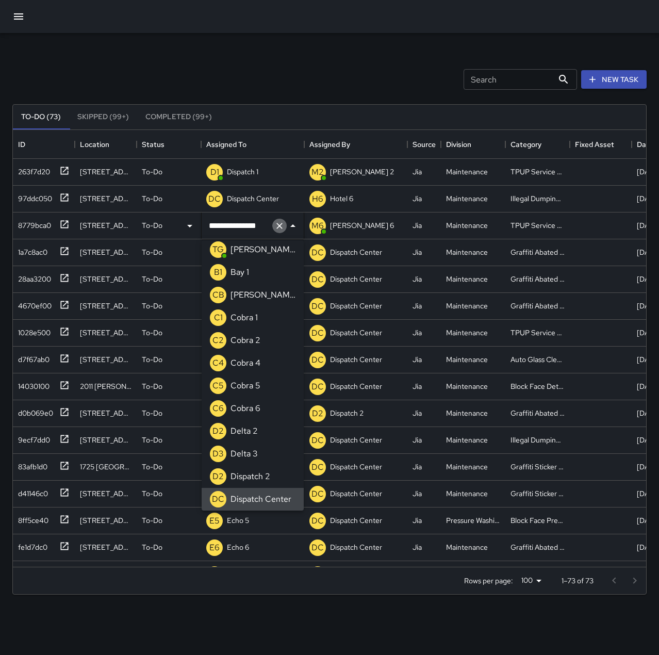
click at [279, 225] on icon "Clear" at bounding box center [279, 226] width 6 height 6
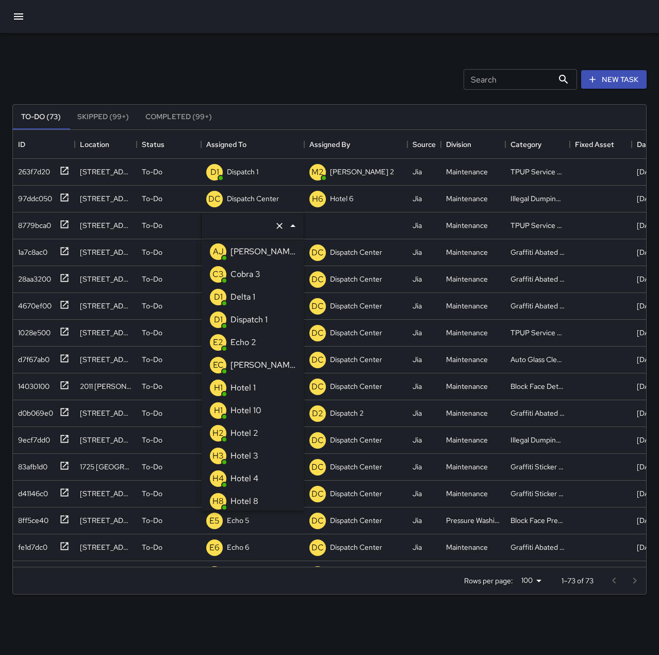
click at [253, 338] on p "Echo 2" at bounding box center [244, 342] width 26 height 12
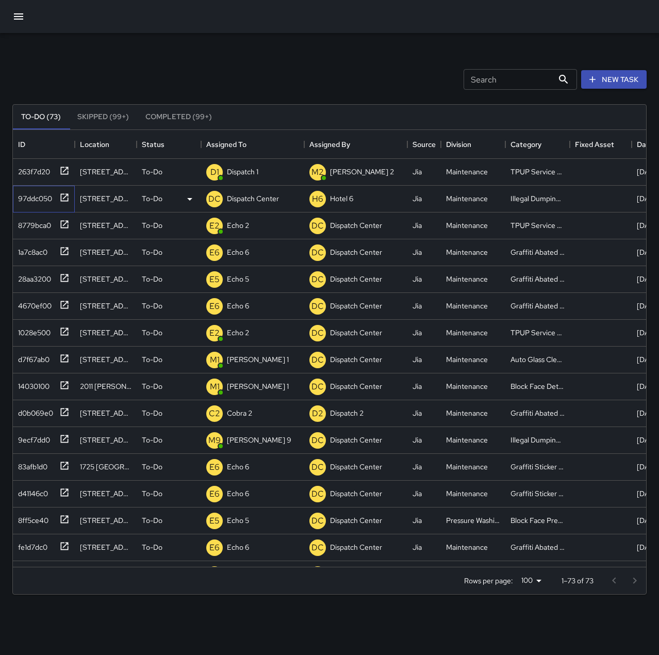
click at [43, 198] on div "97ddc050" at bounding box center [33, 196] width 38 height 14
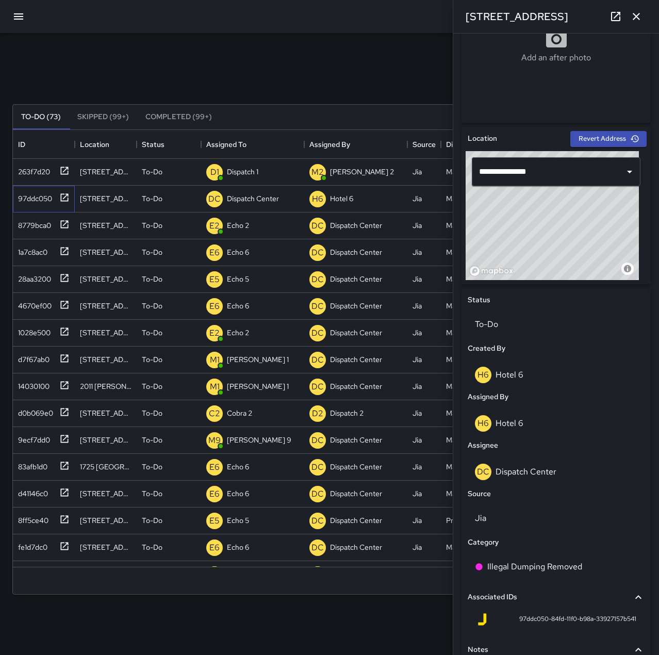
scroll to position [258, 0]
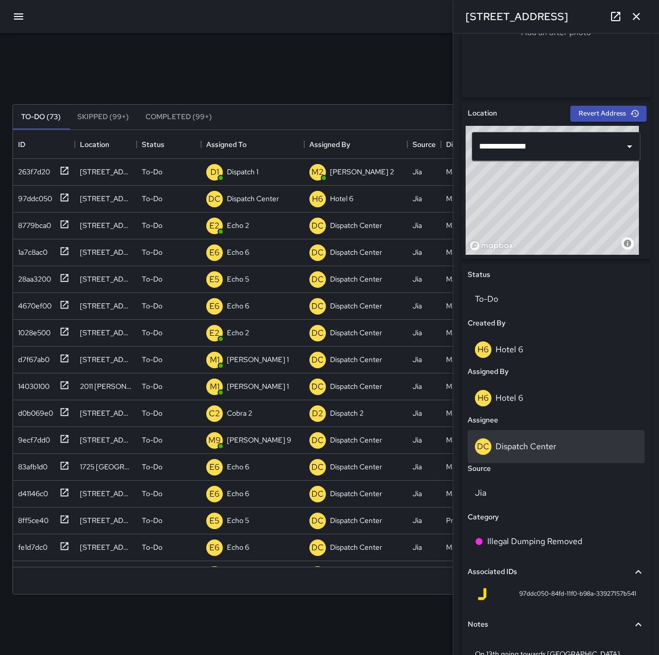
click at [531, 451] on p "Dispatch Center" at bounding box center [526, 446] width 61 height 11
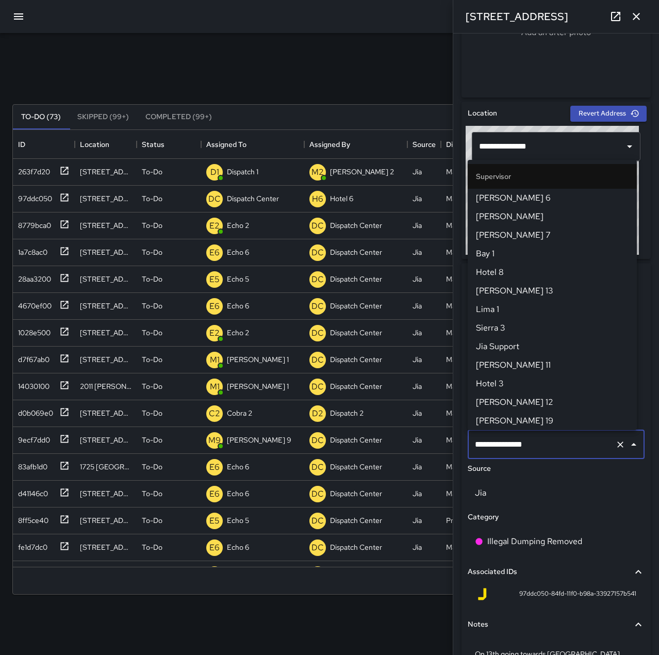
scroll to position [984, 0]
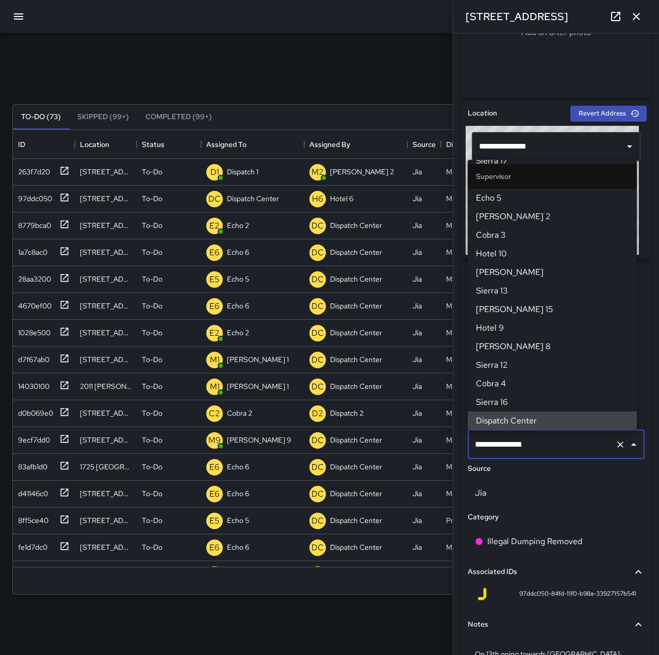
click at [615, 446] on icon "Clear" at bounding box center [620, 444] width 10 height 10
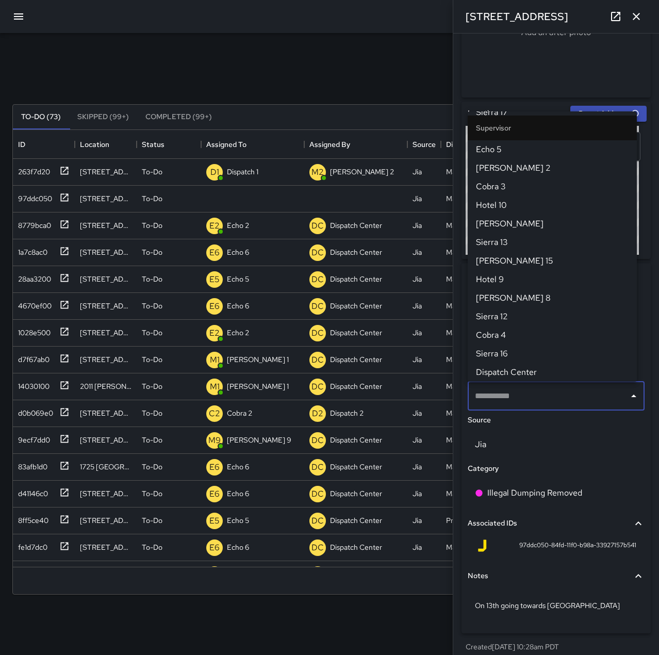
scroll to position [0, 0]
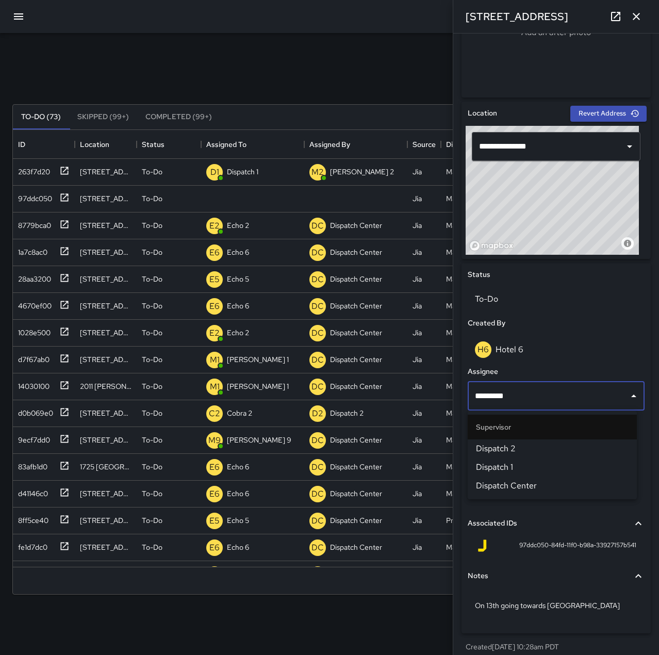
type input "**********"
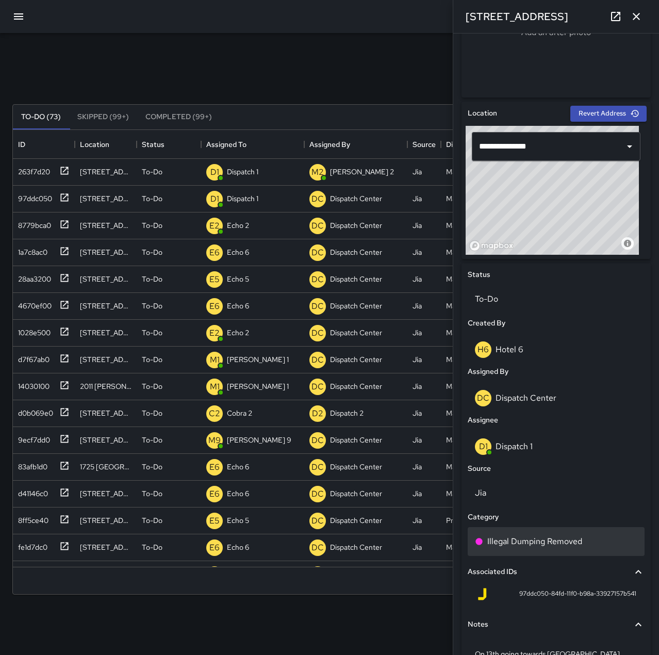
click at [576, 541] on p "Illegal Dumping Removed" at bounding box center [534, 541] width 95 height 12
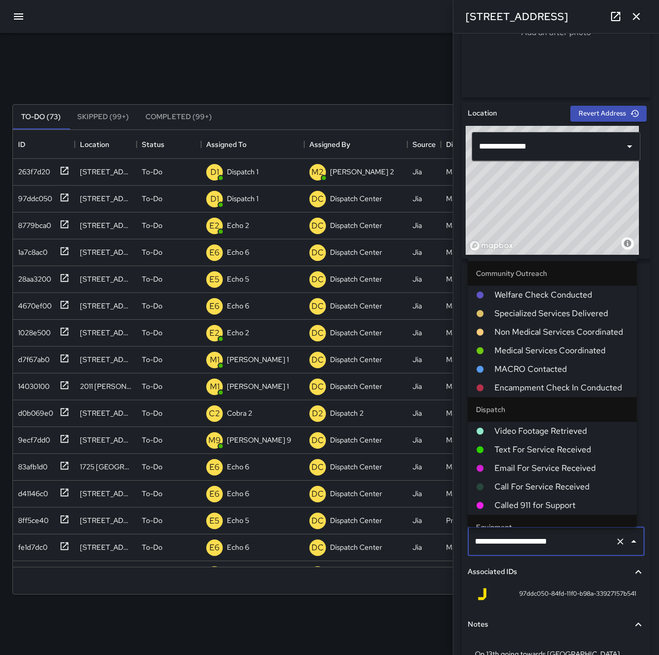
scroll to position [551, 0]
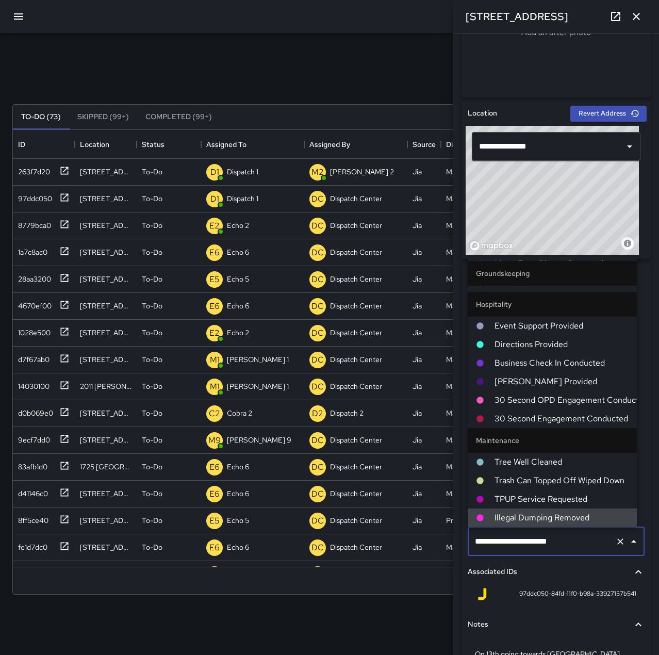
click at [617, 540] on icon "Clear" at bounding box center [620, 541] width 6 height 6
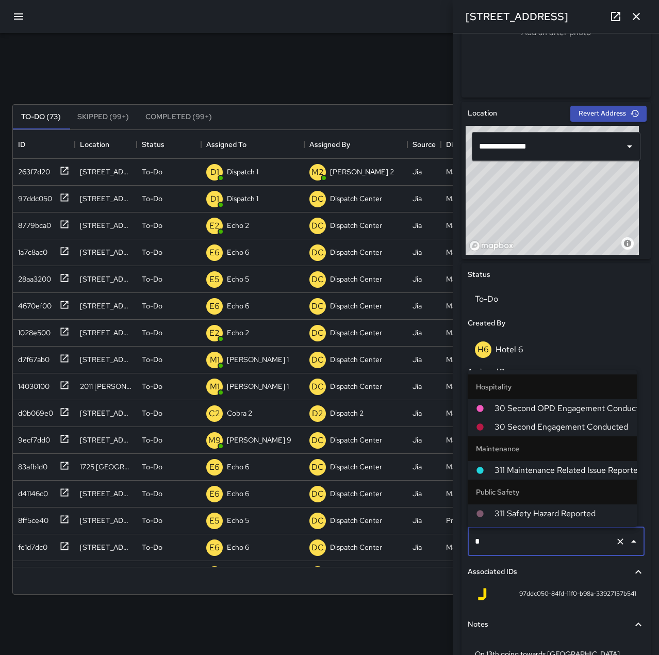
scroll to position [0, 0]
type input "***"
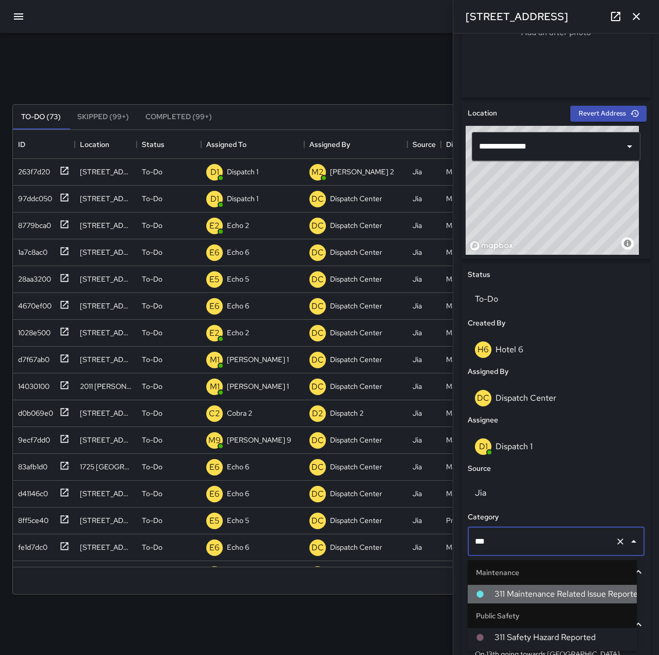
click at [599, 598] on span "311 Maintenance Related Issue Reported" at bounding box center [562, 594] width 134 height 12
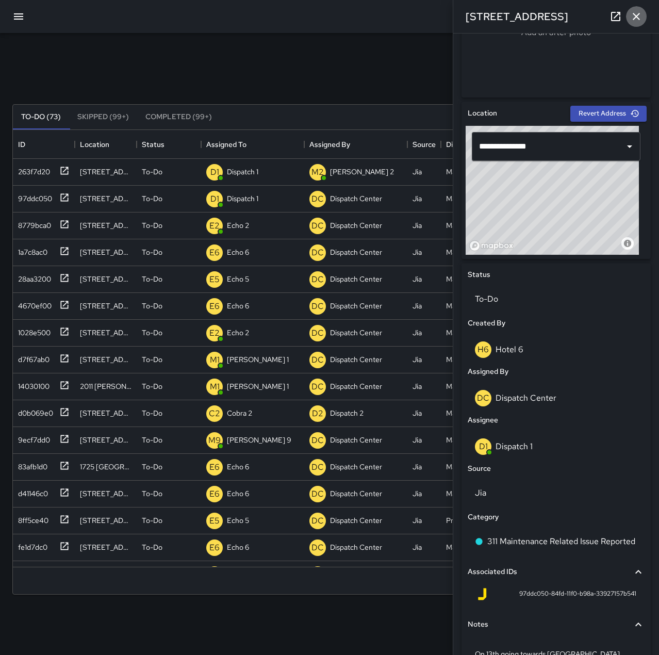
click at [633, 17] on icon "button" at bounding box center [636, 16] width 12 height 12
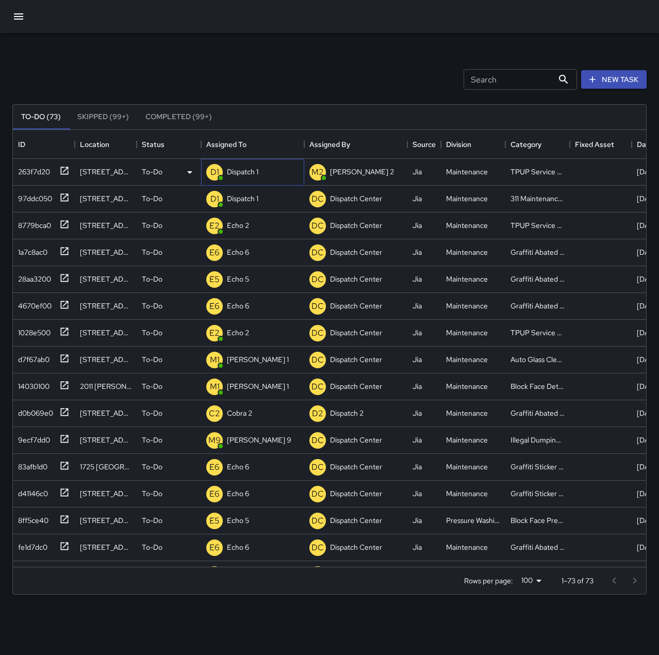
click at [238, 177] on div "Dispatch 1" at bounding box center [243, 172] width 36 height 14
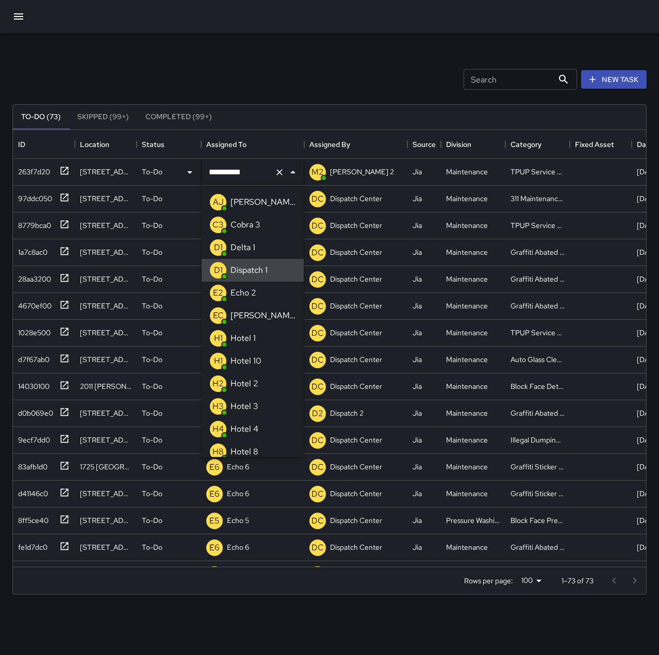
click at [276, 171] on icon "Clear" at bounding box center [279, 172] width 10 height 10
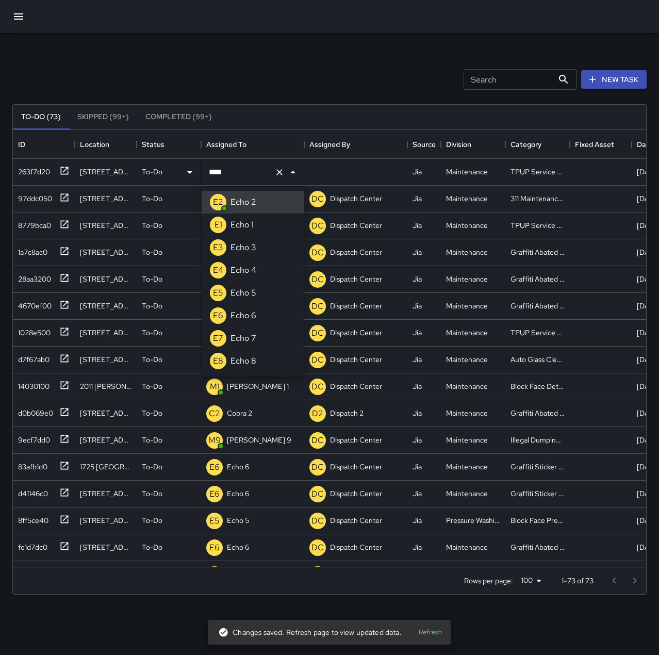
type input "******"
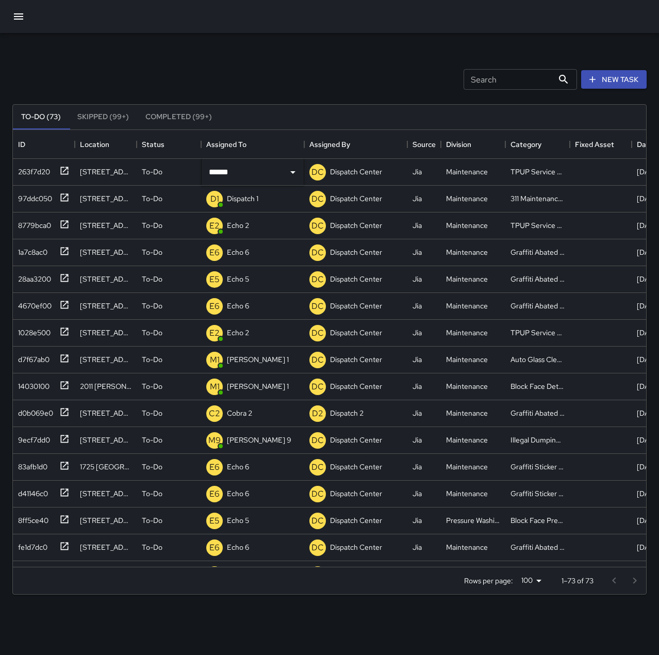
click at [227, 79] on div "Search Search New Task" at bounding box center [329, 80] width 638 height 54
click at [38, 196] on div "97ddc050" at bounding box center [33, 196] width 38 height 14
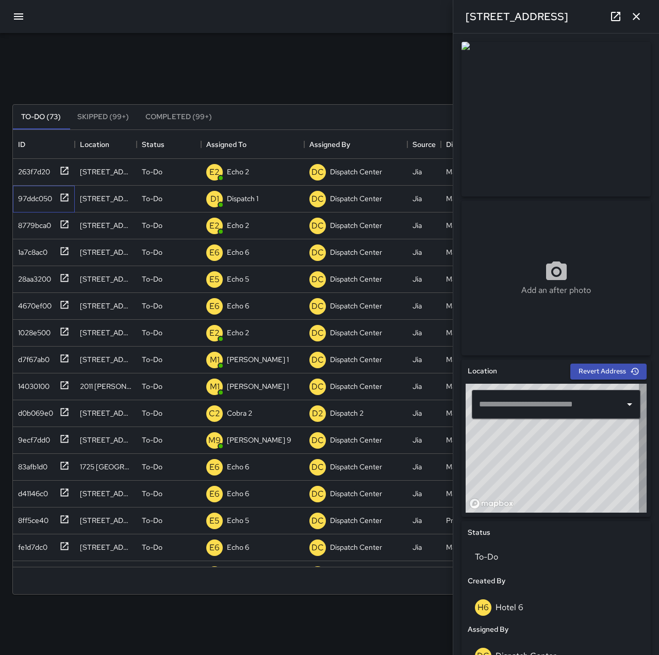
type input "**********"
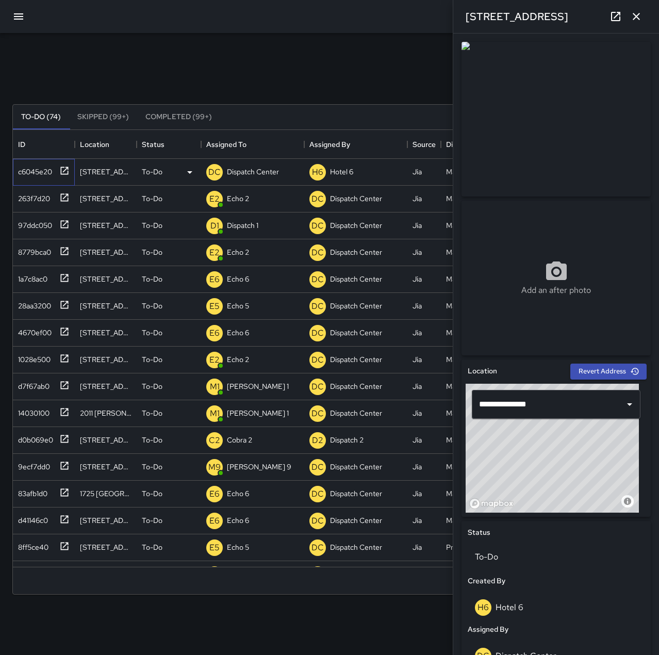
click at [44, 171] on div "c6045e20" at bounding box center [33, 169] width 38 height 14
type input "**********"
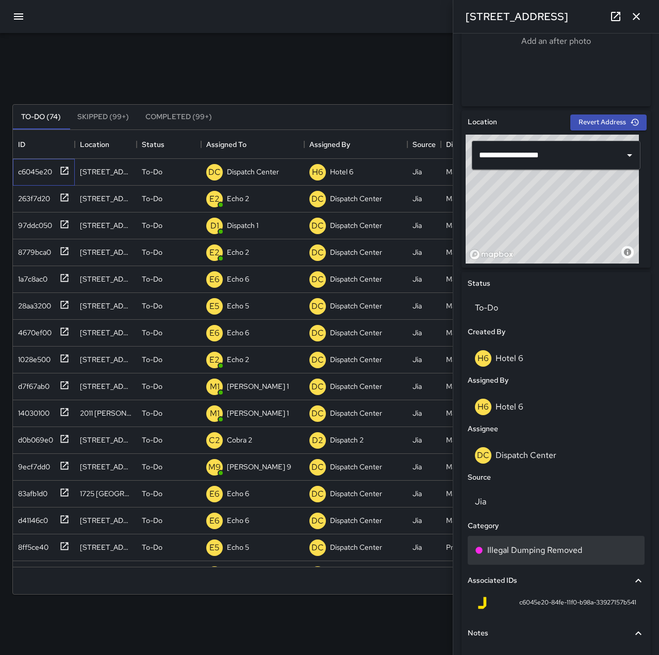
scroll to position [258, 0]
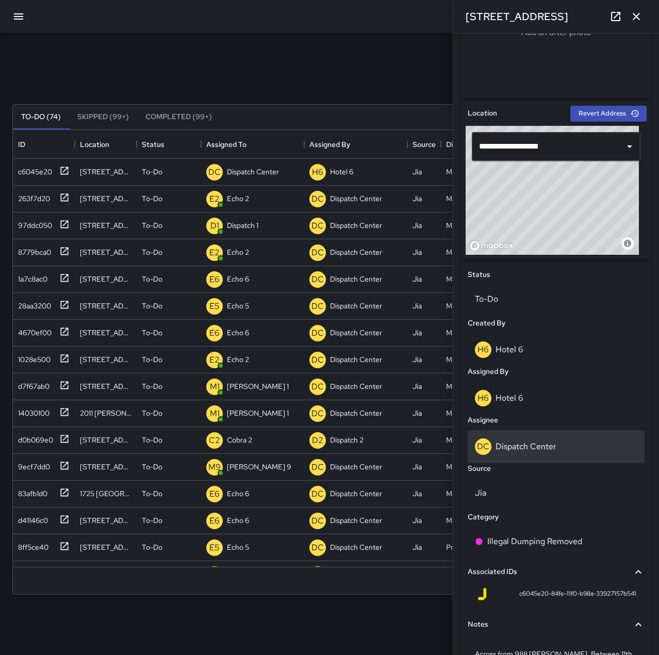
click at [545, 445] on p "Dispatch Center" at bounding box center [526, 446] width 61 height 11
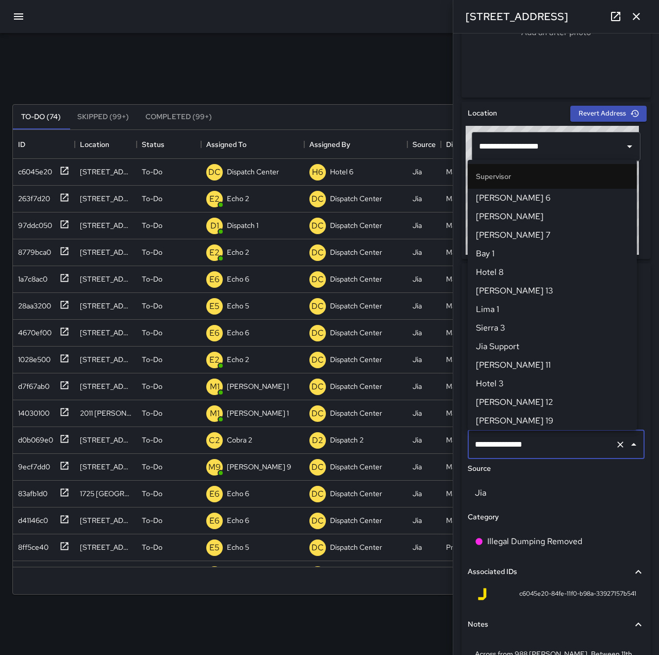
scroll to position [984, 0]
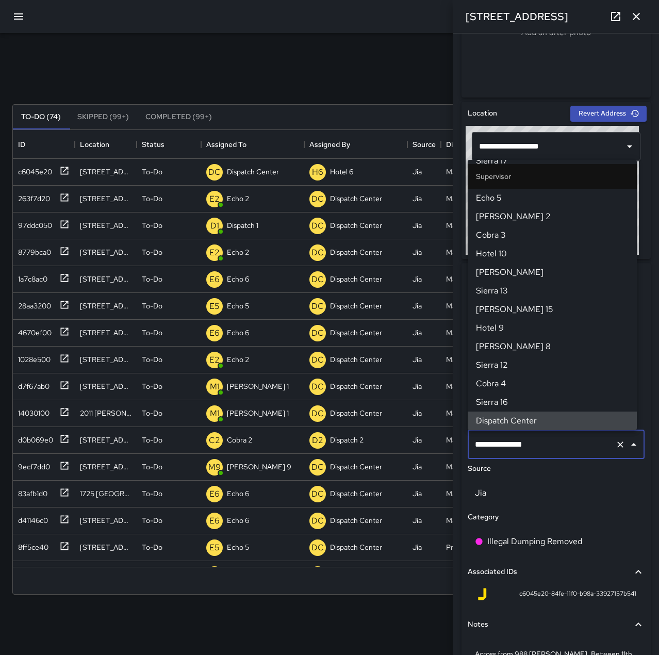
click at [615, 445] on icon "Clear" at bounding box center [620, 444] width 10 height 10
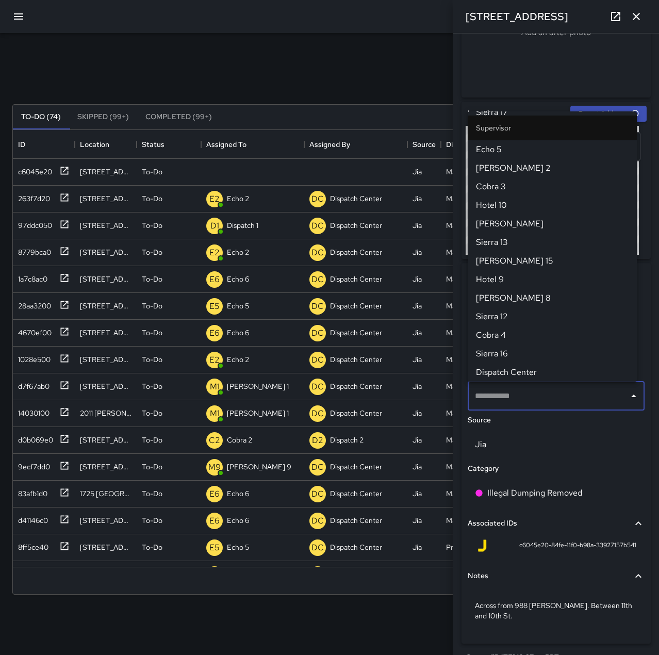
scroll to position [0, 0]
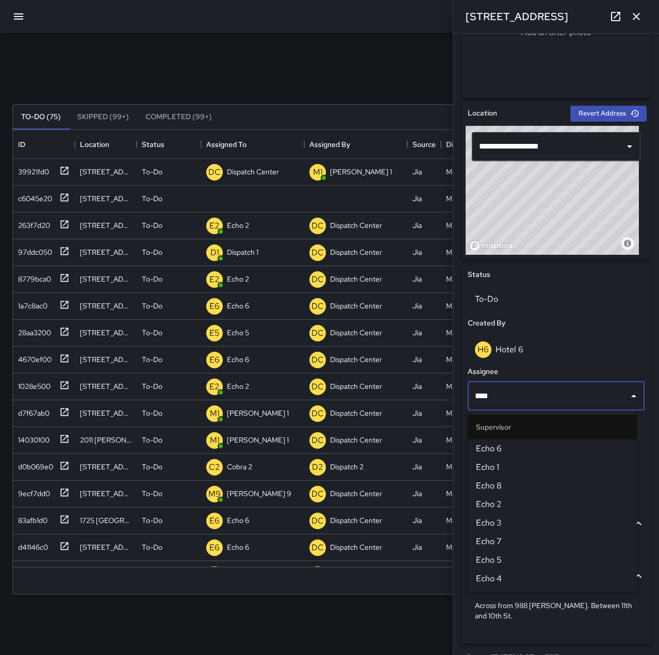
type input "****"
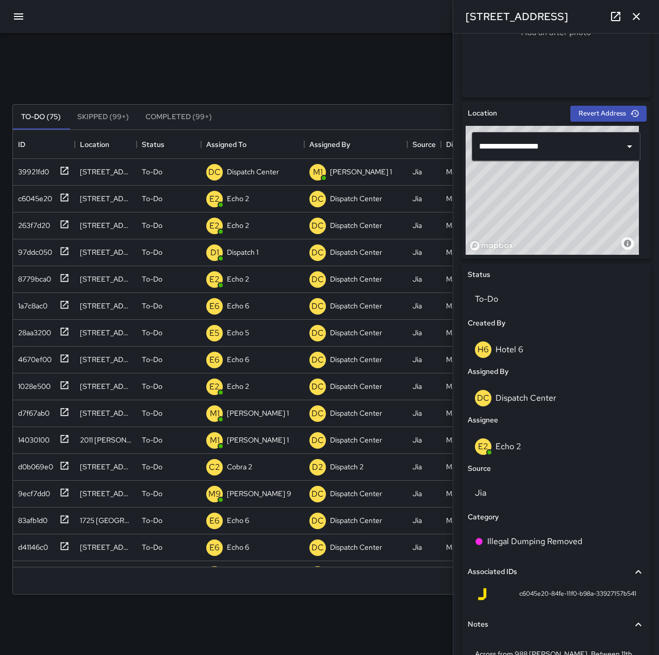
click at [637, 18] on icon "button" at bounding box center [636, 16] width 7 height 7
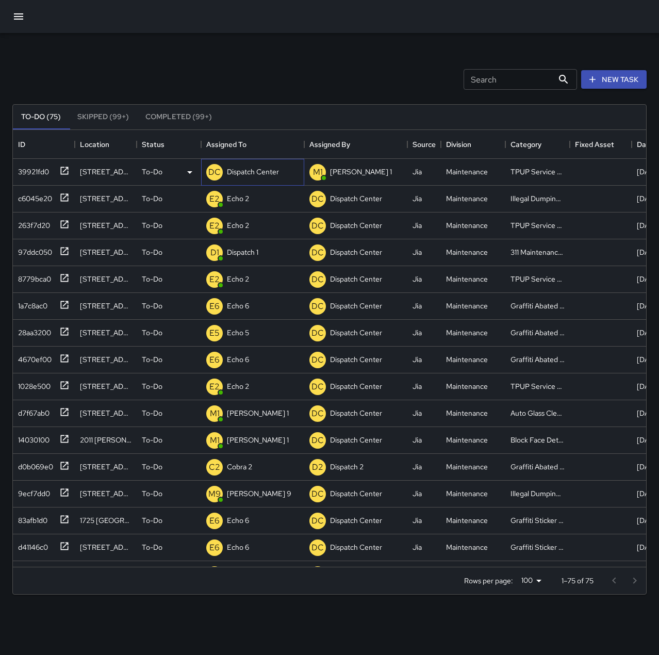
click at [269, 171] on p "Dispatch Center" at bounding box center [253, 172] width 52 height 10
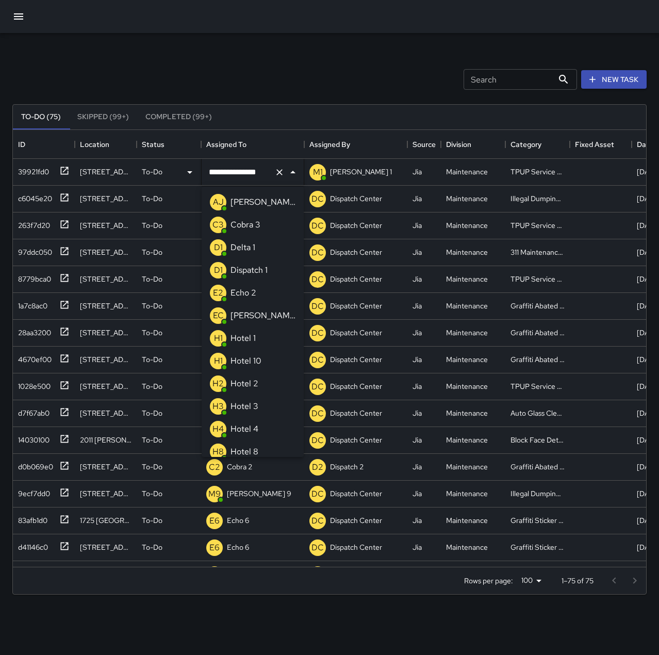
scroll to position [573, 0]
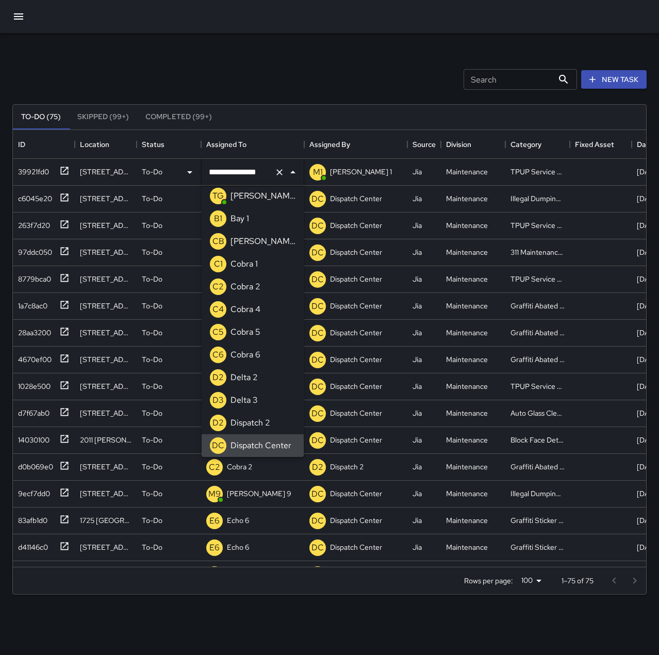
click at [285, 171] on button "Clear" at bounding box center [279, 172] width 14 height 14
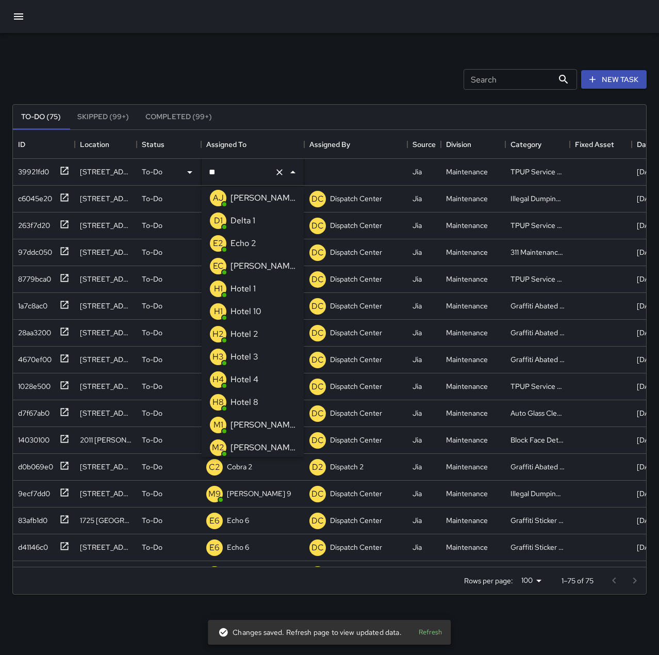
scroll to position [0, 0]
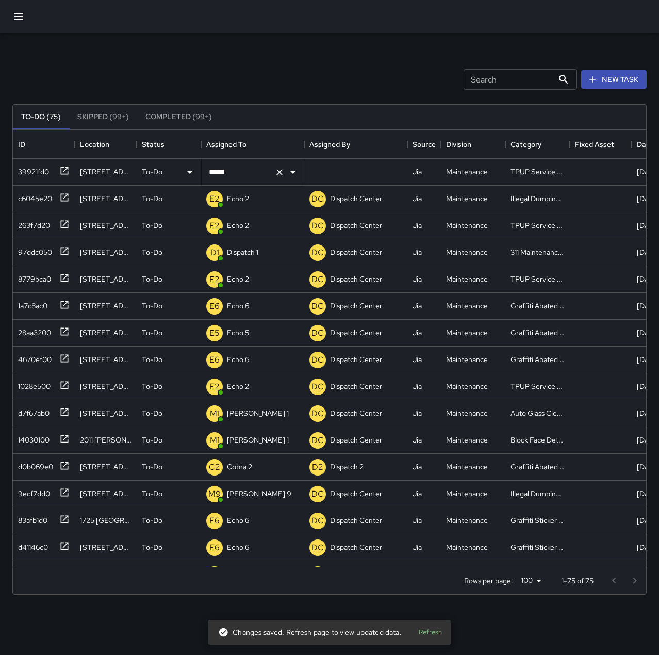
type input "******"
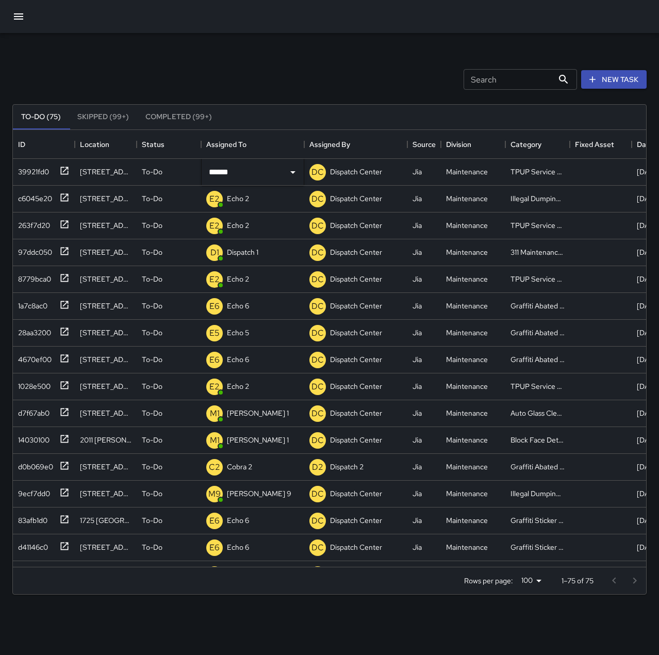
click at [290, 62] on div "Search Search New Task" at bounding box center [329, 80] width 638 height 54
click at [25, 19] on button "button" at bounding box center [18, 16] width 25 height 25
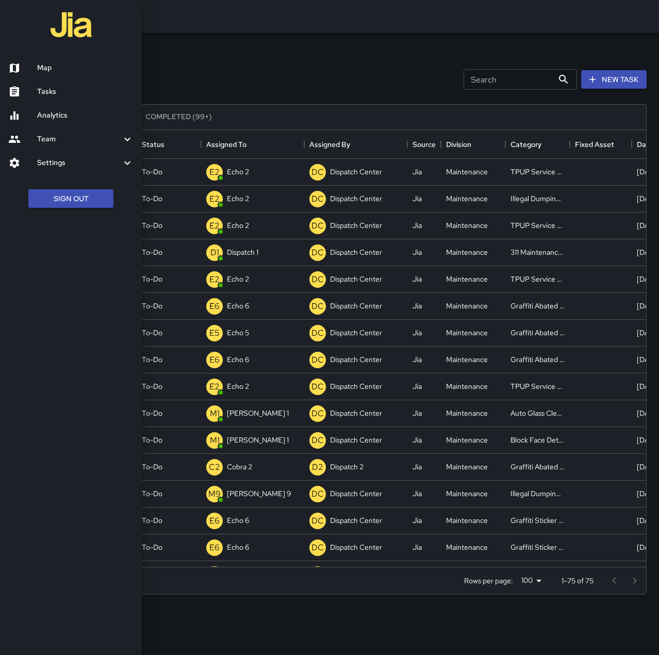
click at [65, 69] on h6 "Map" at bounding box center [85, 67] width 96 height 11
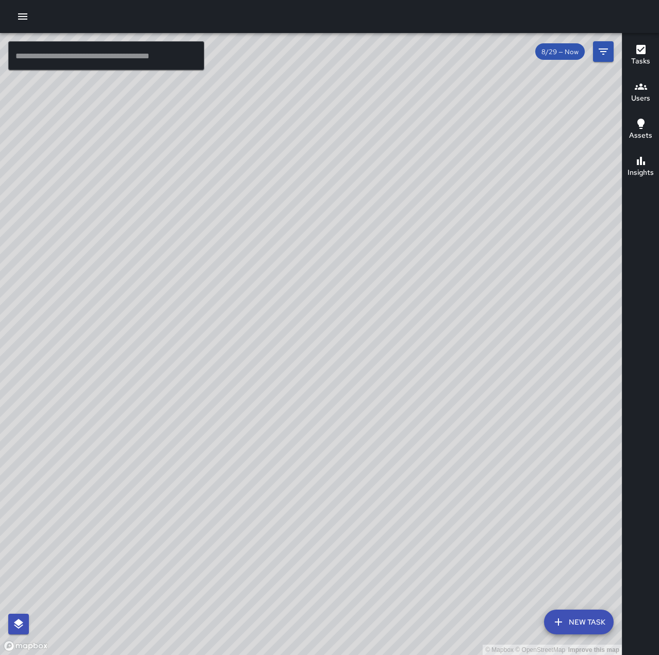
drag, startPoint x: 489, startPoint y: 515, endPoint x: 464, endPoint y: 470, distance: 51.3
click at [464, 470] on div "© Mapbox © OpenStreetMap Improve this map" at bounding box center [311, 344] width 622 height 622
drag, startPoint x: 489, startPoint y: 511, endPoint x: 432, endPoint y: 413, distance: 113.3
click at [432, 413] on div "© Mapbox © OpenStreetMap Improve this map" at bounding box center [311, 344] width 622 height 622
click at [24, 12] on icon "button" at bounding box center [23, 16] width 12 height 12
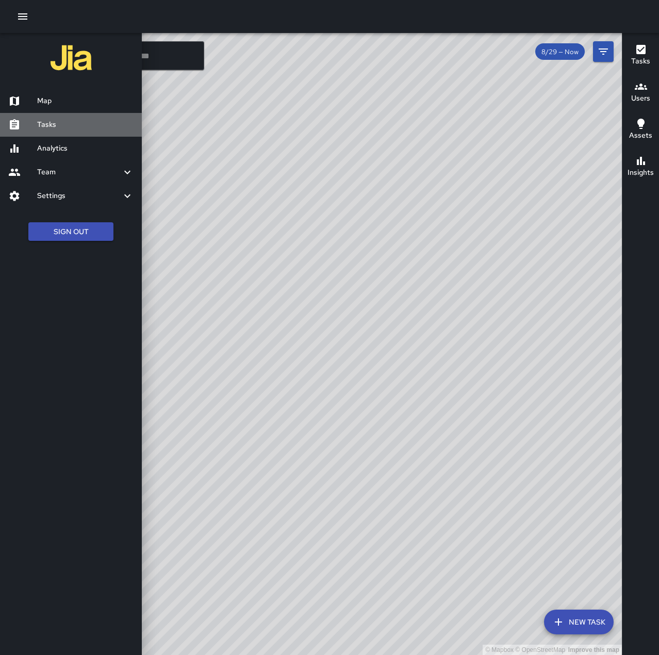
click at [79, 127] on h6 "Tasks" at bounding box center [85, 124] width 96 height 11
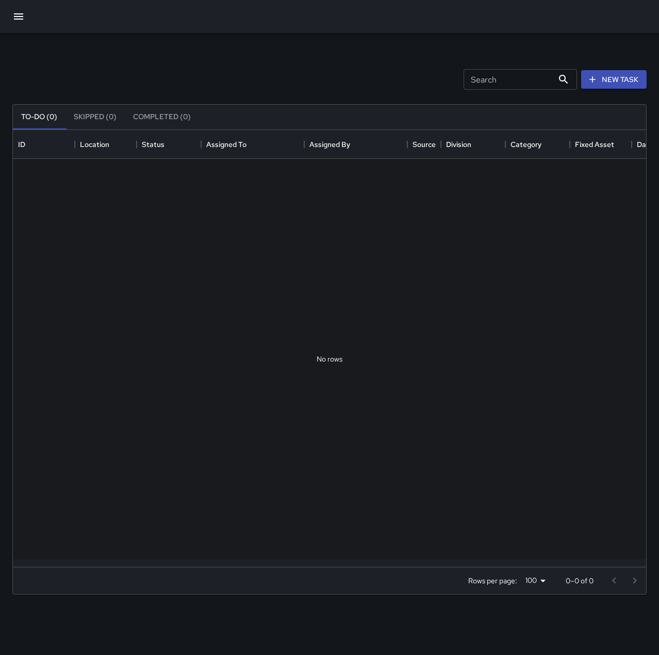
scroll to position [429, 626]
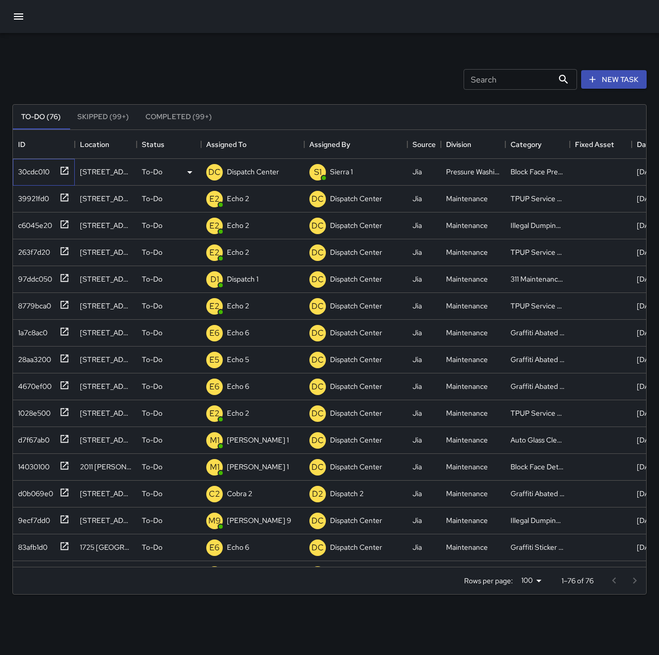
click at [40, 170] on div "30cdc010" at bounding box center [32, 169] width 36 height 14
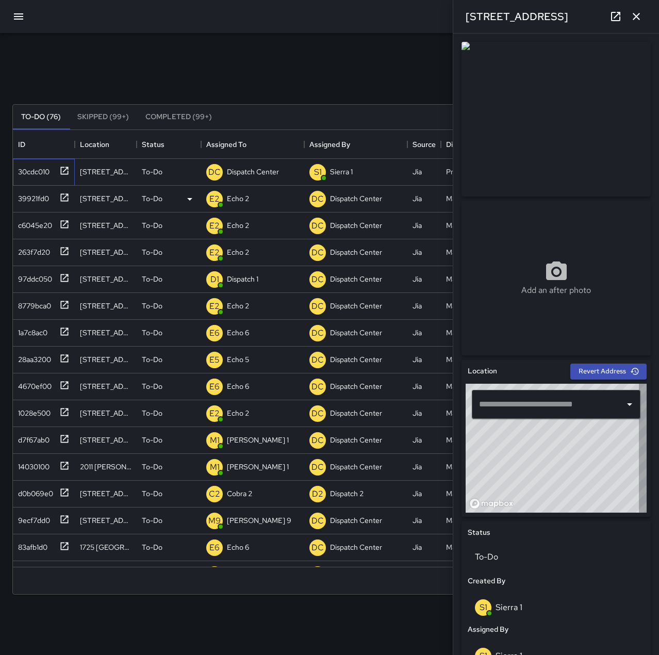
type input "**********"
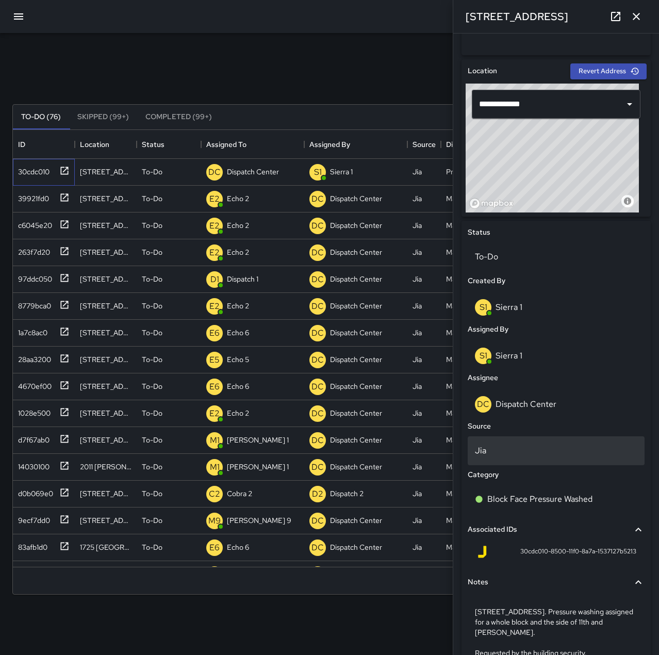
scroll to position [309, 0]
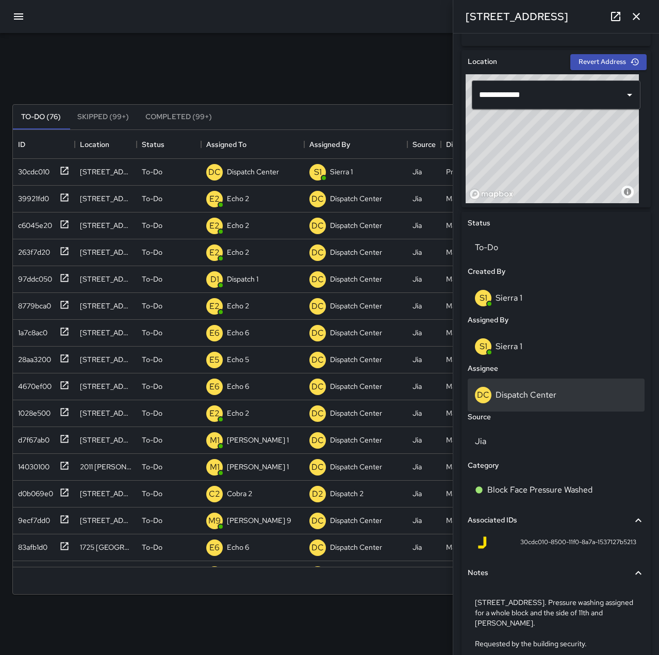
click at [531, 390] on p "Dispatch Center" at bounding box center [526, 394] width 61 height 11
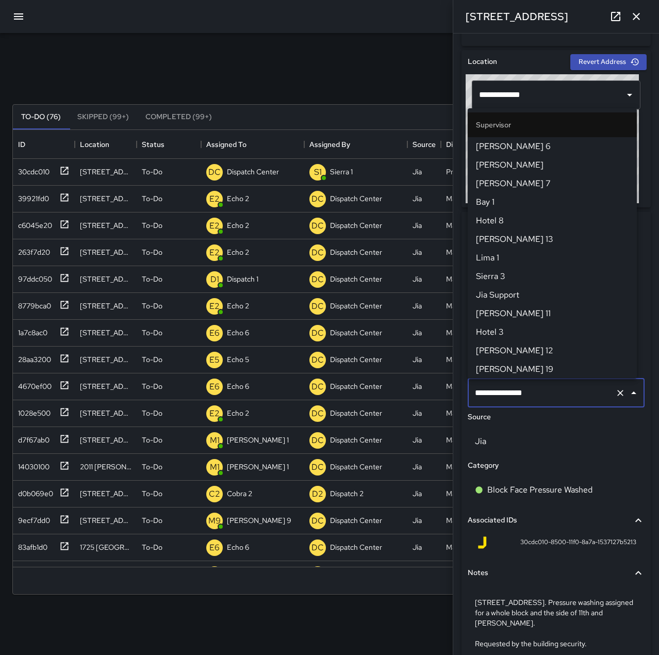
scroll to position [984, 0]
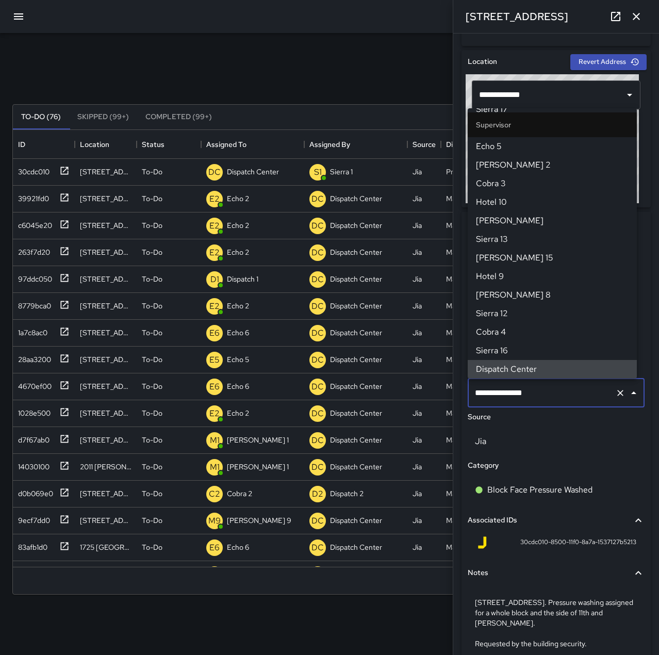
click at [613, 391] on button "Clear" at bounding box center [620, 393] width 14 height 14
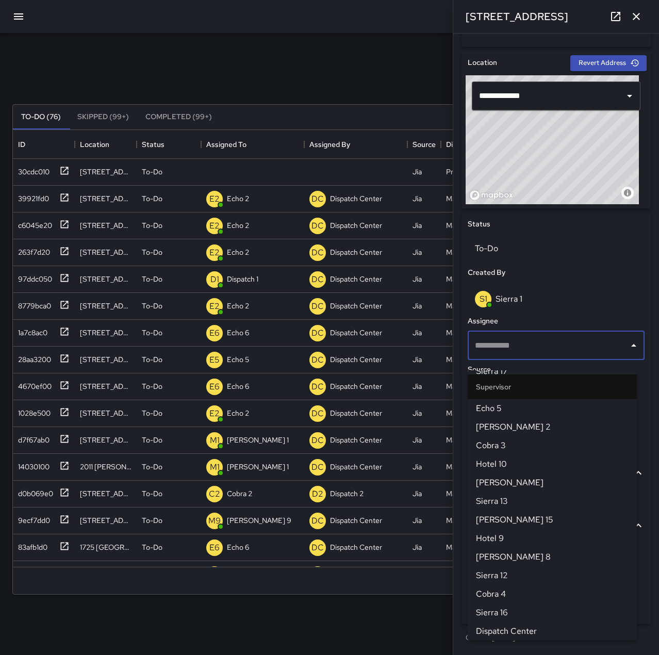
scroll to position [298, 0]
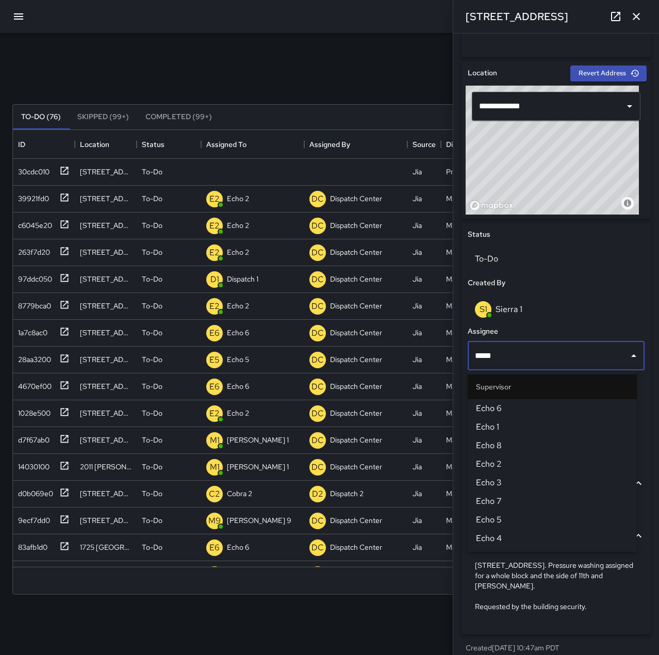
type input "******"
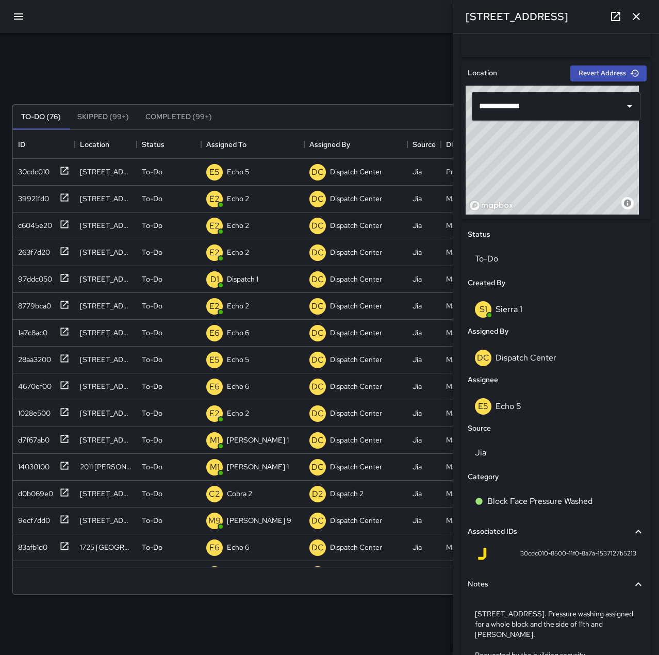
click at [635, 21] on icon "button" at bounding box center [636, 16] width 12 height 12
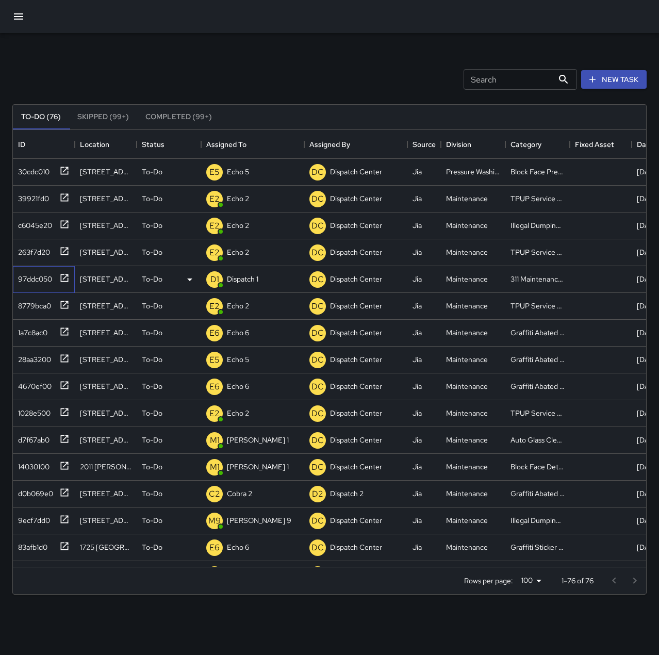
click at [44, 277] on div "97ddc050" at bounding box center [33, 277] width 38 height 14
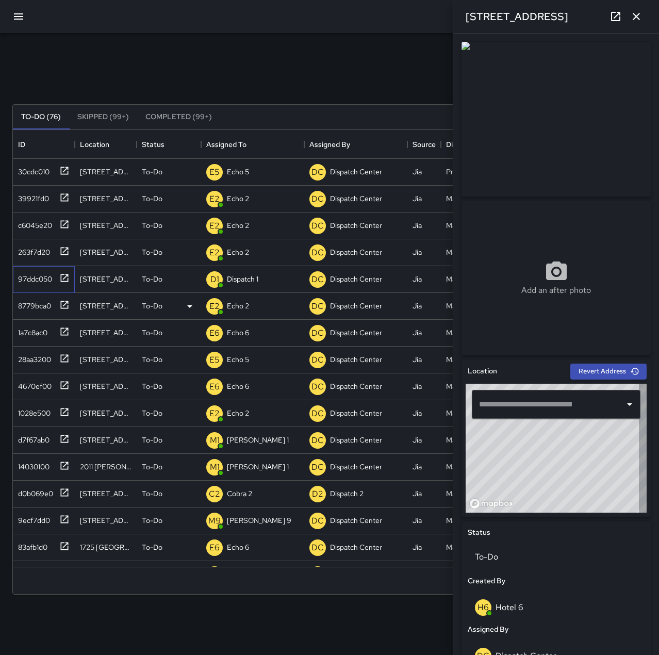
type input "**********"
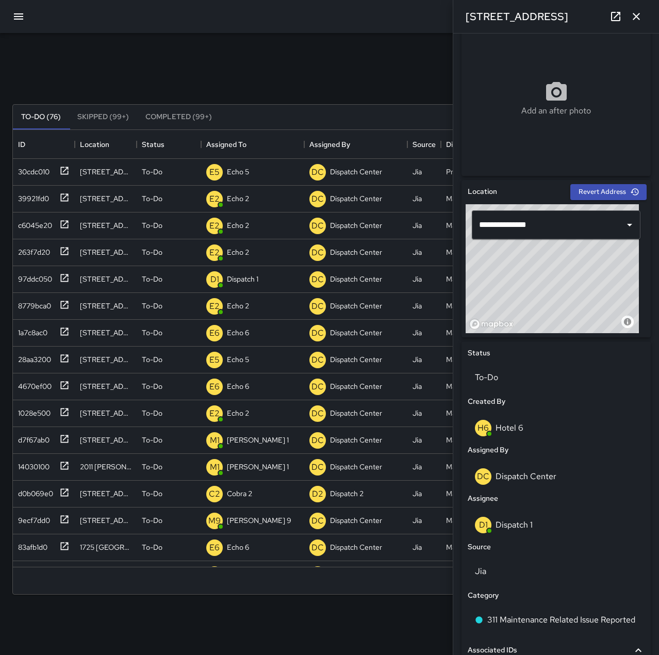
scroll to position [316, 0]
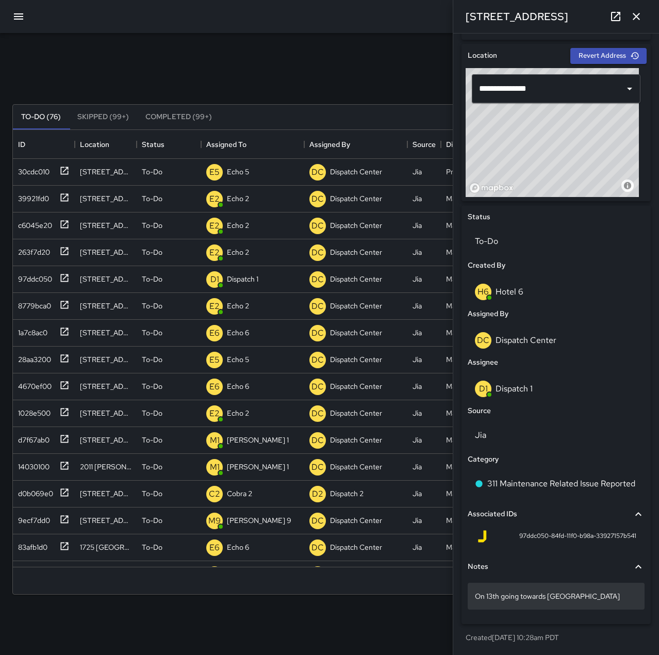
click at [586, 594] on p "On 13th going towards [GEOGRAPHIC_DATA]" at bounding box center [556, 596] width 162 height 10
drag, startPoint x: 572, startPoint y: 597, endPoint x: 476, endPoint y: 596, distance: 95.4
click at [476, 596] on textarea "**********" at bounding box center [552, 596] width 155 height 10
click at [585, 598] on p "On 13th going towards [GEOGRAPHIC_DATA]" at bounding box center [556, 596] width 162 height 10
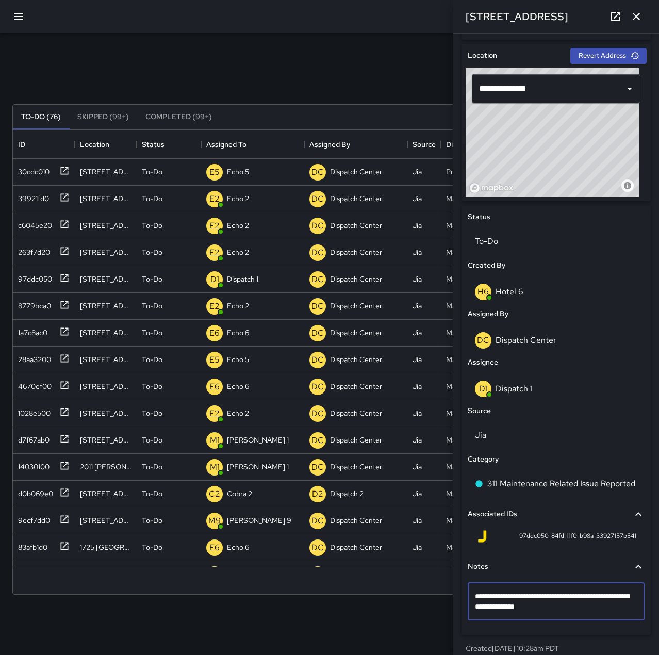
type textarea "**********"
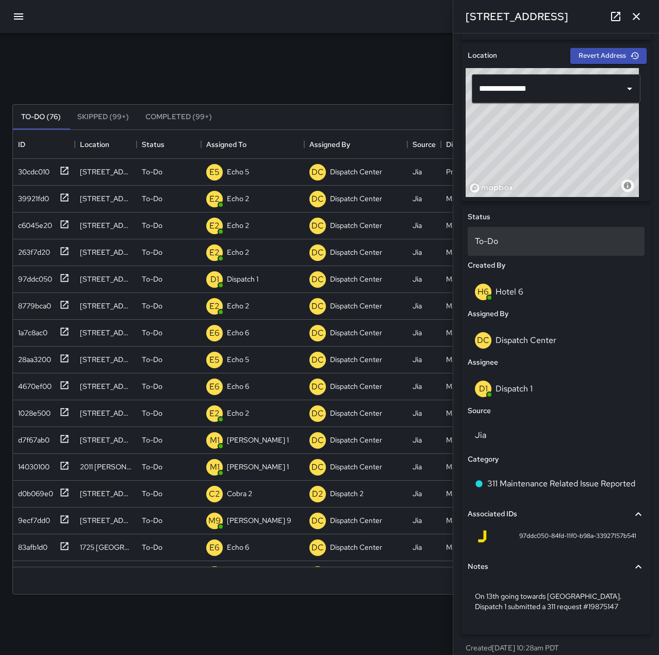
click at [486, 240] on p "To-Do" at bounding box center [556, 241] width 162 height 12
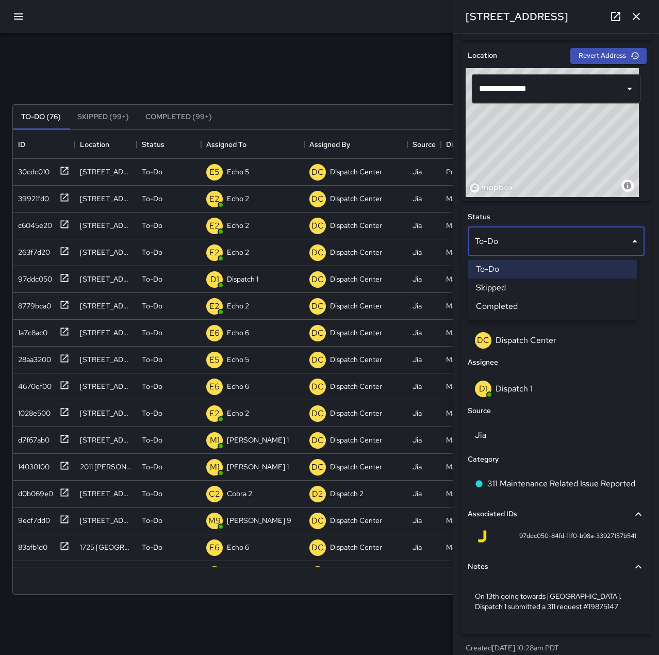
click at [508, 303] on li "Completed" at bounding box center [552, 306] width 169 height 19
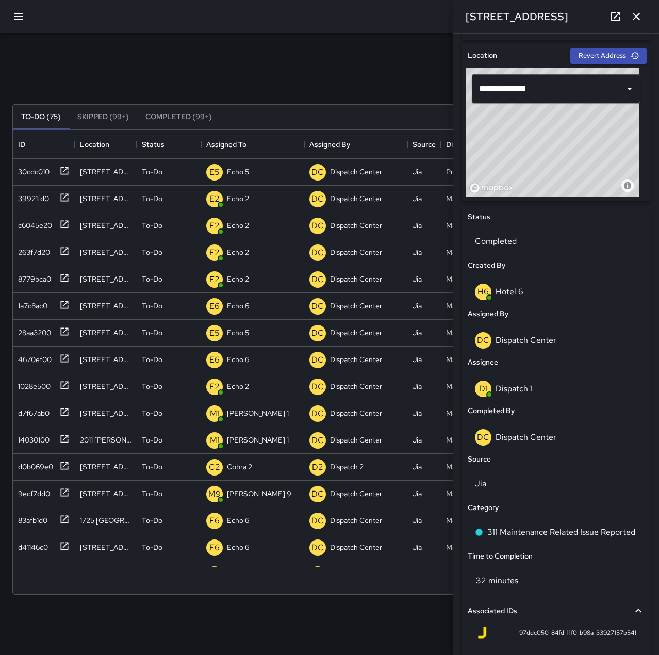
click at [639, 14] on icon "button" at bounding box center [636, 16] width 7 height 7
